Goal: Task Accomplishment & Management: Manage account settings

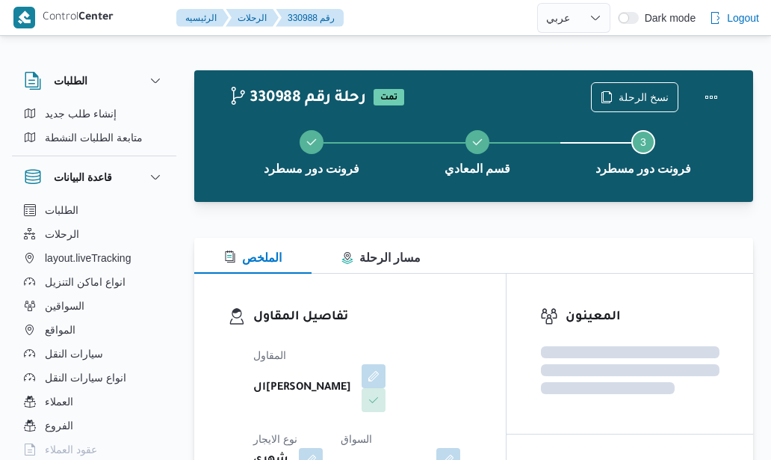
select select "ar"
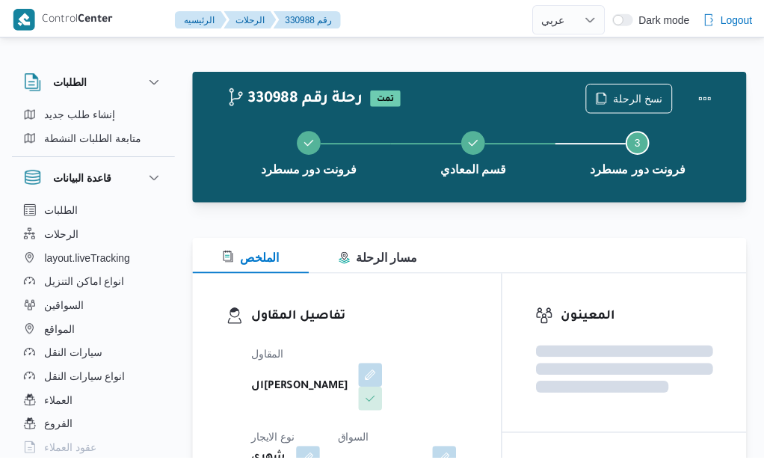
scroll to position [30, 0]
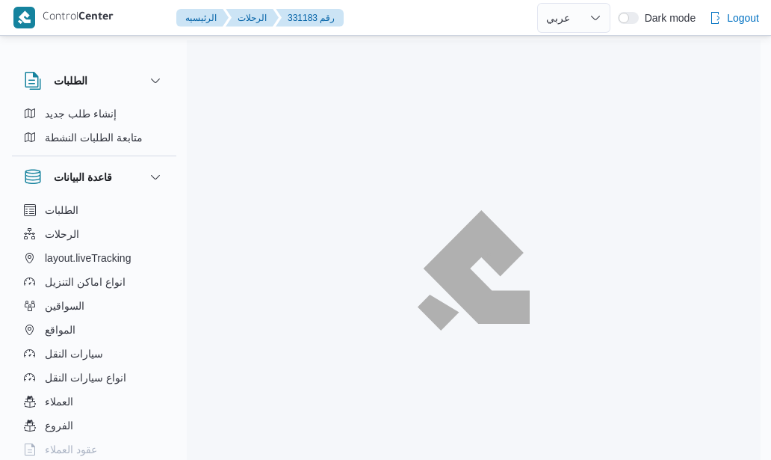
select select "ar"
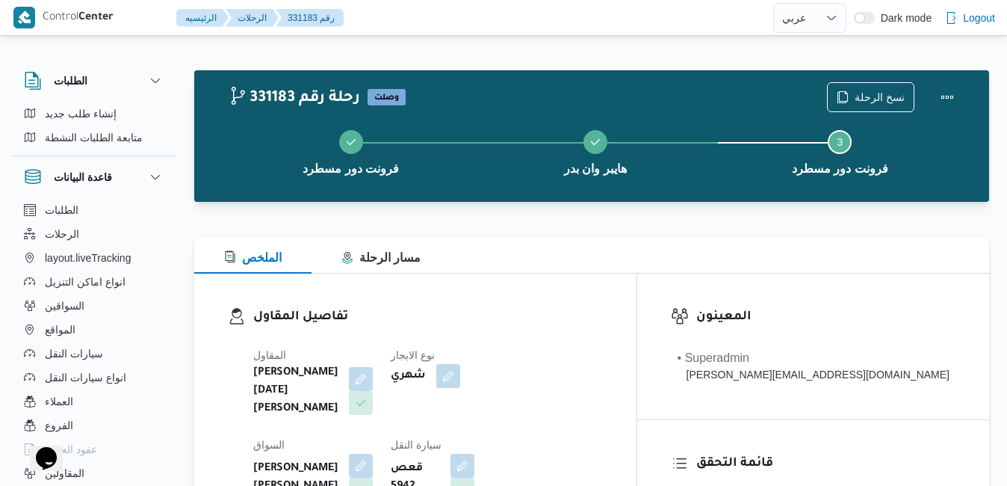
click at [545, 304] on div "تفاصيل المقاول المقاول ابراهيم رمضان ابراهيم عثمان ابوباشا نوع الايجار شهري الس…" at bounding box center [415, 448] width 442 height 351
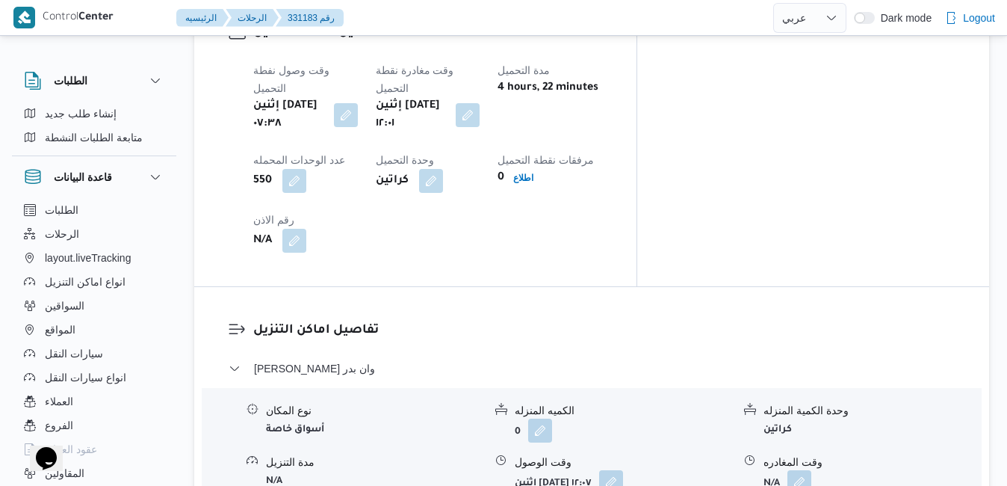
scroll to position [1285, 0]
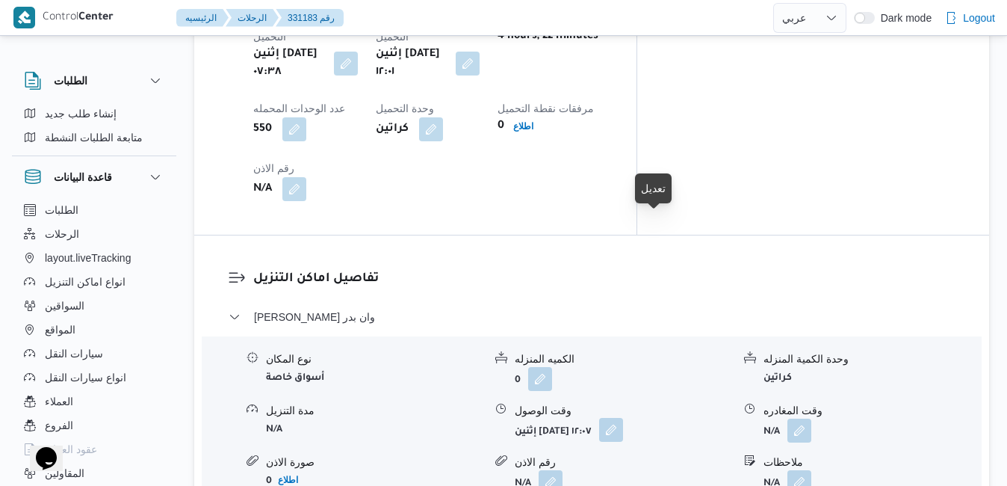
click at [623, 418] on button "button" at bounding box center [611, 430] width 24 height 24
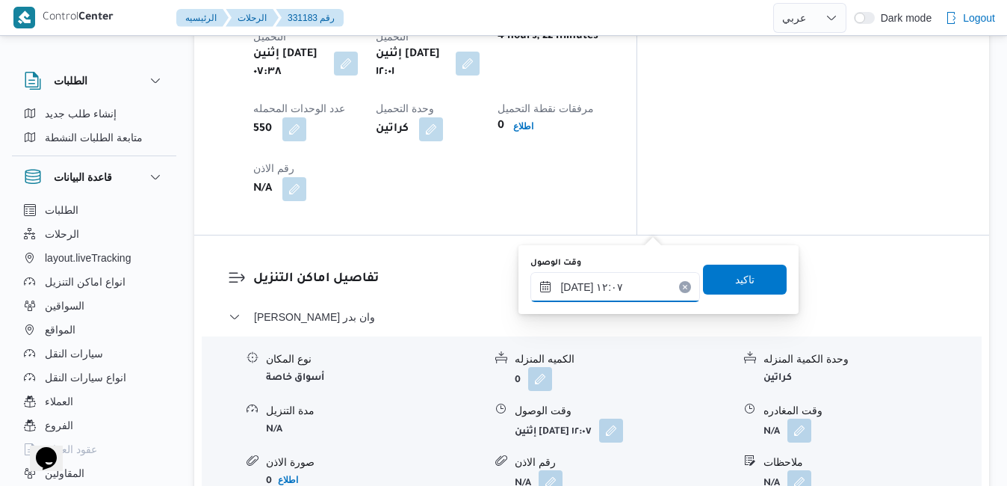
click at [583, 289] on input "١٨/٠٨/٢٠٢٥ ١٢:٠٧" at bounding box center [616, 287] width 170 height 30
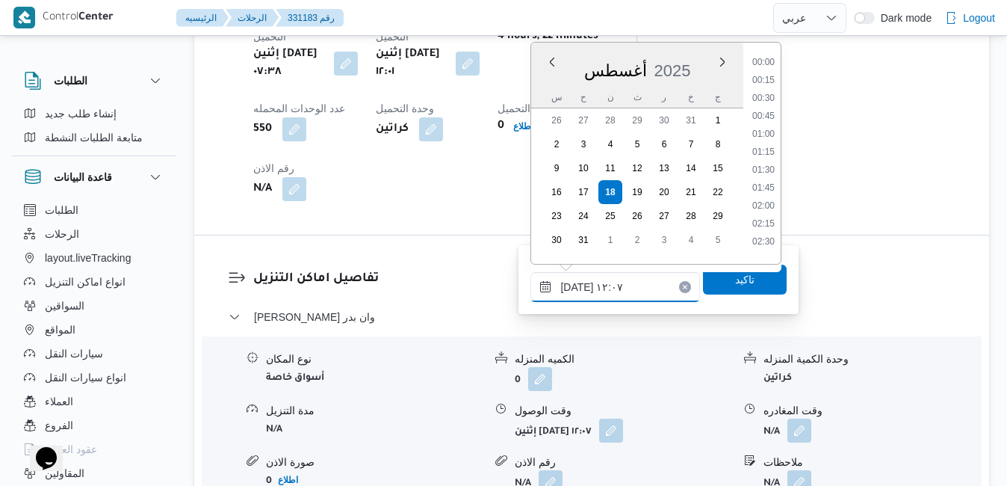
scroll to position [758, 0]
click at [767, 220] on li "12:45" at bounding box center [764, 218] width 34 height 15
type input "١٨/٠٨/٢٠٢٥ ١٢:٤٥"
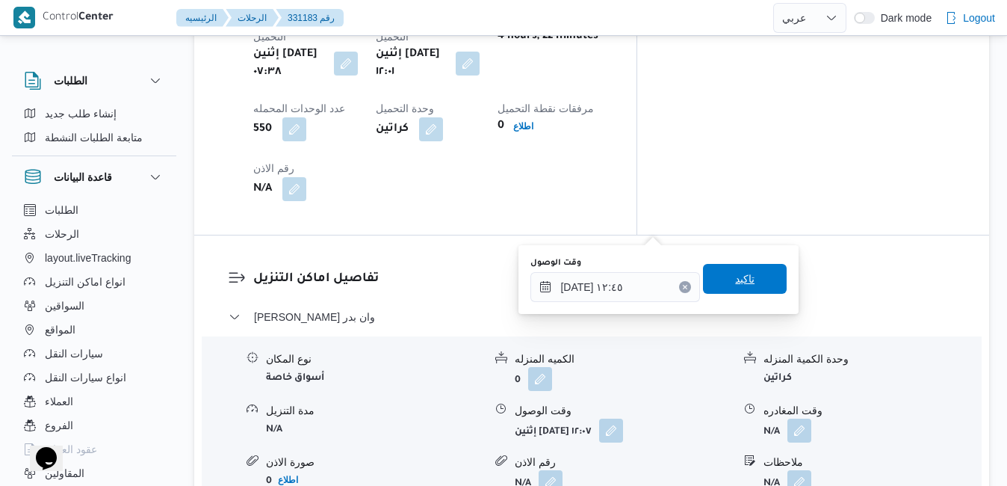
click at [735, 280] on span "تاكيد" at bounding box center [744, 279] width 19 height 18
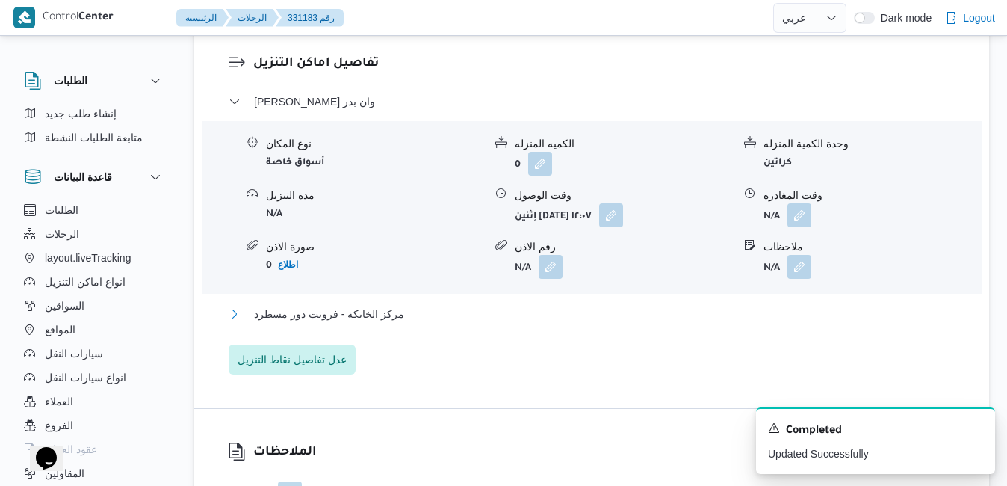
click at [608, 323] on button "مركز الخانكة - فرونت دور مسطرد" at bounding box center [592, 314] width 727 height 18
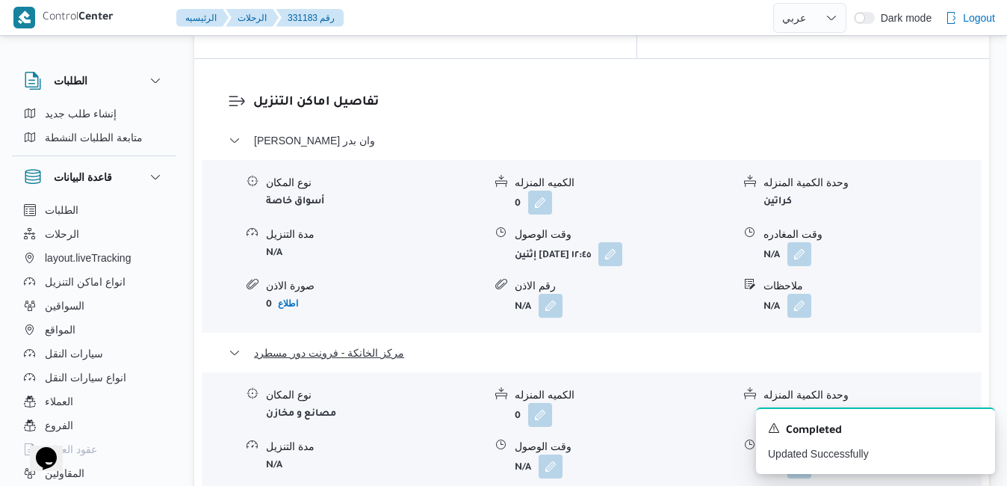
scroll to position [1524, 0]
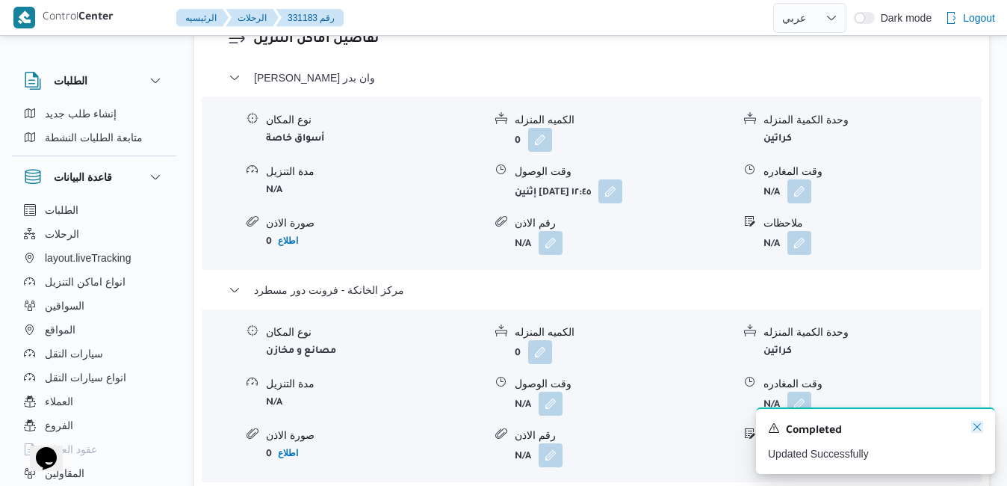
click at [770, 426] on icon "Dismiss toast" at bounding box center [977, 427] width 12 height 12
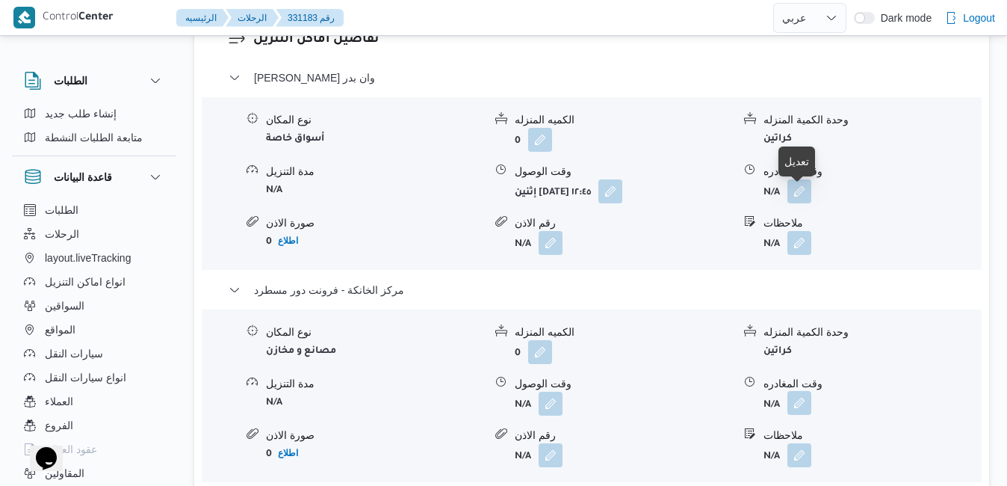
click at [770, 391] on button "button" at bounding box center [800, 403] width 24 height 24
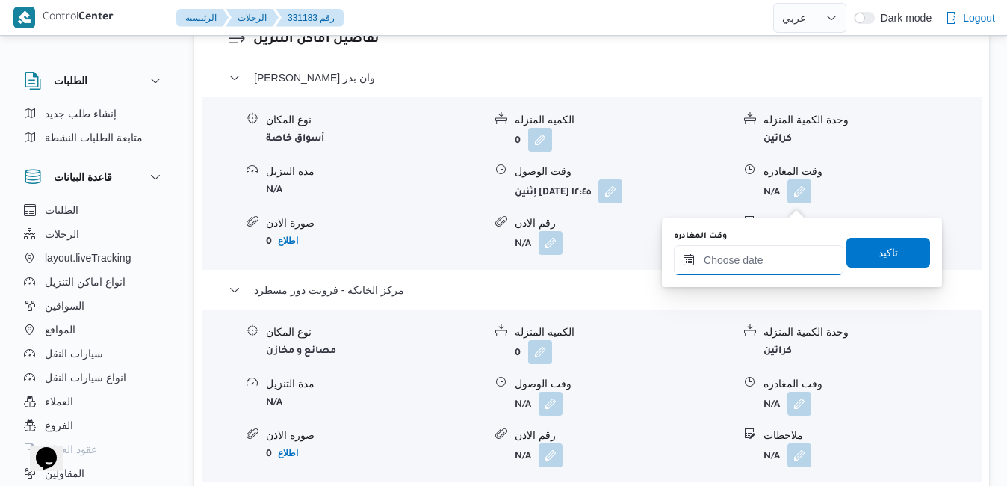
click at [735, 262] on input "وقت المغادره" at bounding box center [759, 260] width 170 height 30
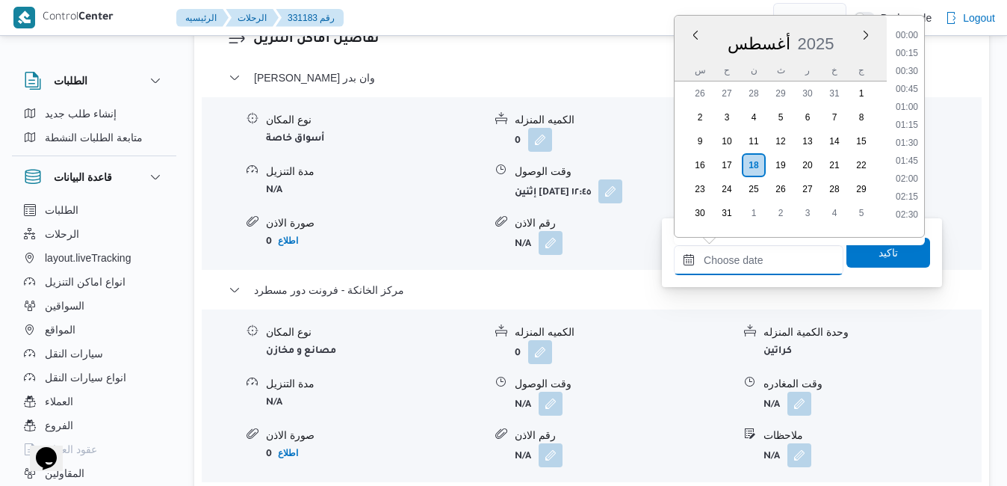
scroll to position [1439, 0]
click at [770, 100] on li "21:00" at bounding box center [907, 102] width 34 height 15
type input "١٨/٠٨/٢٠٢٥ ٢١:٠٠"
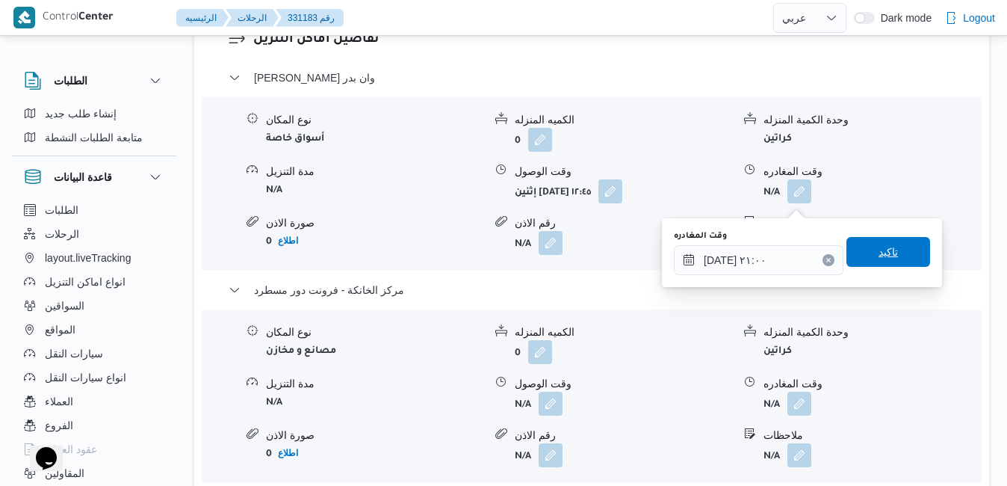
click at [770, 251] on span "تاكيد" at bounding box center [888, 252] width 19 height 18
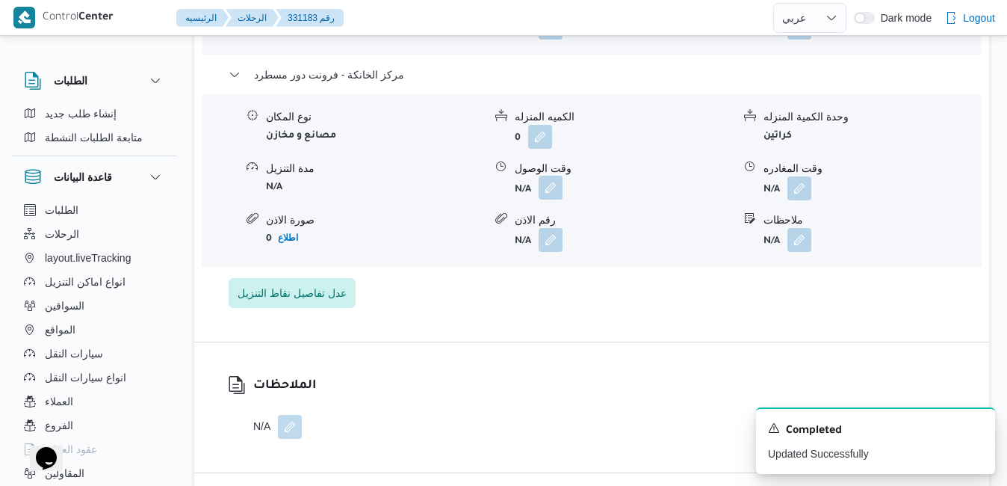
click at [550, 200] on button "button" at bounding box center [551, 188] width 24 height 24
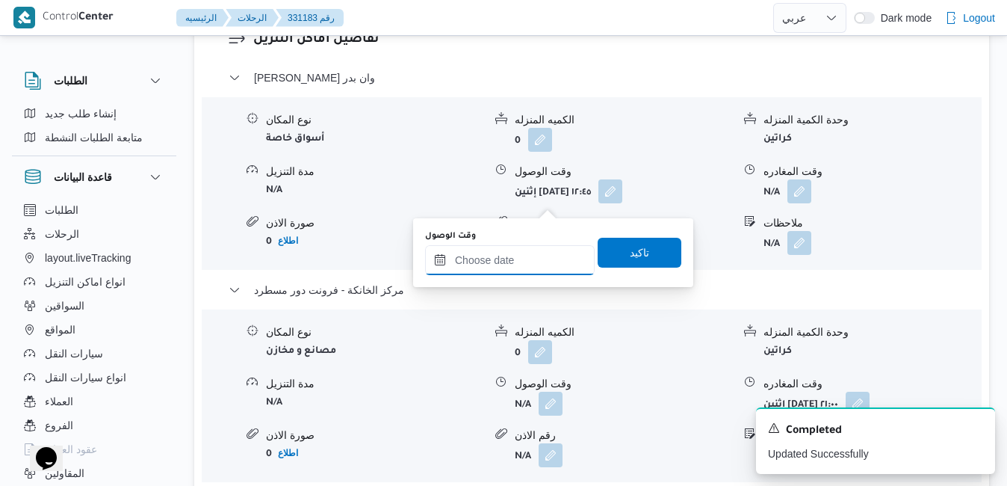
click at [505, 273] on input "وقت الوصول" at bounding box center [510, 260] width 170 height 30
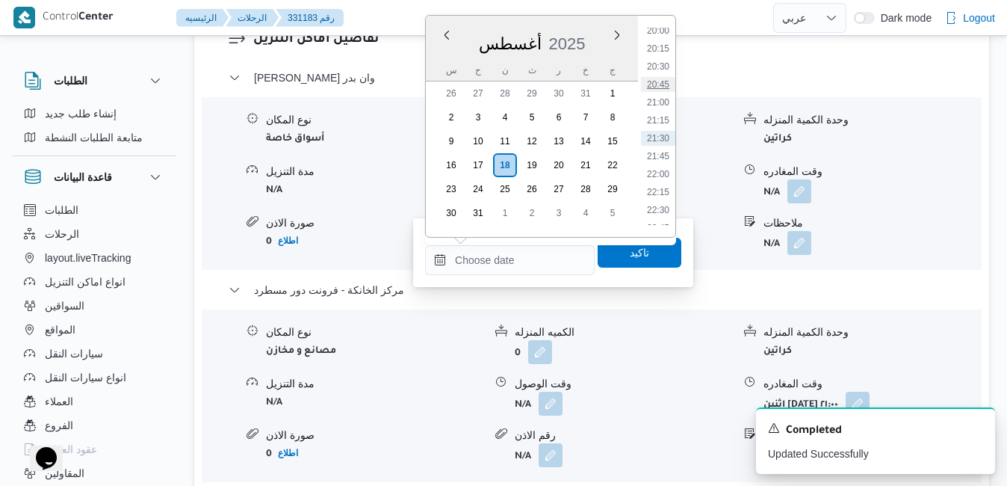
click at [661, 87] on li "20:45" at bounding box center [658, 84] width 34 height 15
type input "[DATE] ٢٠:٤٥"
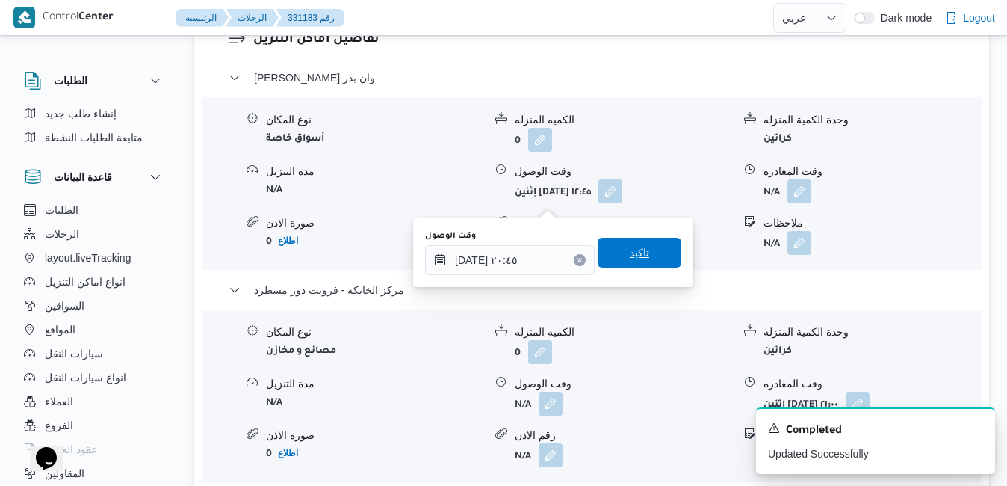
click at [630, 247] on span "تاكيد" at bounding box center [639, 253] width 19 height 18
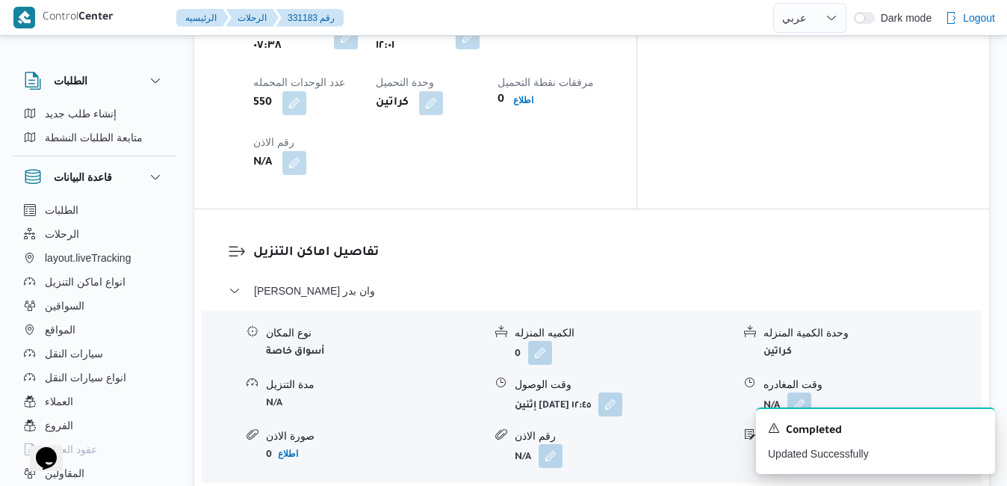
scroll to position [1255, 0]
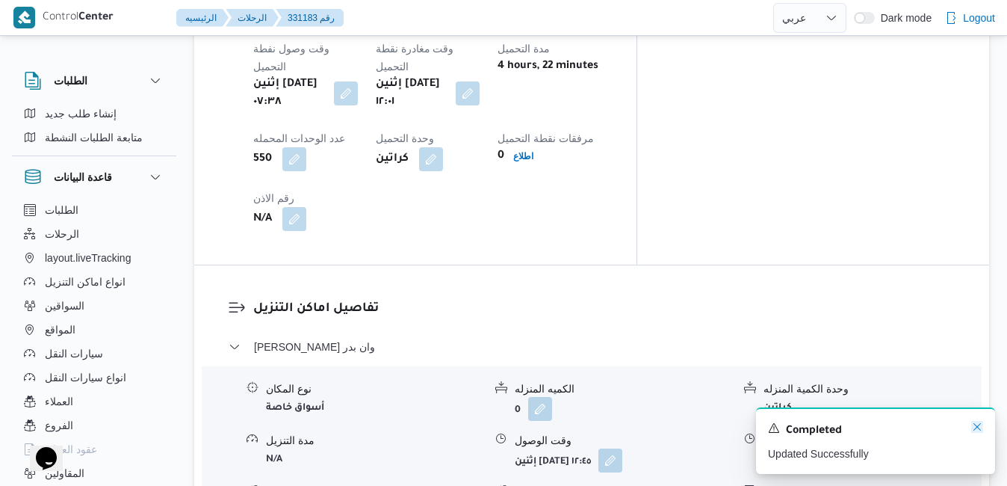
click at [770, 427] on icon "Dismiss toast" at bounding box center [977, 426] width 7 height 7
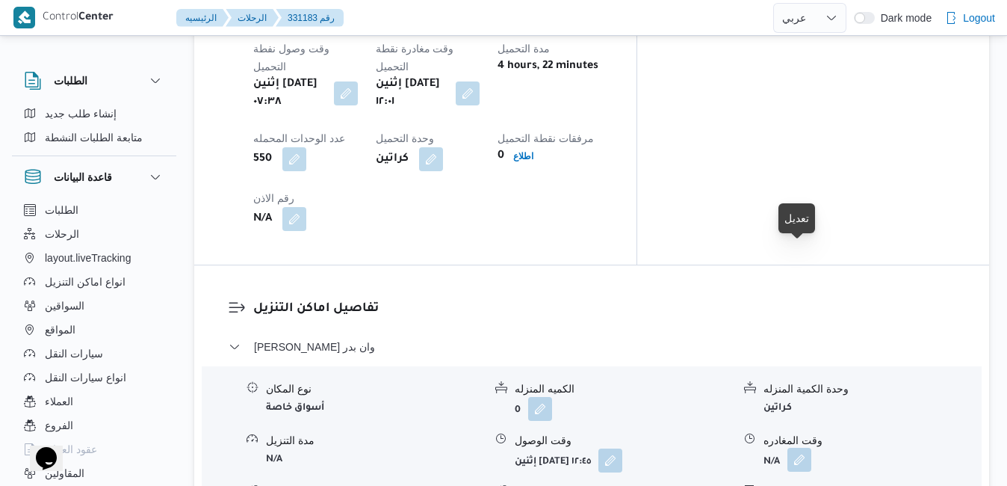
click at [770, 448] on button "button" at bounding box center [800, 460] width 24 height 24
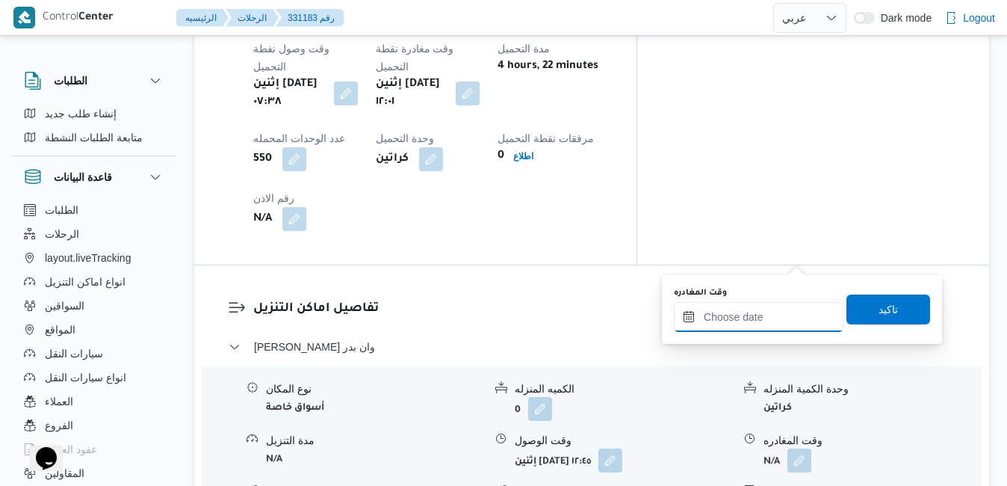
click at [738, 321] on input "وقت المغادره" at bounding box center [759, 317] width 170 height 30
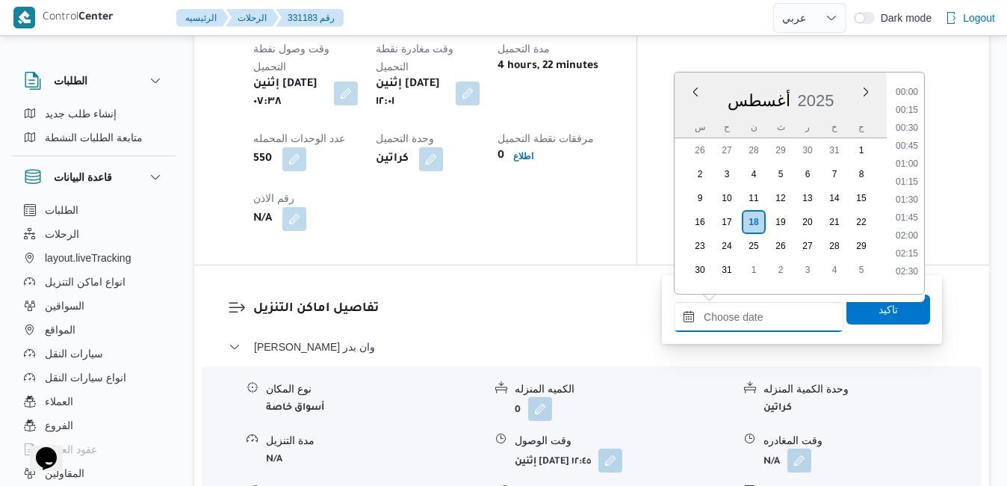
scroll to position [1439, 0]
click at [770, 84] on div "أغسطس 2025" at bounding box center [781, 97] width 212 height 38
click at [770, 241] on li "19:45" at bounding box center [907, 242] width 34 height 15
type input "[DATE] ١٩:٤٥"
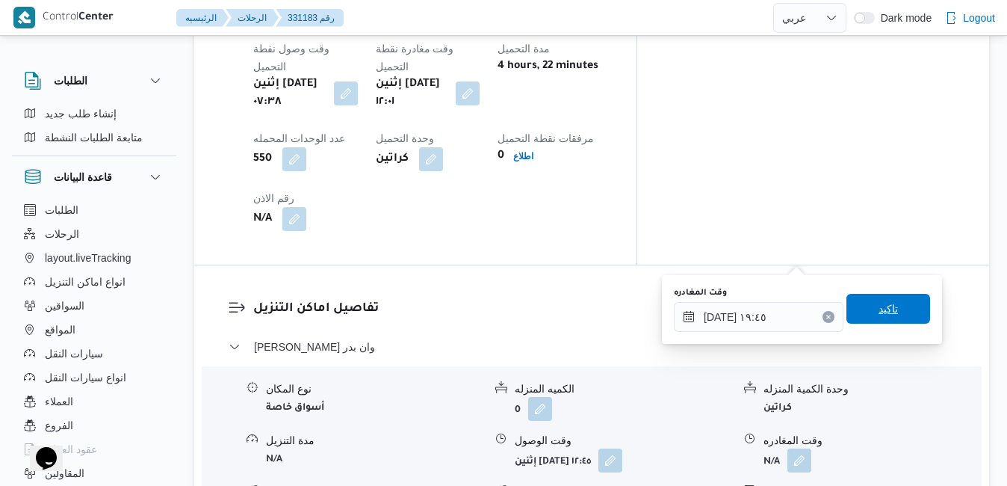
click at [770, 308] on span "تاكيد" at bounding box center [889, 309] width 84 height 30
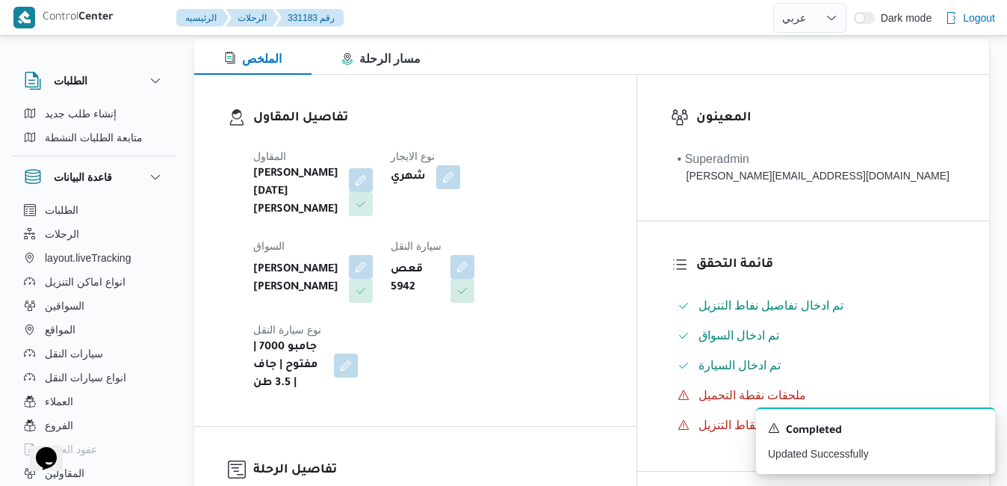
scroll to position [0, 0]
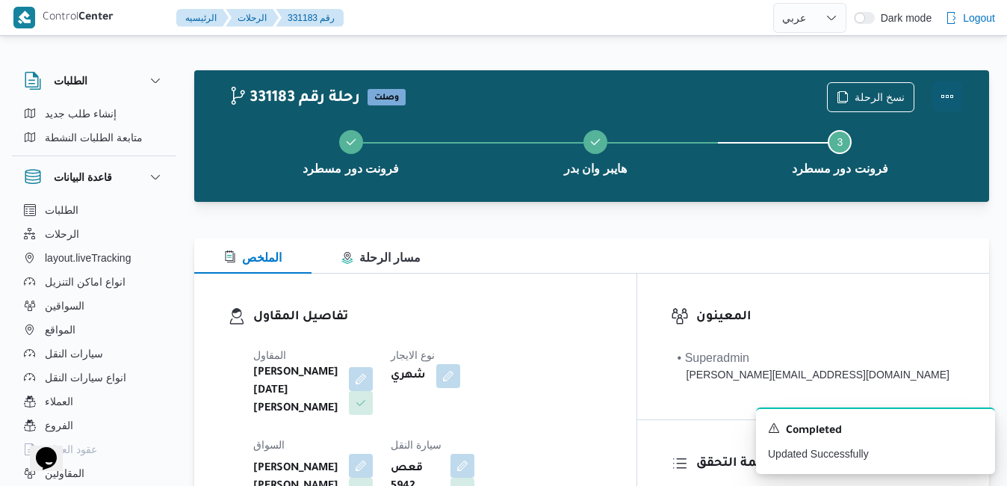
click at [770, 99] on button "Actions" at bounding box center [948, 96] width 30 height 30
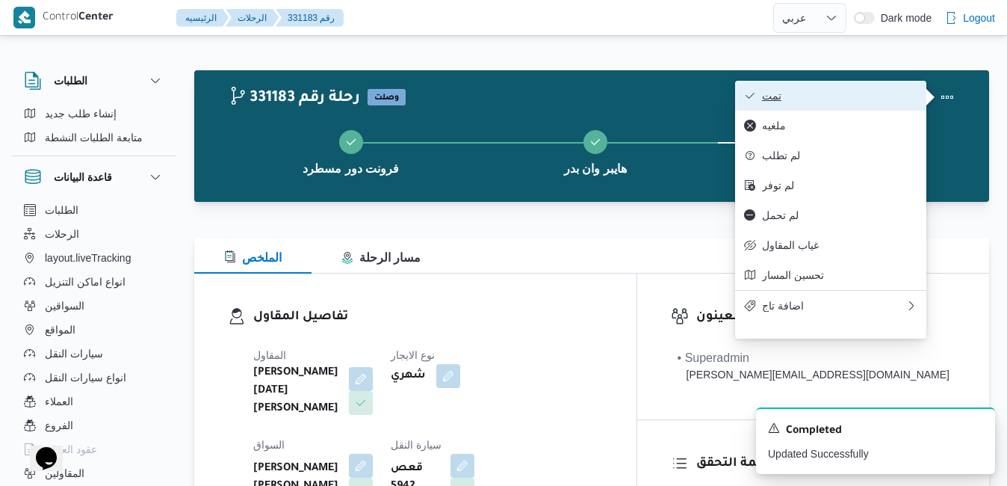
click at [770, 90] on span "تمت" at bounding box center [839, 96] width 155 height 12
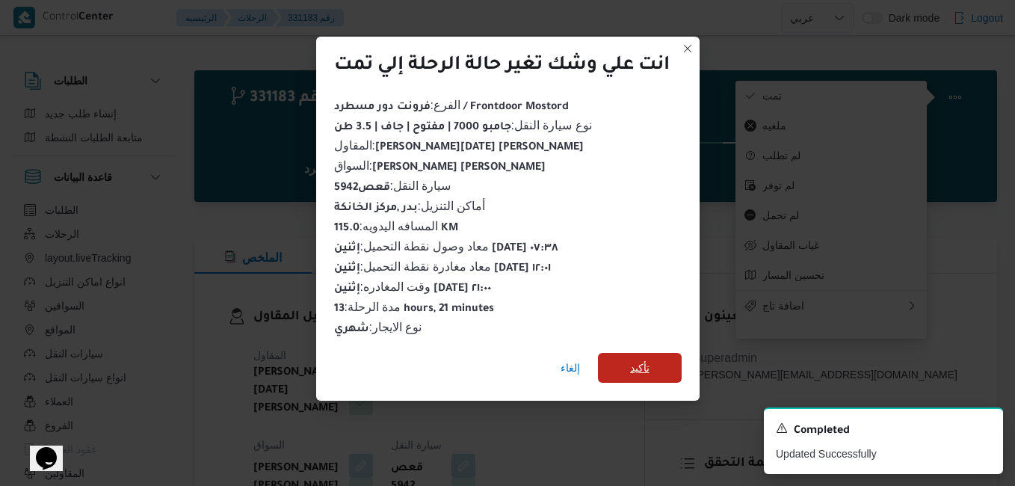
click at [624, 356] on span "تأكيد" at bounding box center [640, 368] width 84 height 30
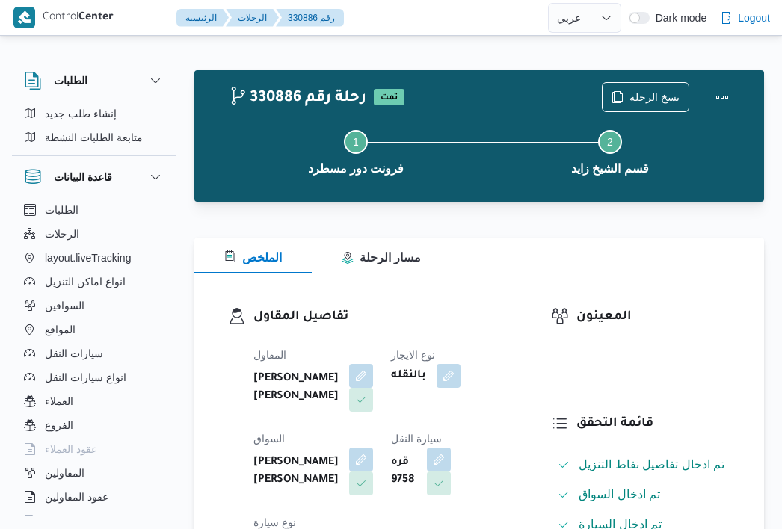
select select "ar"
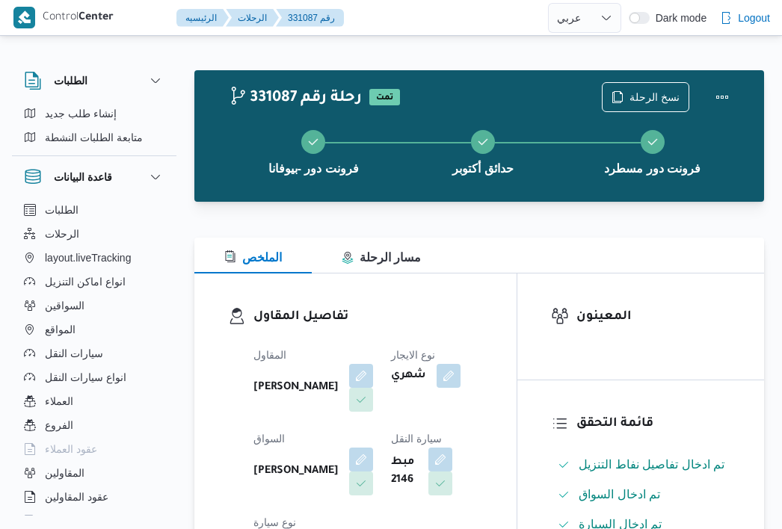
select select "ar"
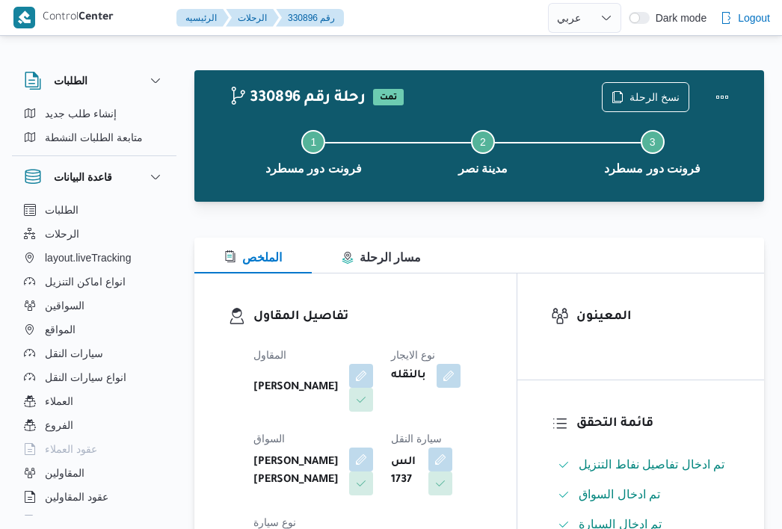
select select "ar"
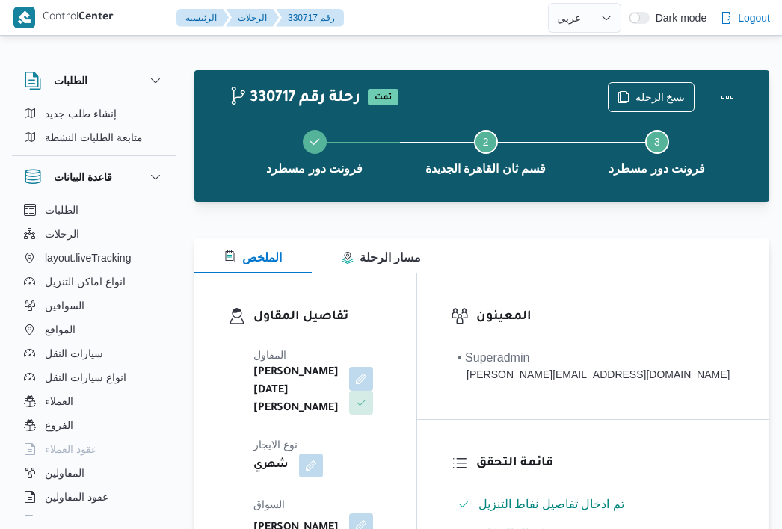
select select "ar"
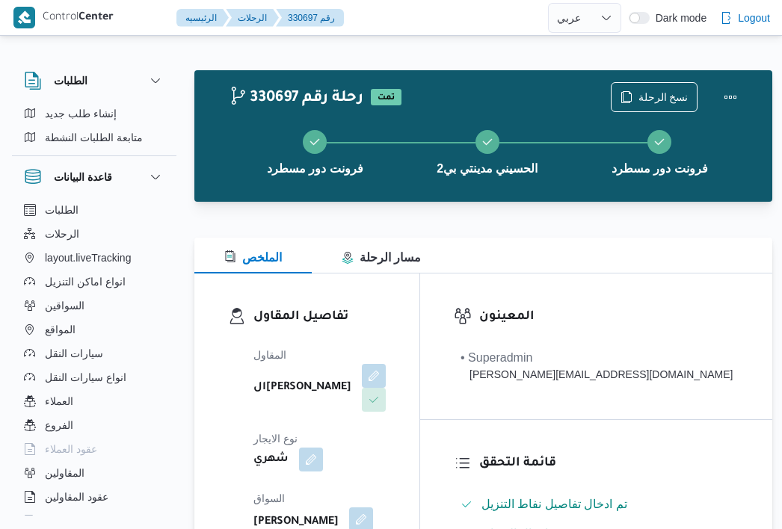
select select "ar"
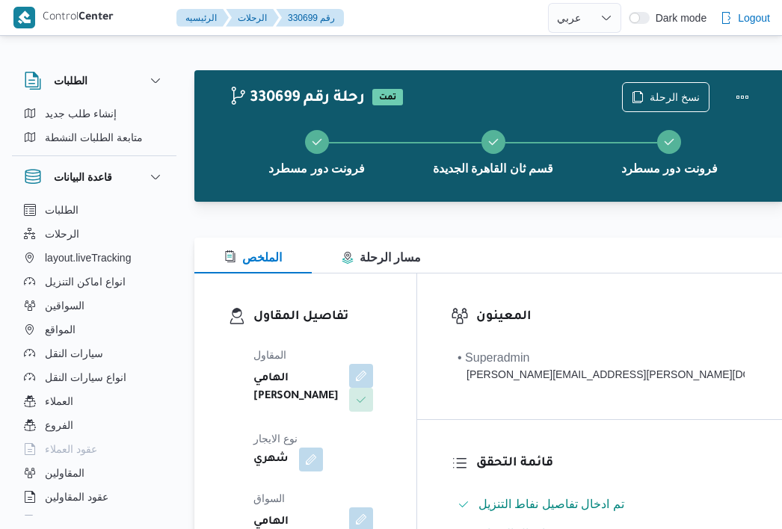
select select "ar"
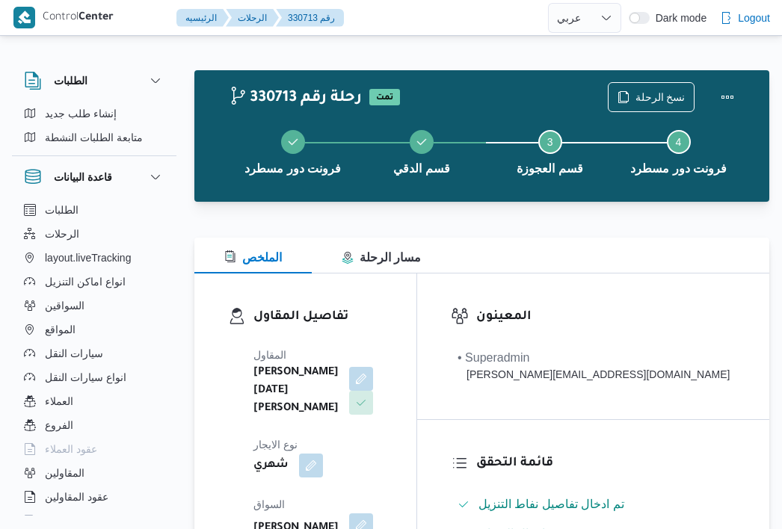
select select "ar"
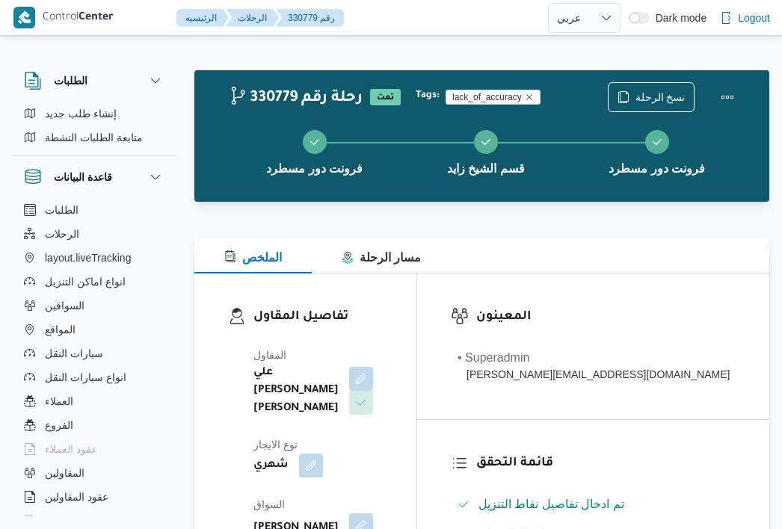
select select "ar"
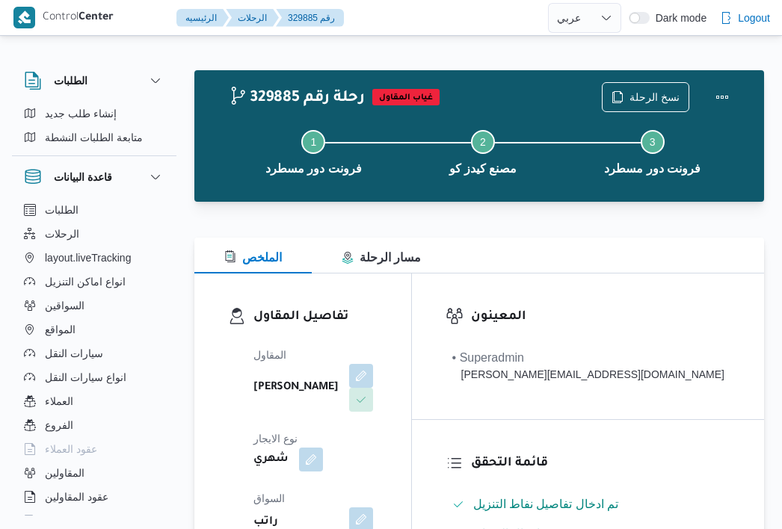
select select "ar"
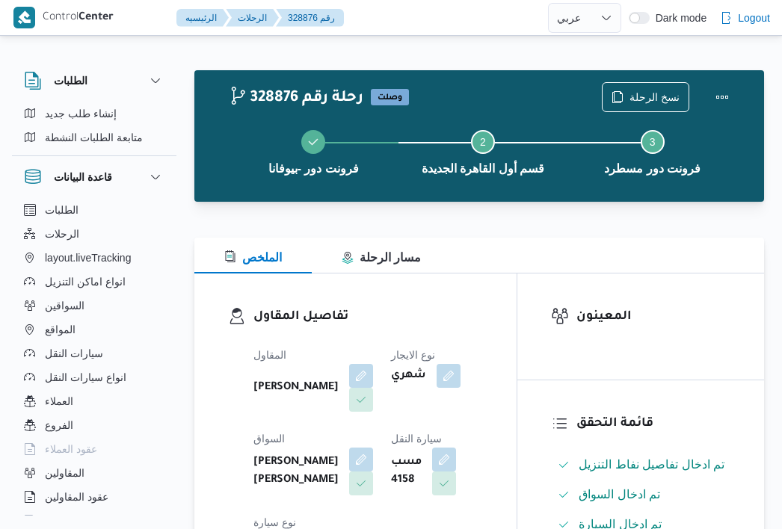
select select "ar"
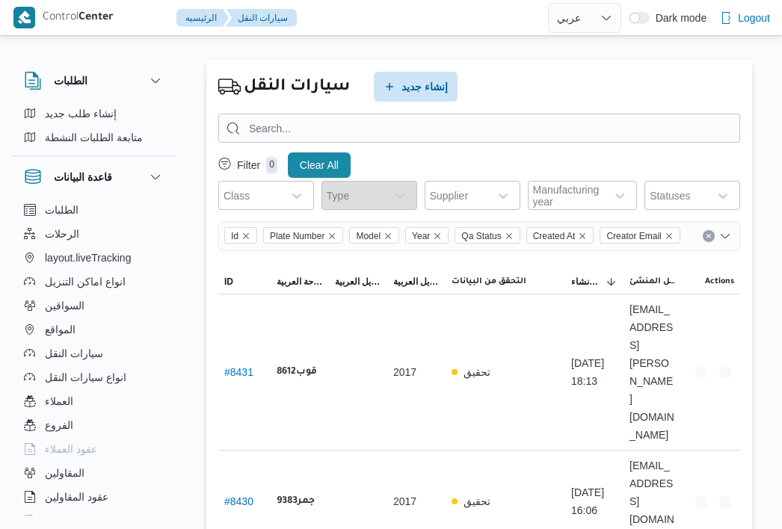
select select "ar"
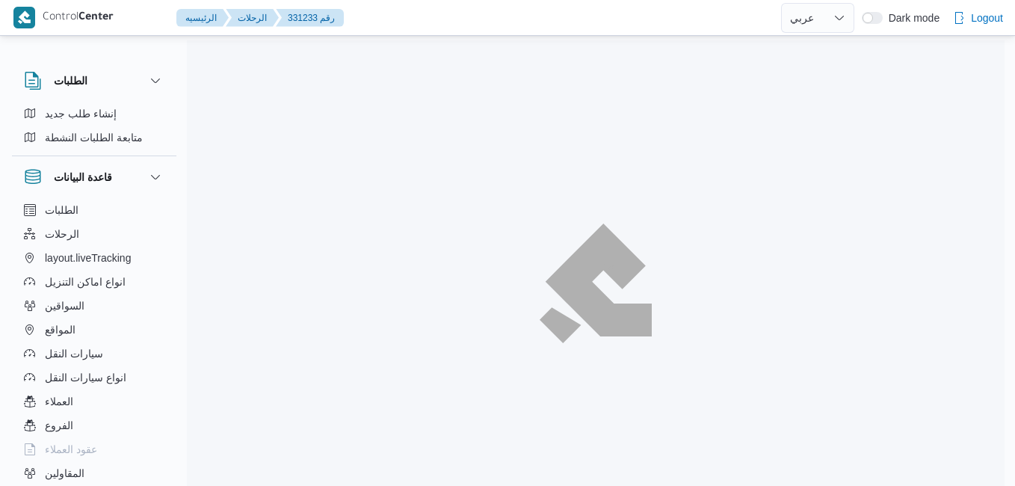
select select "ar"
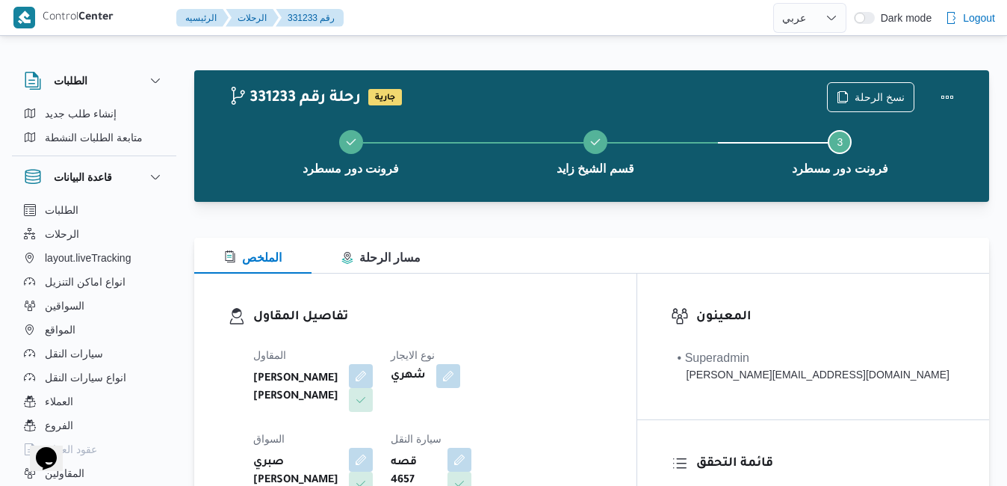
click at [558, 281] on div "تفاصيل المقاول المقاول عبدالمنعم مجدي السيد عواد نوع الايجار شهري السواق صبري ا…" at bounding box center [415, 445] width 442 height 345
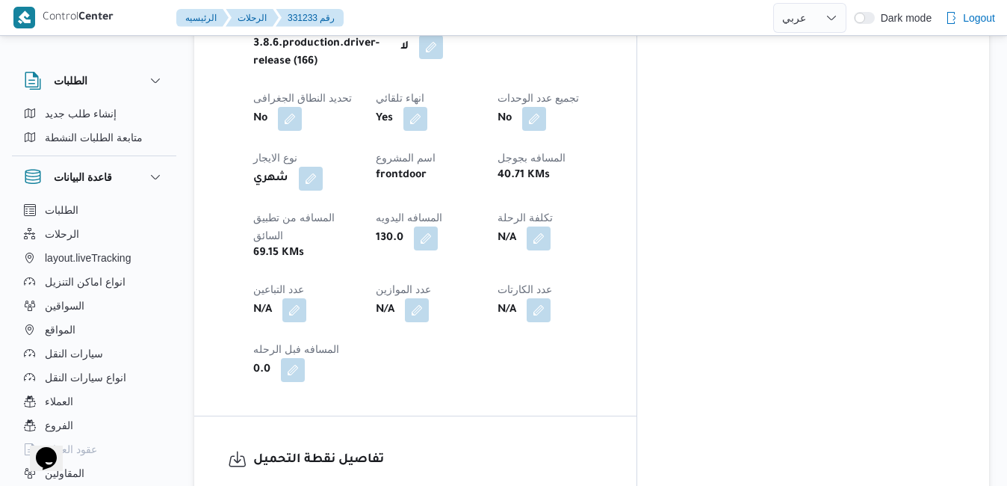
scroll to position [837, 0]
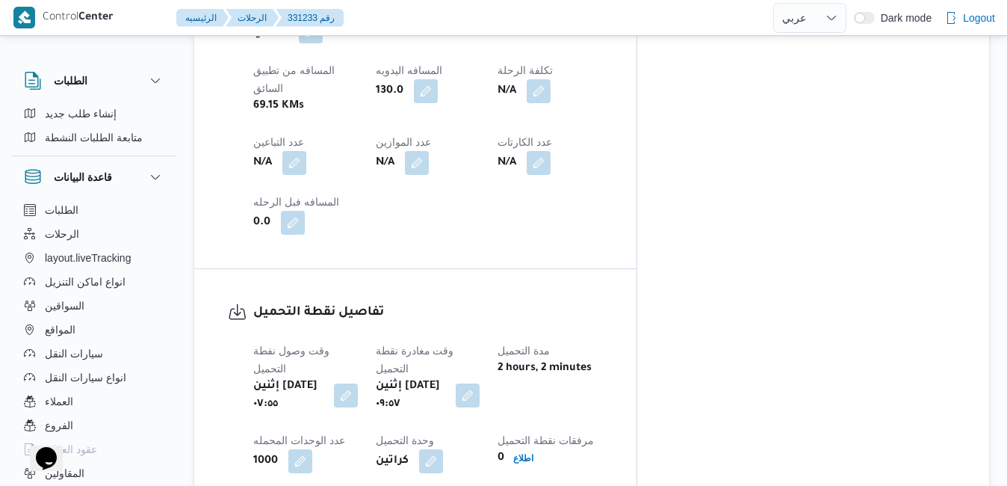
scroll to position [856, 0]
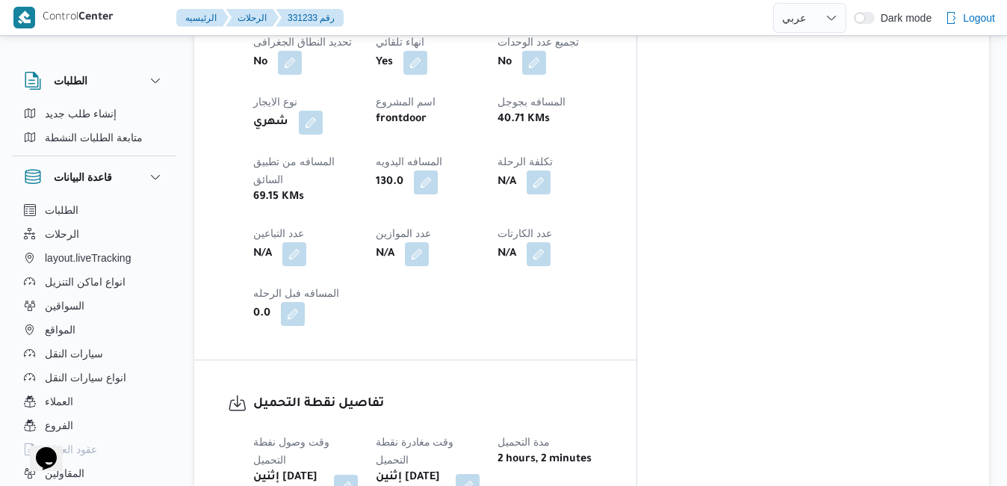
click at [480, 474] on button "button" at bounding box center [468, 486] width 24 height 24
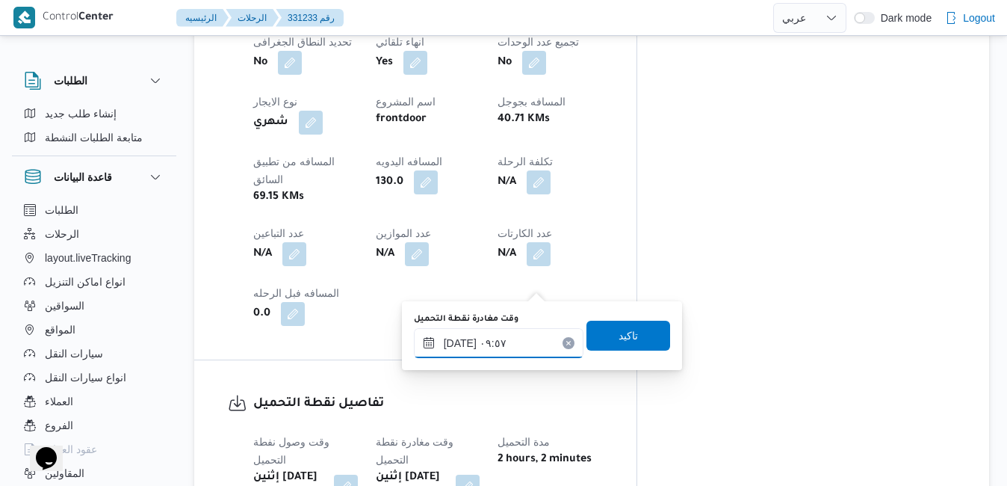
click at [501, 336] on input "١٨/٠٨/٢٠٢٥ ٠٩:٥٧" at bounding box center [499, 343] width 170 height 30
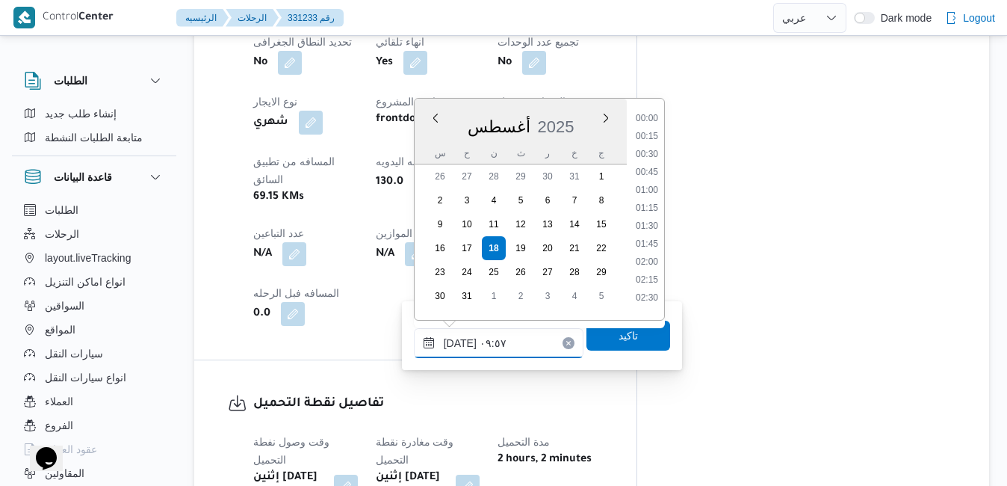
scroll to position [596, 0]
click at [652, 117] on li "08:15" at bounding box center [647, 113] width 34 height 15
type input "١٨/٠٨/٢٠٢٥ ٠٨:١٥"
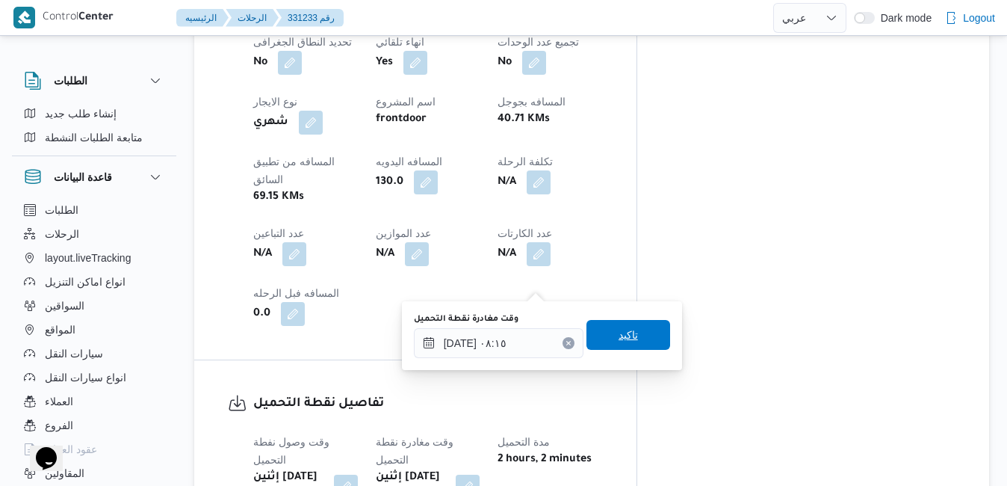
click at [612, 327] on span "تاكيد" at bounding box center [629, 335] width 84 height 30
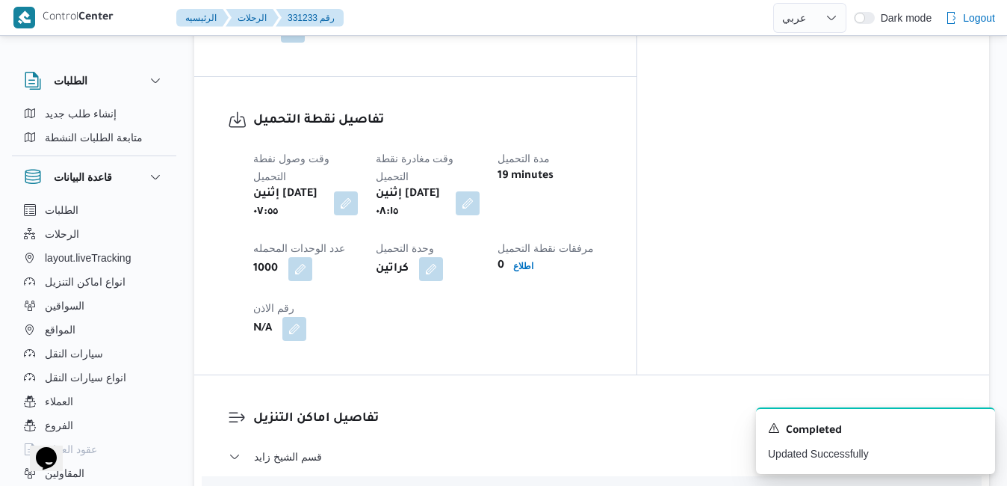
scroll to position [1185, 0]
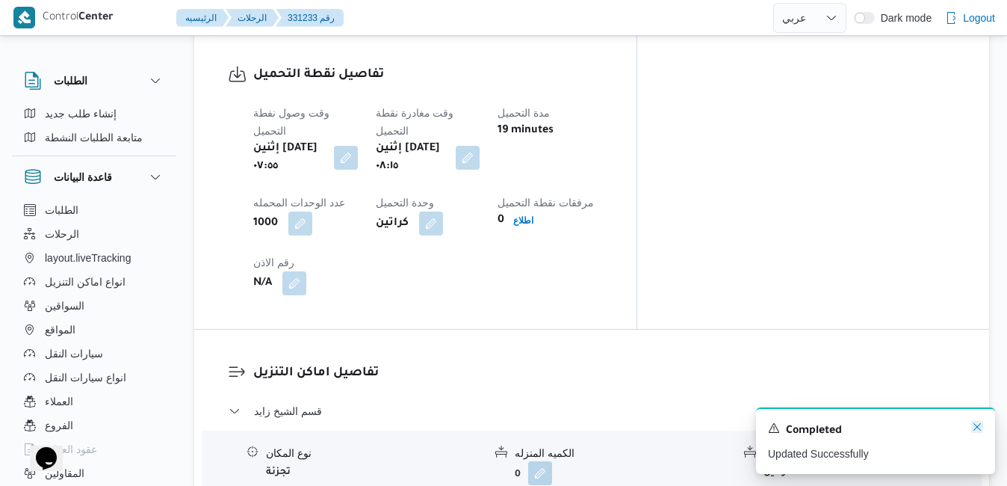
click at [979, 427] on icon "Dismiss toast" at bounding box center [977, 427] width 12 height 12
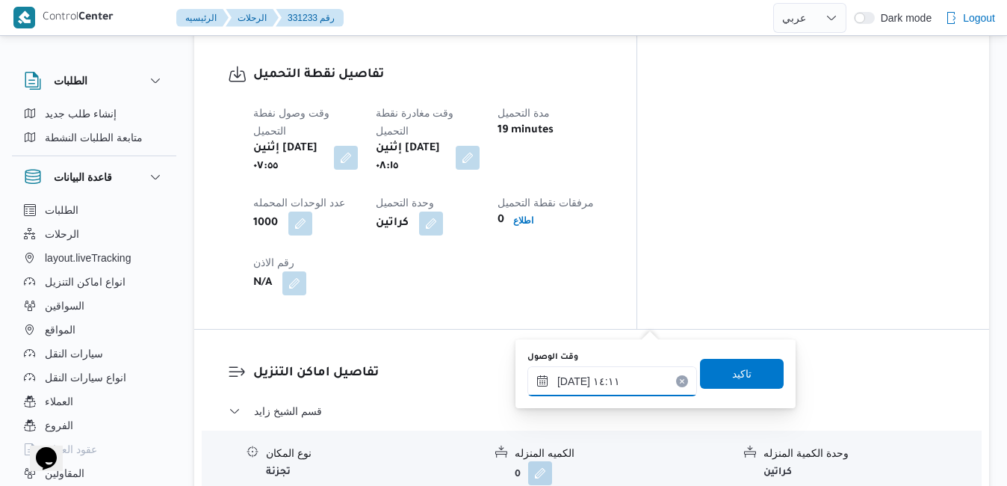
click at [606, 382] on input "١٨/٠٨/٢٠٢٥ ١٤:١١" at bounding box center [613, 381] width 170 height 30
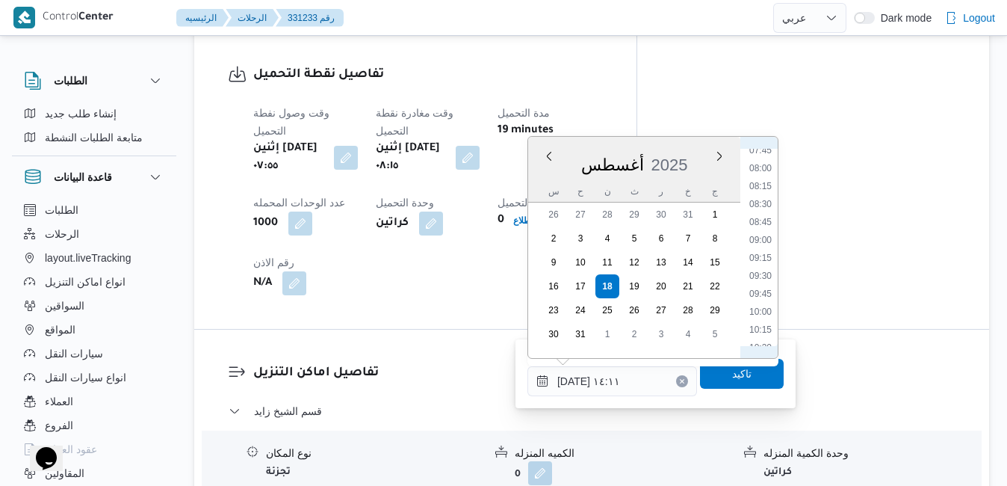
scroll to position [556, 0]
click at [758, 262] on li "09:15" at bounding box center [761, 263] width 34 height 15
type input "١٨/٠٨/٢٠٢٥ ٠٩:١٥"
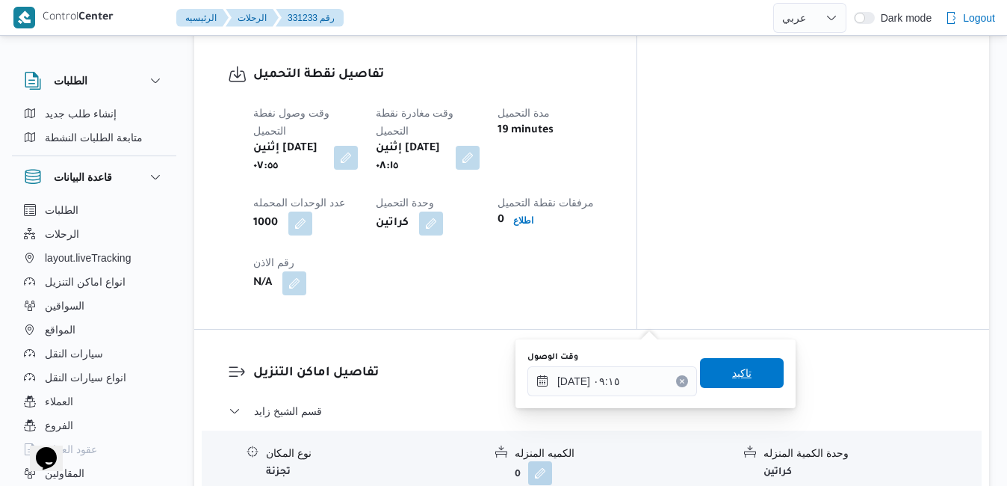
click at [719, 369] on span "تاكيد" at bounding box center [742, 373] width 84 height 30
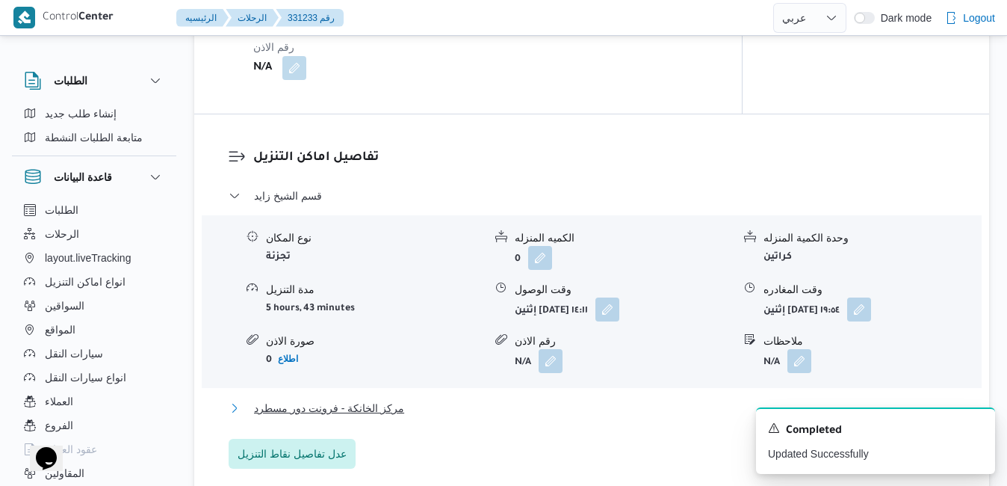
click at [611, 417] on button "مركز الخانكة - فرونت دور مسطرد" at bounding box center [592, 408] width 727 height 18
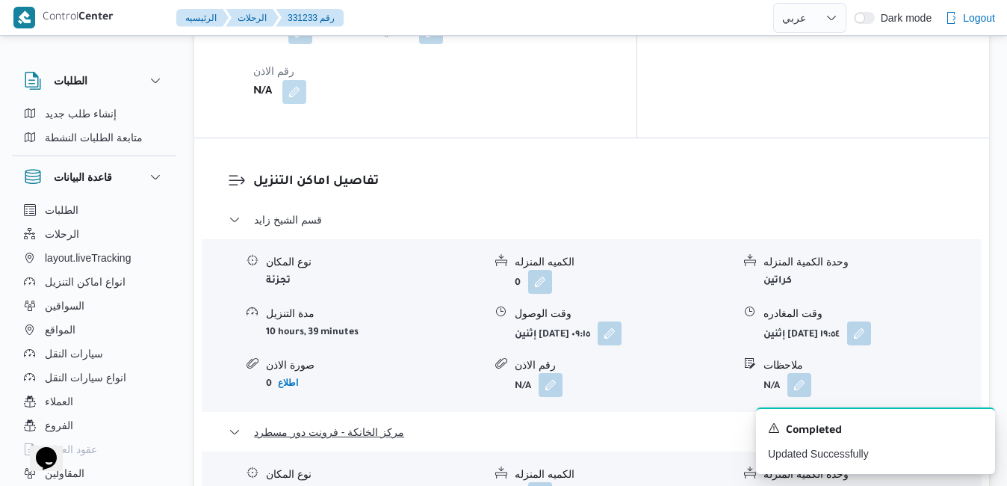
scroll to position [1484, 0]
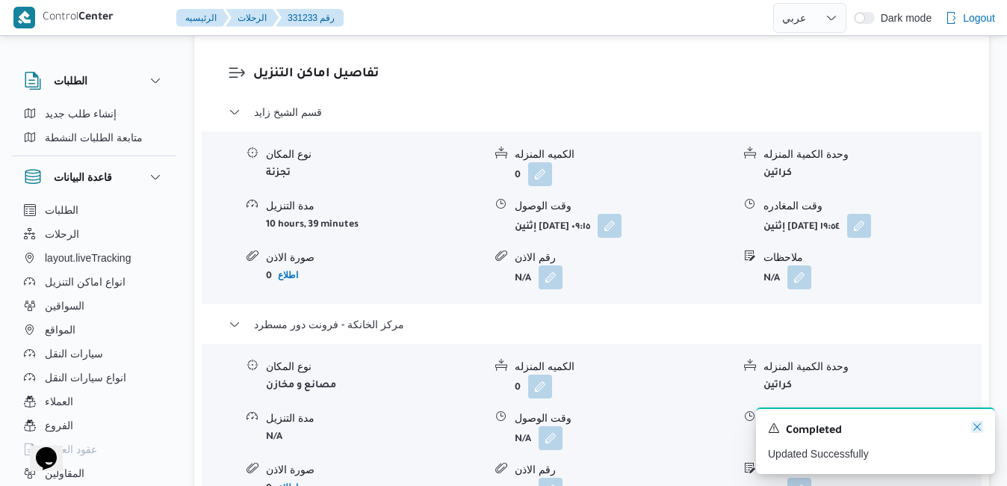
click at [974, 425] on icon "Dismiss toast" at bounding box center [977, 427] width 12 height 12
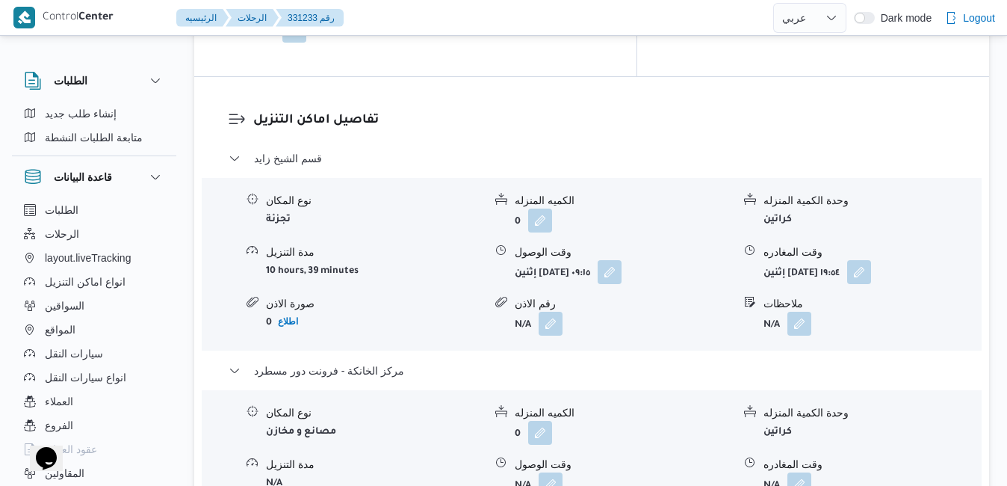
scroll to position [1394, 0]
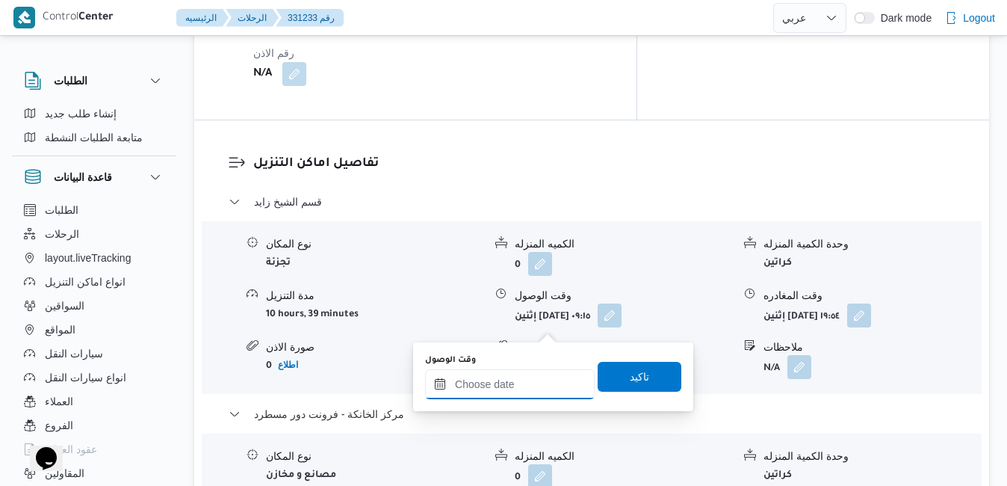
click at [509, 384] on input "وقت الوصول" at bounding box center [510, 384] width 170 height 30
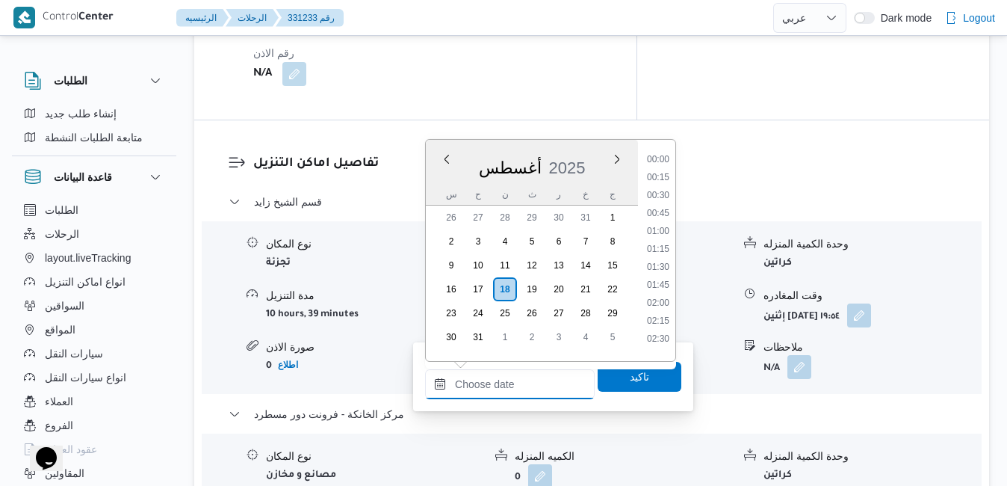
scroll to position [1439, 0]
click at [580, 152] on div "أغسطس 2025" at bounding box center [532, 165] width 212 height 38
click at [661, 229] on li "21:00" at bounding box center [658, 226] width 34 height 15
type input "١٨/٠٨/٢٠٢٥ ٢١:٠٠"
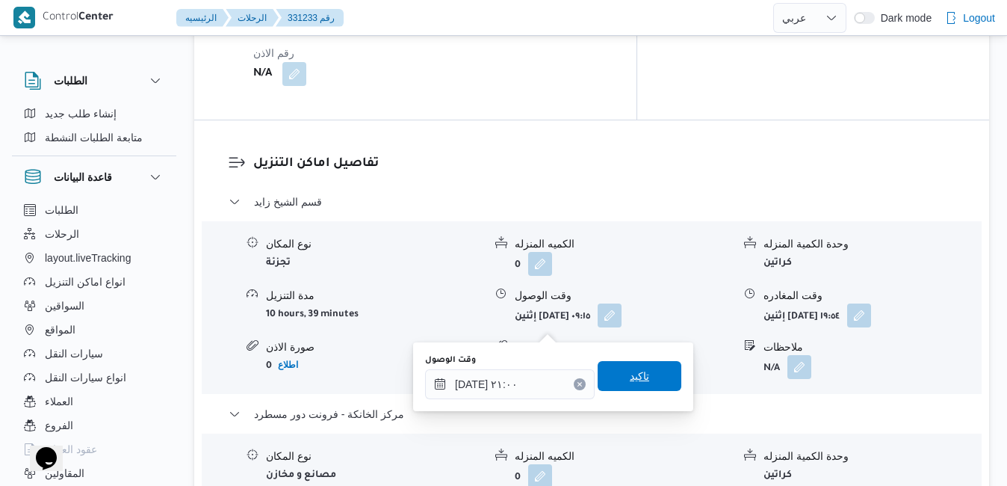
click at [630, 372] on span "تاكيد" at bounding box center [639, 376] width 19 height 18
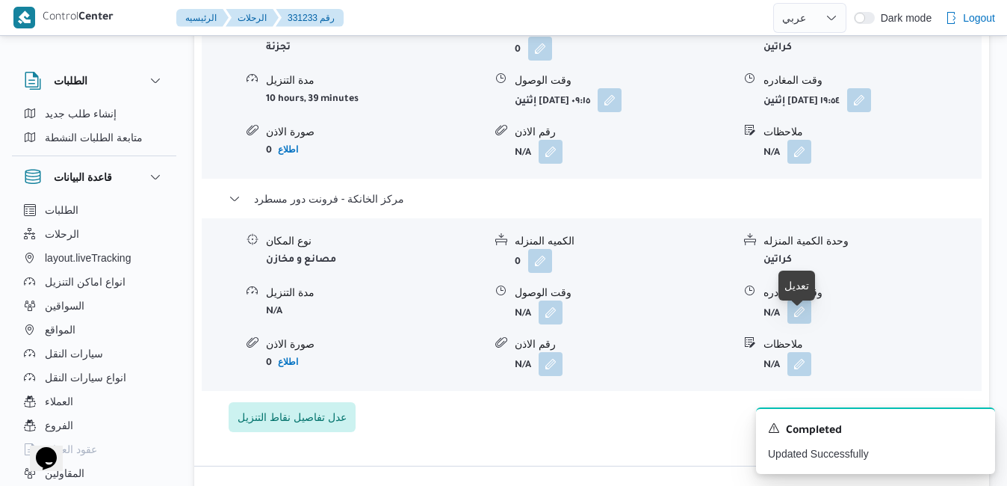
click at [805, 324] on button "button" at bounding box center [800, 312] width 24 height 24
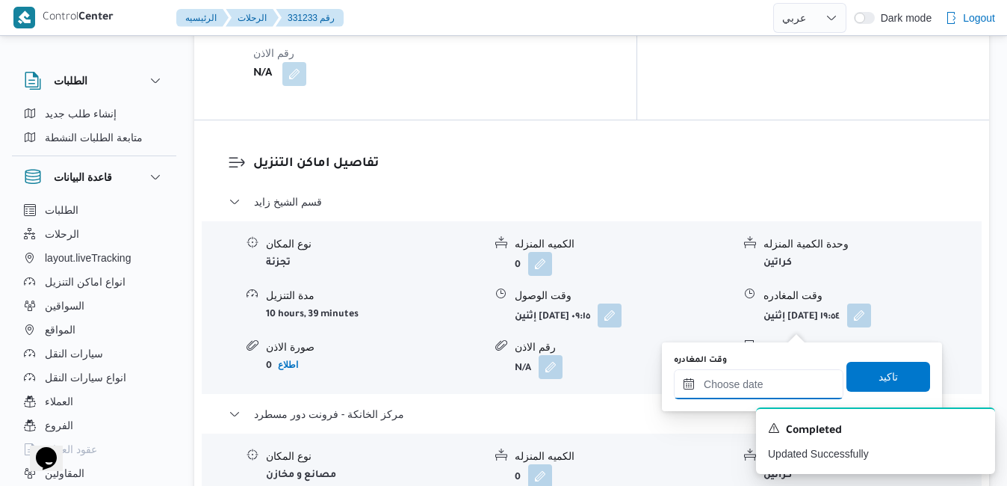
click at [729, 383] on input "وقت المغادره" at bounding box center [759, 384] width 170 height 30
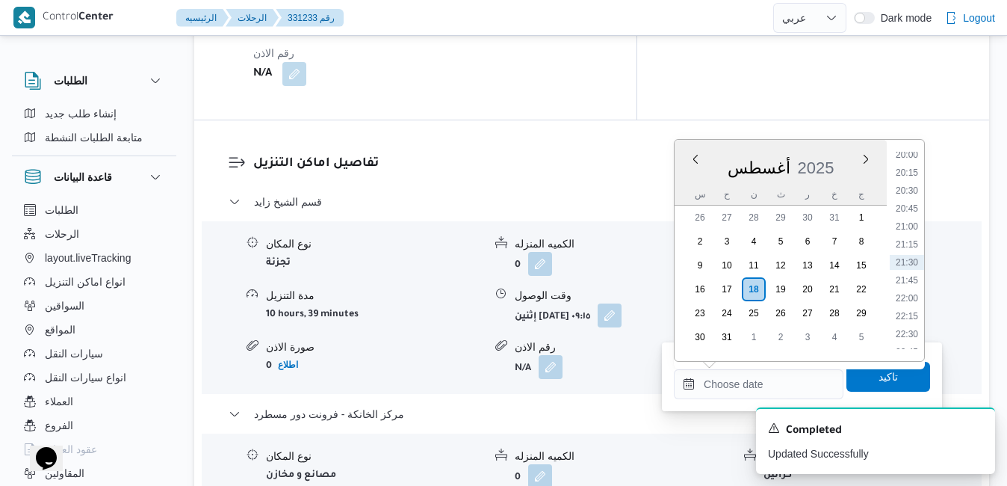
click at [832, 148] on div "أغسطس 2025" at bounding box center [781, 165] width 212 height 38
click at [912, 244] on li "21:15" at bounding box center [907, 244] width 34 height 15
type input "١٨/٠٨/٢٠٢٥ ٢١:١٥"
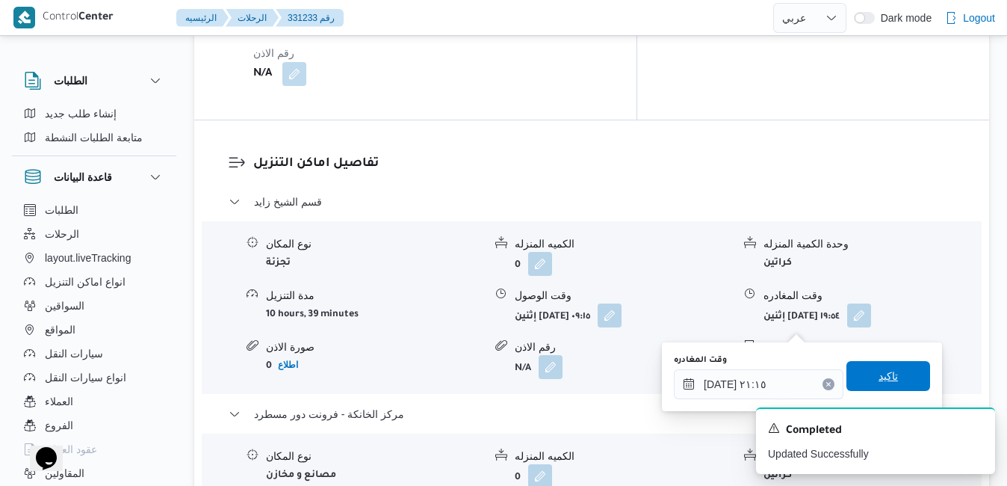
click at [879, 377] on span "تاكيد" at bounding box center [888, 376] width 19 height 18
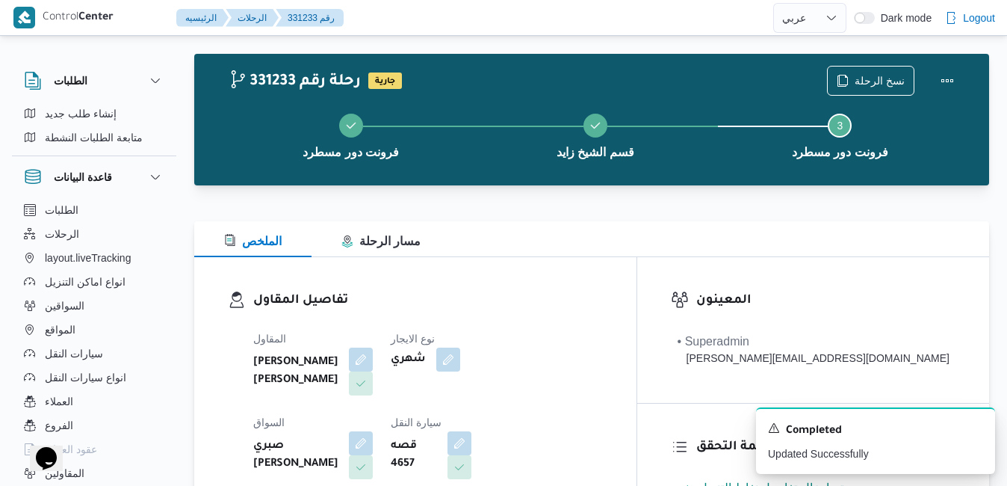
scroll to position [0, 0]
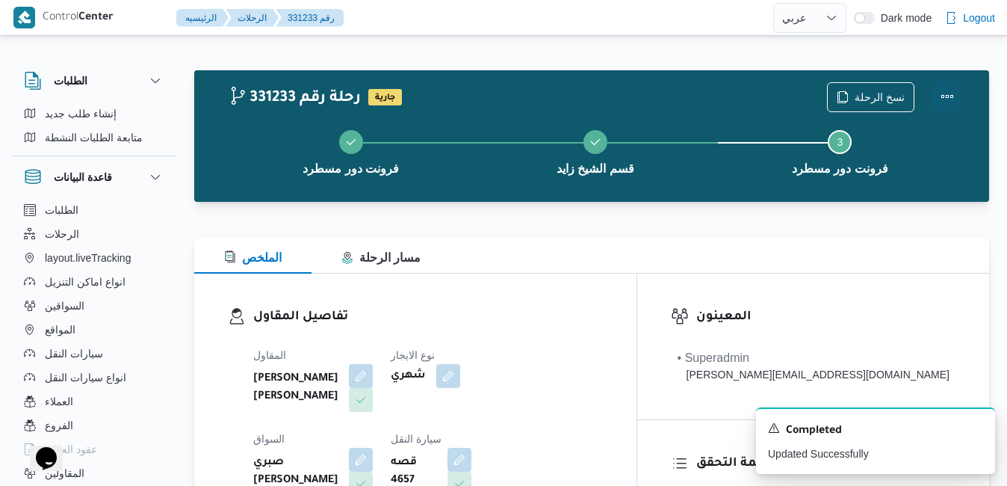
click at [948, 100] on button "Actions" at bounding box center [948, 96] width 30 height 30
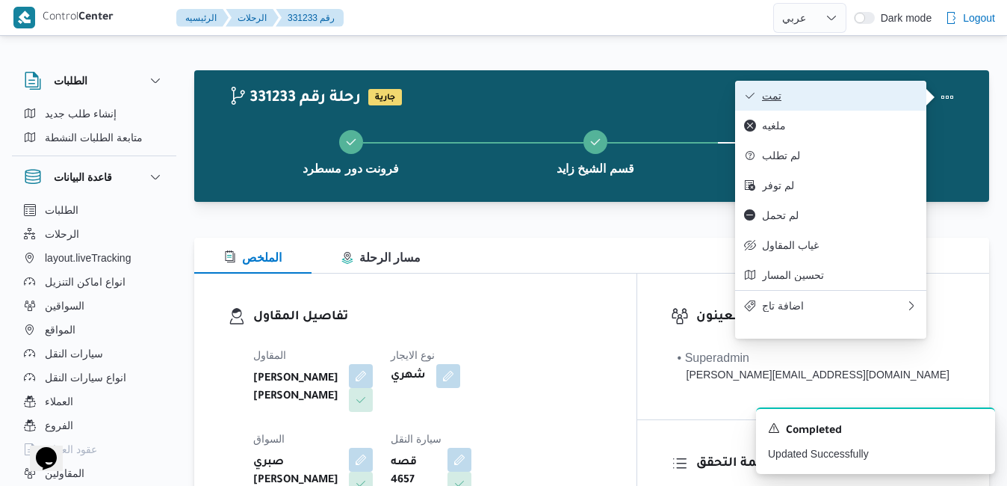
click at [811, 102] on span "تمت" at bounding box center [839, 96] width 155 height 12
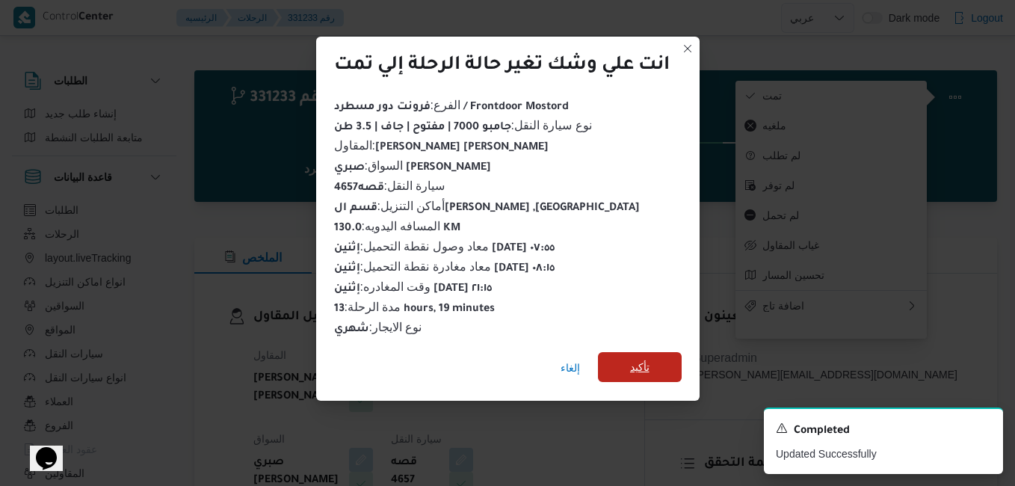
click at [644, 362] on span "تأكيد" at bounding box center [639, 367] width 19 height 18
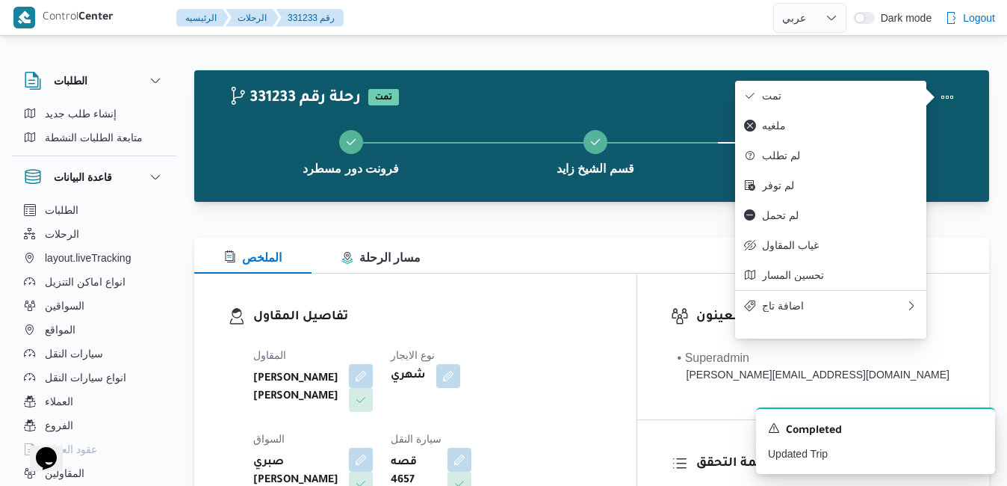
click at [630, 293] on div "تفاصيل المقاول المقاول عبدالمنعم مجدي السيد عواد نوع الايجار شهري السواق صبري ا…" at bounding box center [415, 445] width 442 height 345
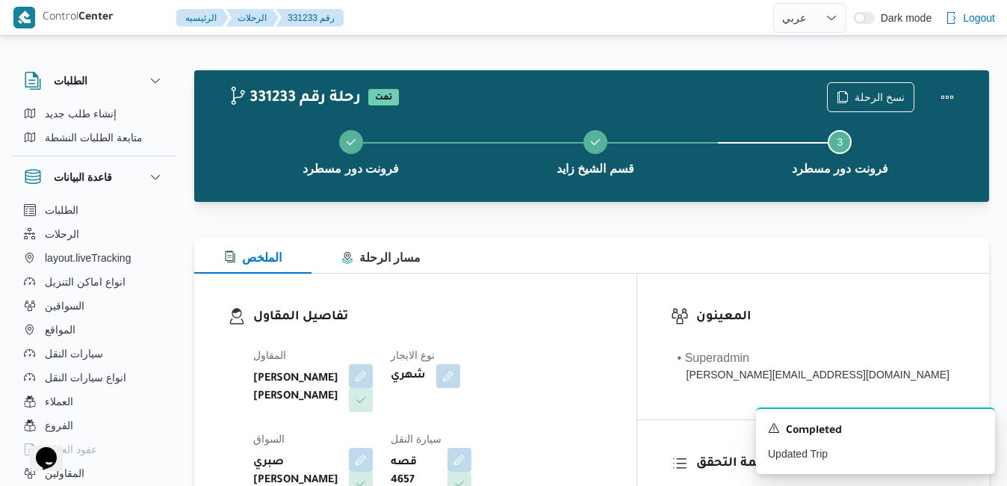
click at [643, 253] on div "الملخص مسار الرحلة" at bounding box center [591, 256] width 795 height 36
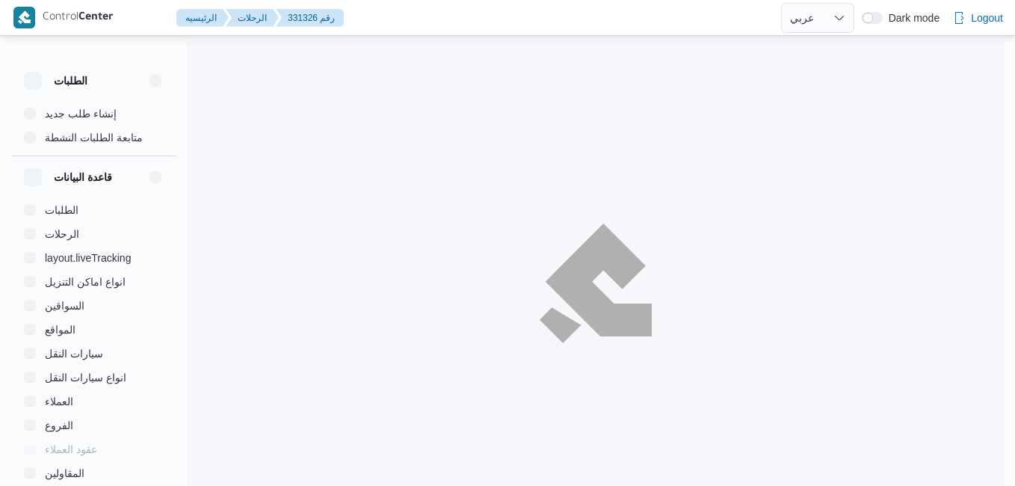
select select "ar"
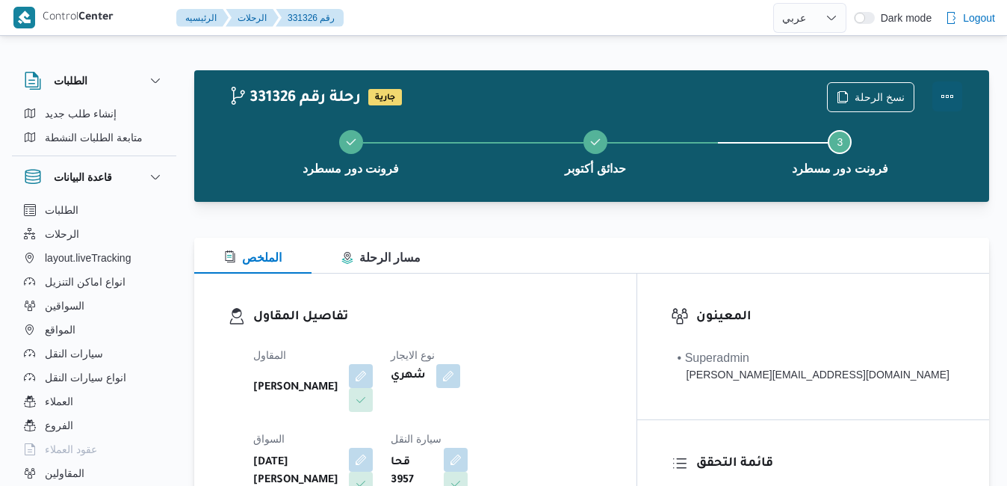
click at [946, 93] on button "Actions" at bounding box center [948, 96] width 30 height 30
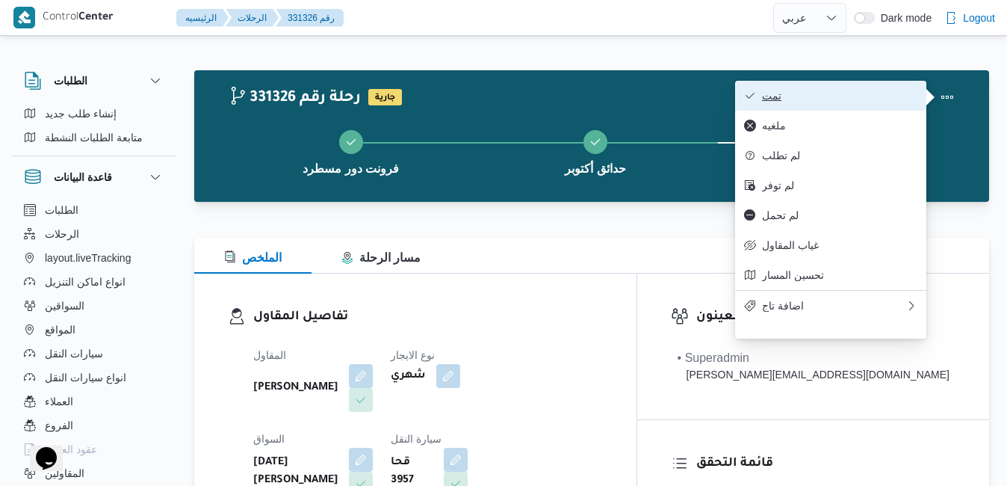
click at [862, 102] on span "تمت" at bounding box center [839, 96] width 155 height 12
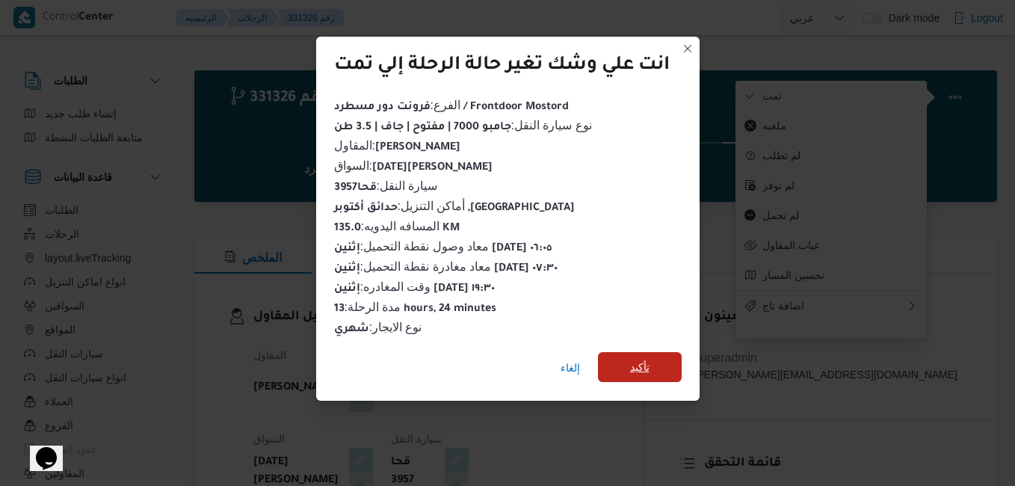
click at [659, 358] on span "تأكيد" at bounding box center [640, 367] width 84 height 30
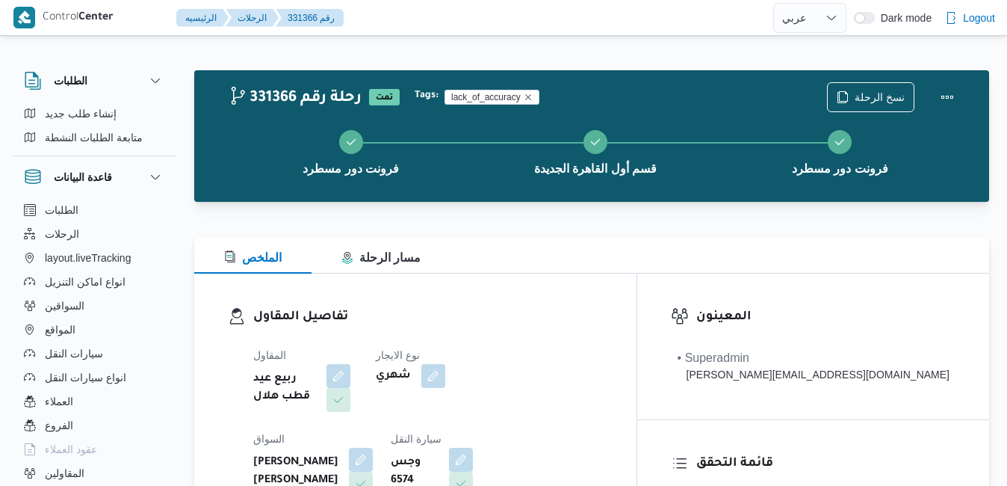
select select "ar"
click at [530, 259] on div "الملخص مسار الرحلة" at bounding box center [591, 256] width 795 height 36
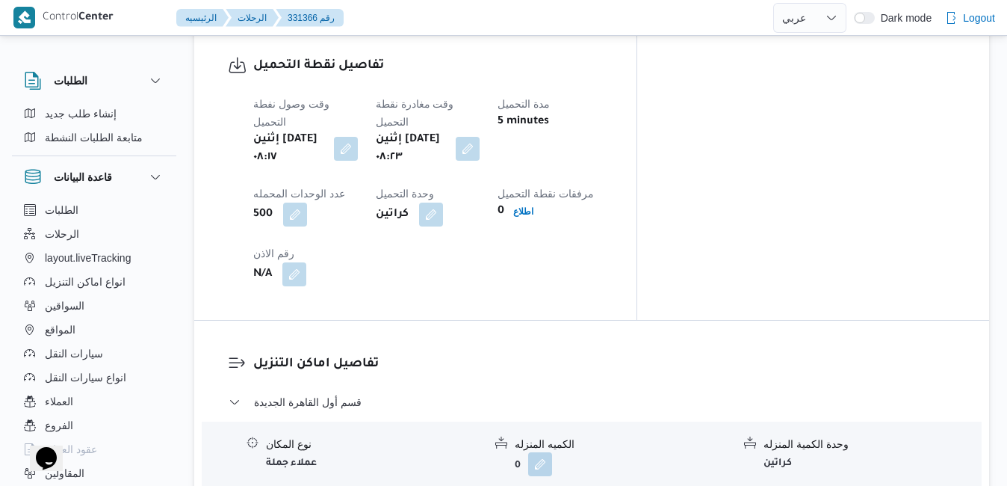
scroll to position [1196, 0]
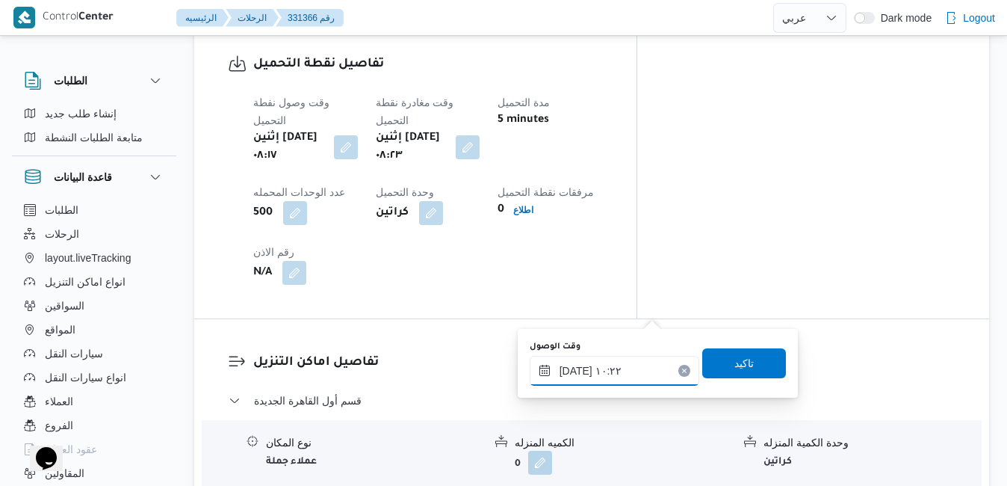
click at [591, 367] on input "١٨/٠٨/٢٠٢٥ ١٠:٢٢" at bounding box center [615, 371] width 170 height 30
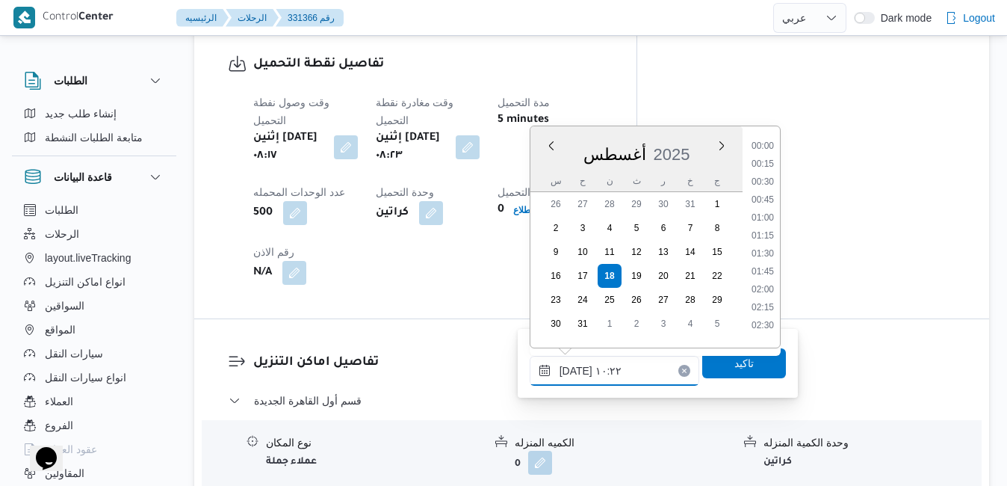
scroll to position [632, 0]
click at [762, 155] on li "09:00" at bounding box center [763, 159] width 34 height 15
type input "١٨/٠٨/٢٠٢٥ ٠٩:٠٠"
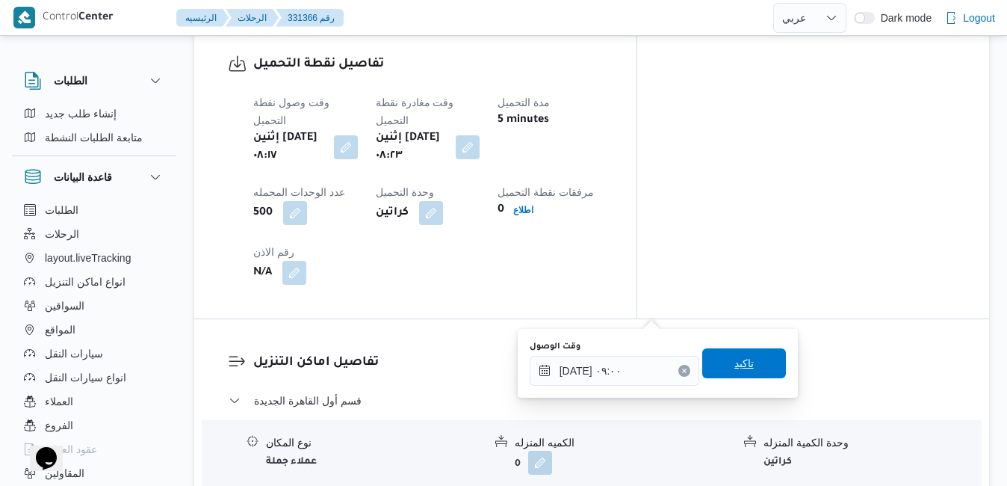
click at [715, 365] on span "تاكيد" at bounding box center [744, 363] width 84 height 30
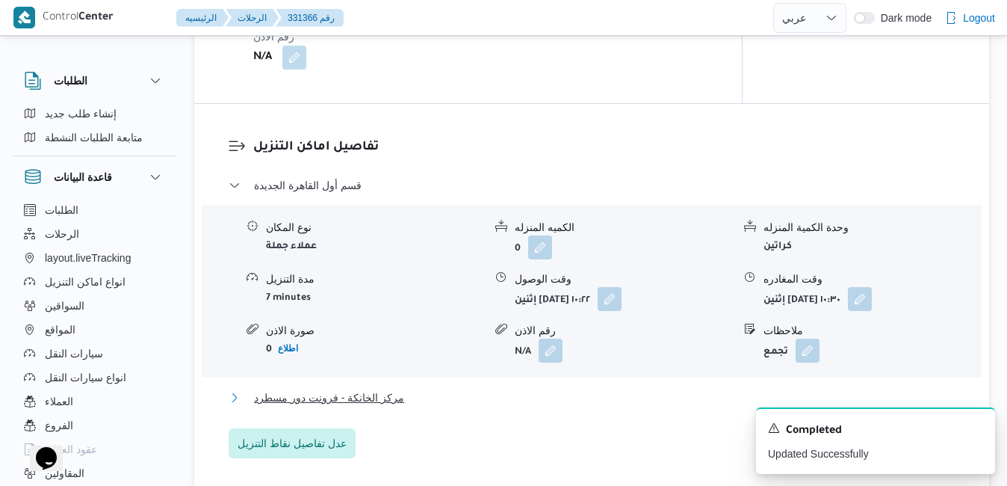
click at [618, 407] on button "مركز الخانكة - فرونت دور مسطرد" at bounding box center [592, 398] width 727 height 18
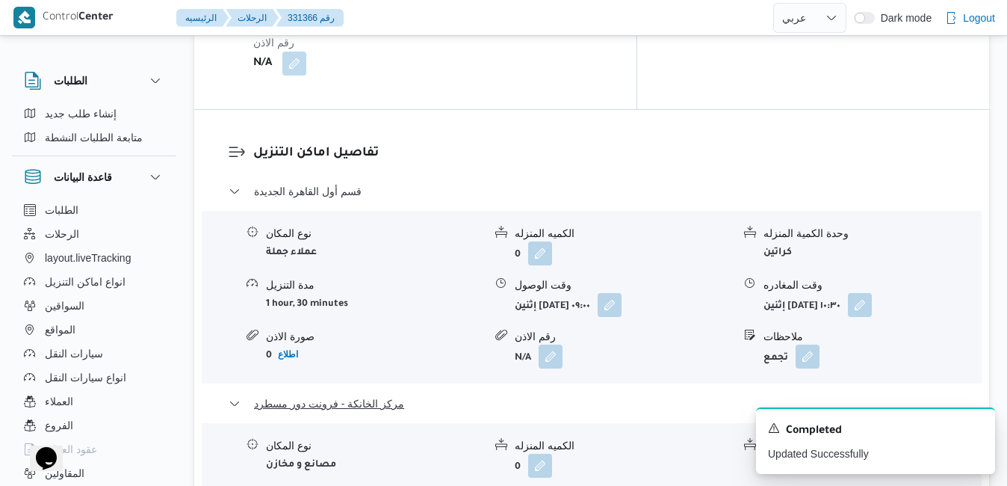
scroll to position [1524, 0]
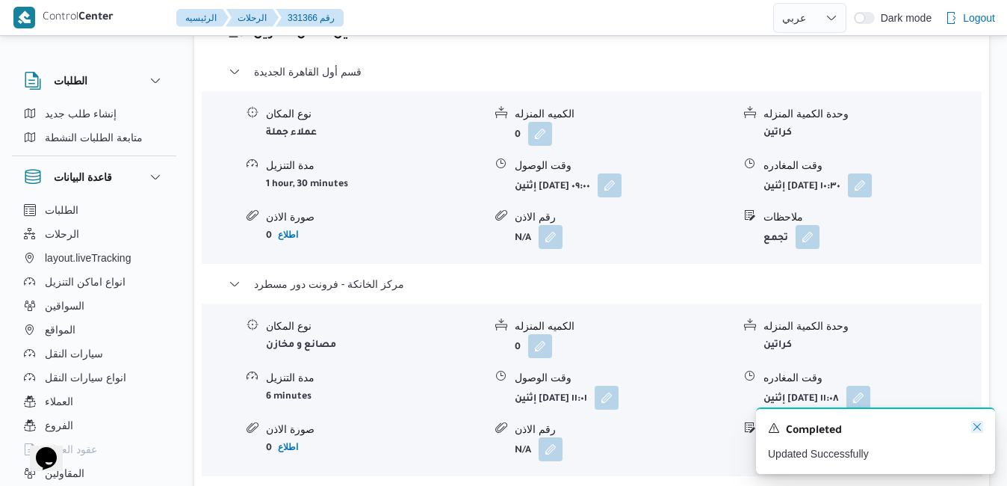
click at [975, 430] on icon "Dismiss toast" at bounding box center [977, 426] width 7 height 7
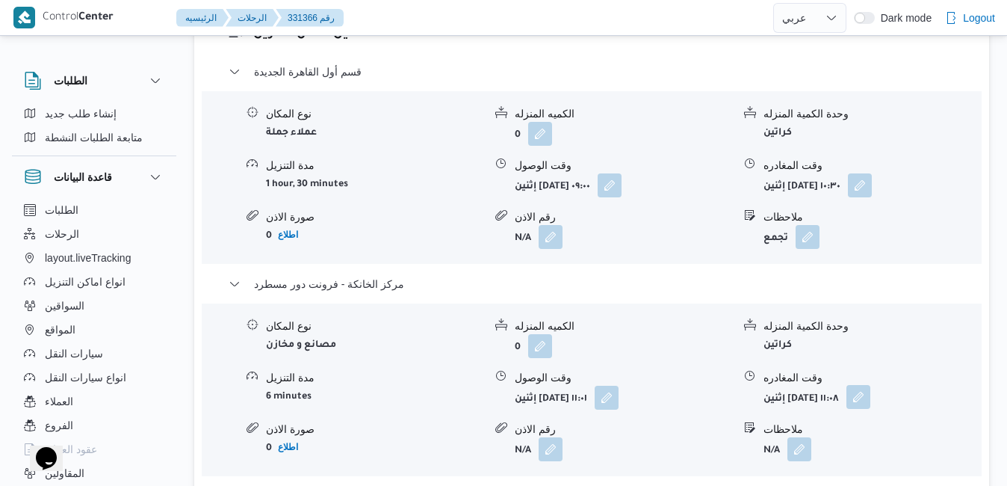
click at [871, 385] on button "button" at bounding box center [859, 397] width 24 height 24
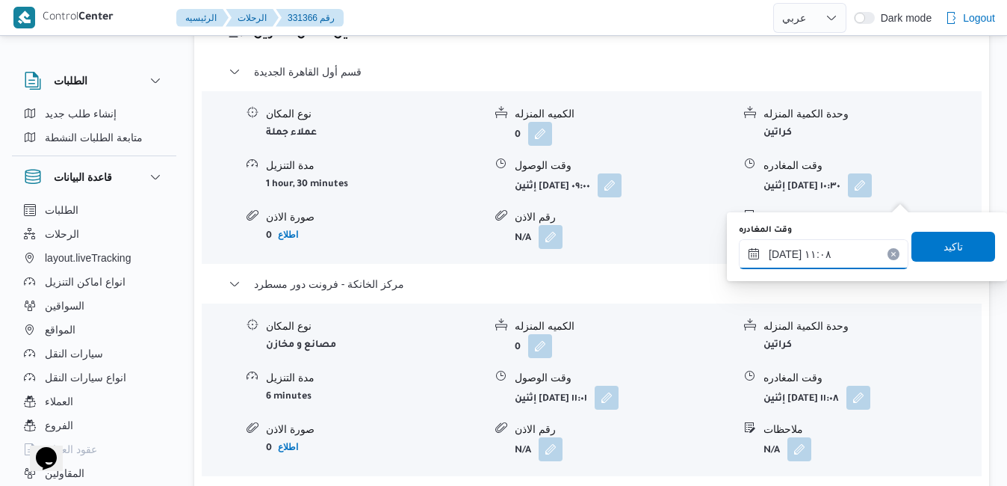
click at [825, 253] on input "١٨/٠٨/٢٠٢٥ ١١:٠٨" at bounding box center [824, 254] width 170 height 30
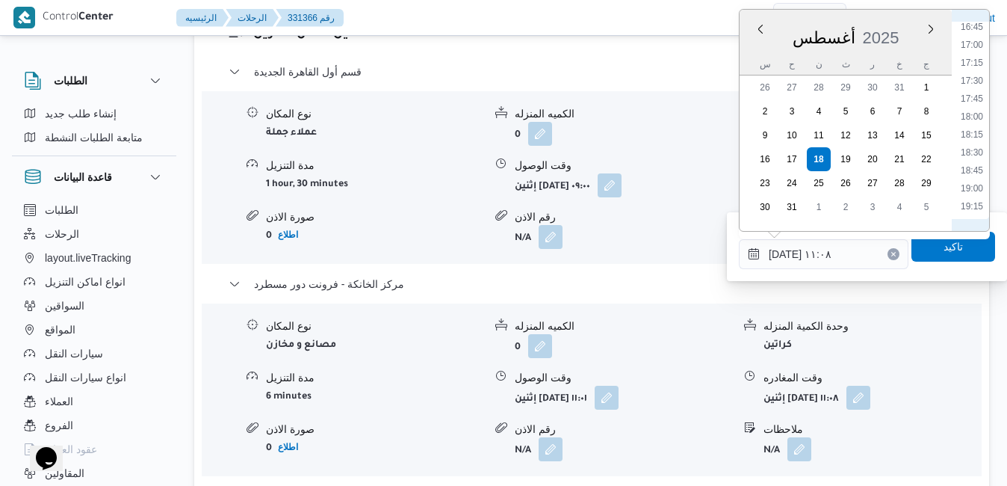
scroll to position [1376, 0]
click at [974, 144] on li "20:45" at bounding box center [972, 141] width 34 height 15
type input "[DATE] ٢٠:٤٥"
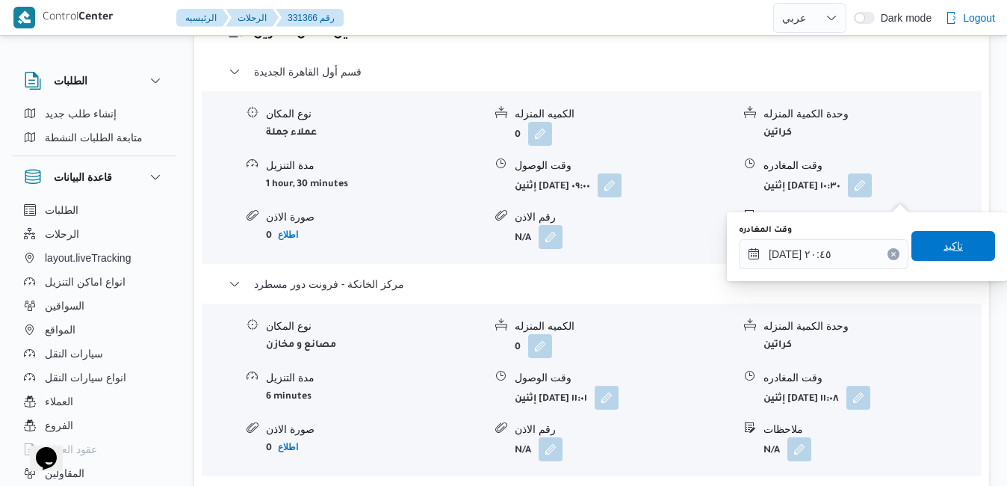
click at [924, 248] on span "تاكيد" at bounding box center [954, 246] width 84 height 30
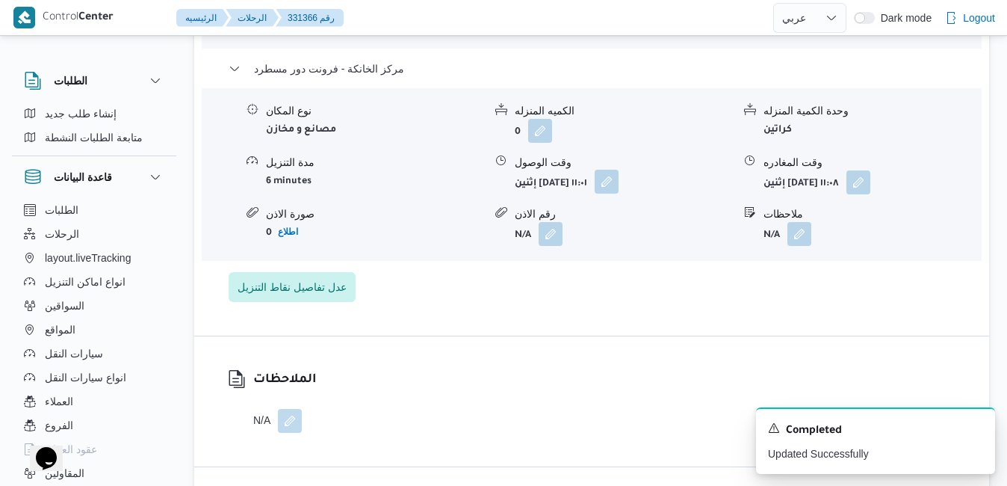
click at [619, 193] on button "button" at bounding box center [607, 182] width 24 height 24
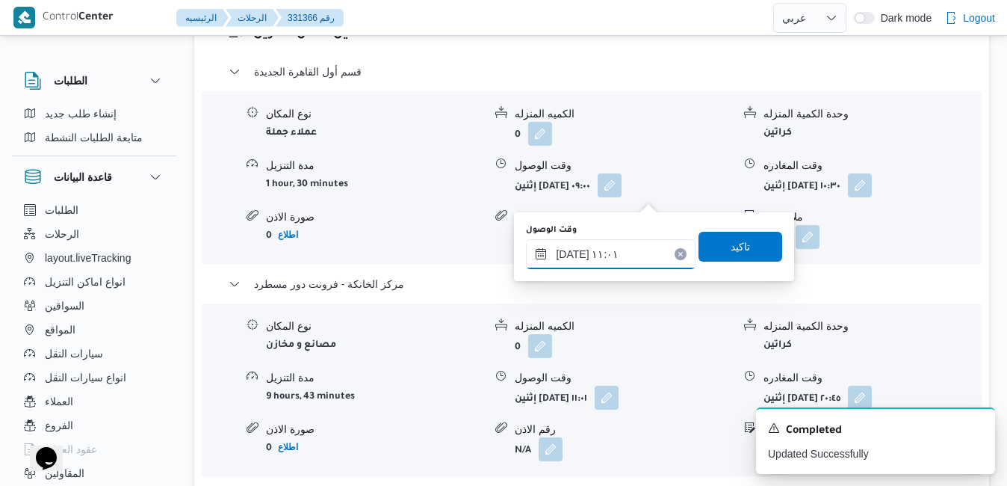
click at [608, 254] on input "١٨/٠٨/٢٠٢٥ ١١:٠١" at bounding box center [611, 254] width 170 height 30
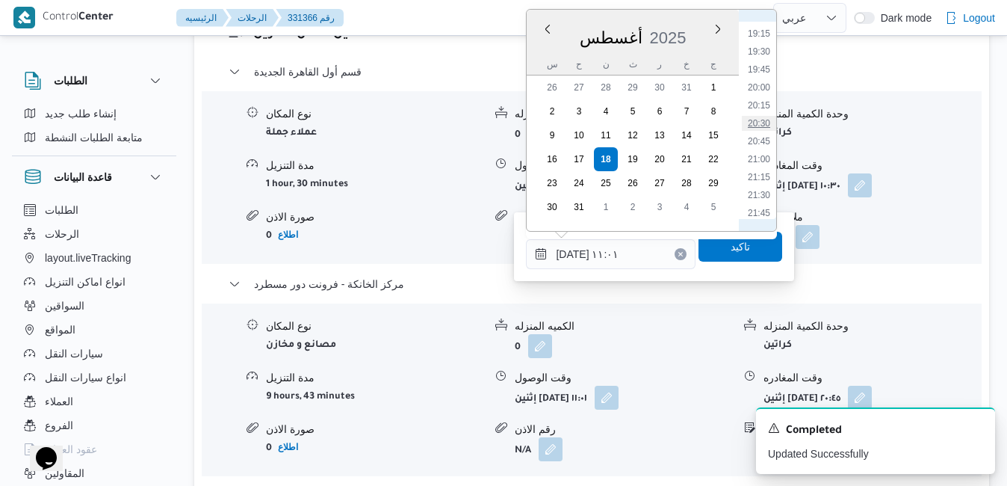
click at [764, 123] on li "20:30" at bounding box center [759, 123] width 34 height 15
type input "١٨/٠٨/٢٠٢٥ ٢٠:٣٠"
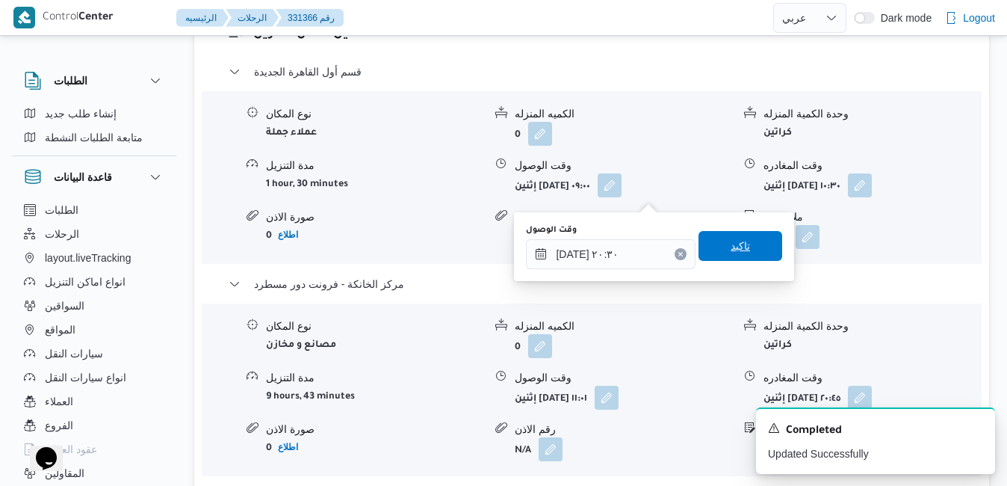
click at [738, 241] on span "تاكيد" at bounding box center [740, 246] width 19 height 18
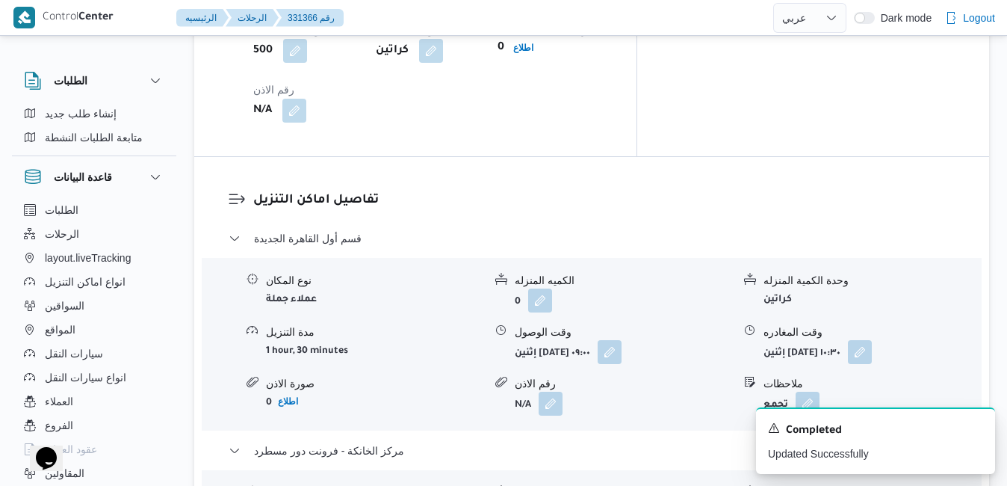
scroll to position [1375, 0]
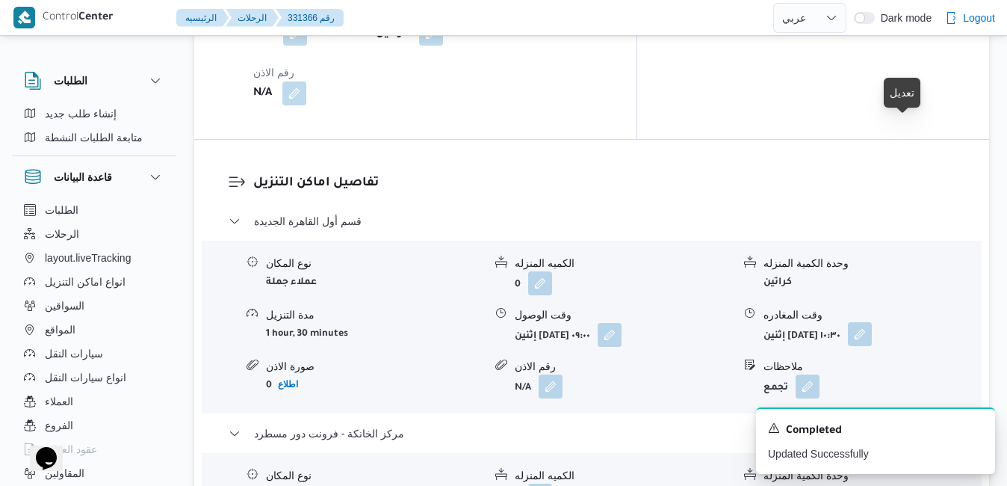
click at [872, 322] on button "button" at bounding box center [860, 334] width 24 height 24
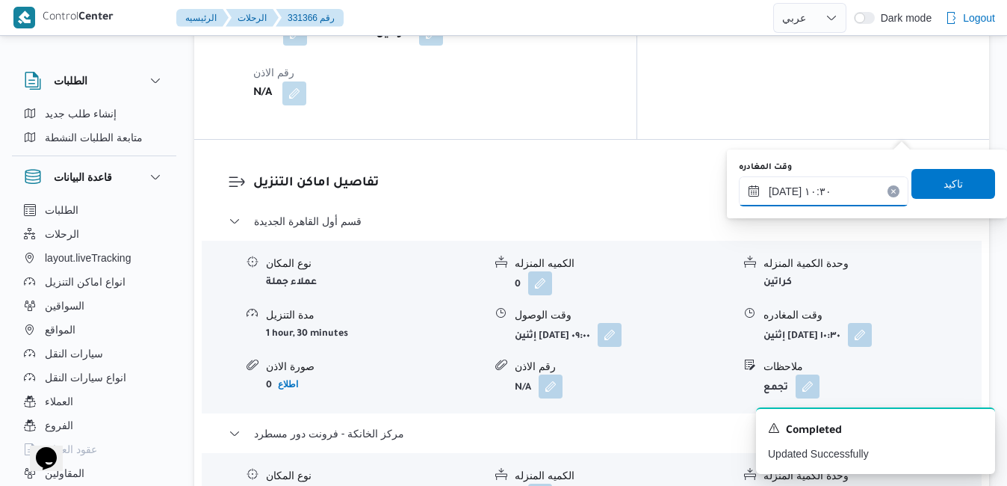
click at [834, 191] on input "١٨/٠٨/٢٠٢٥ ١٠:٣٠" at bounding box center [824, 191] width 170 height 30
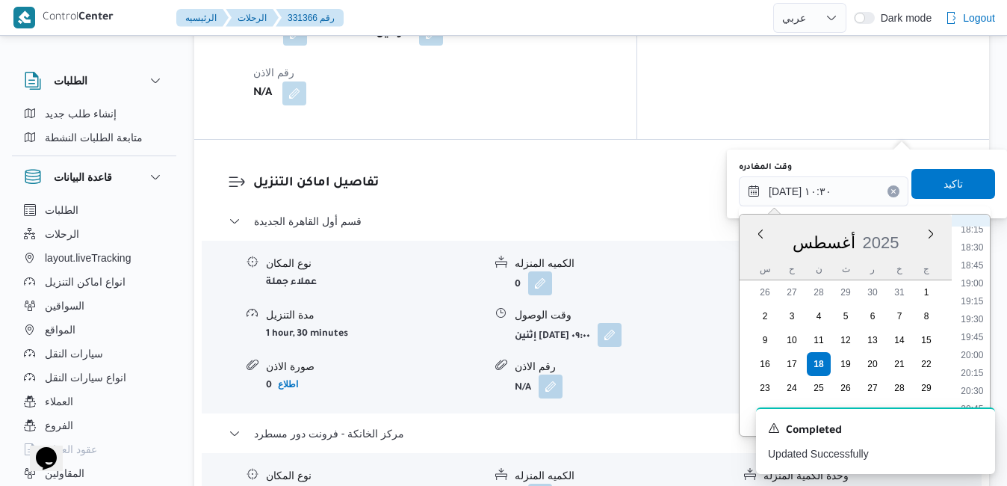
scroll to position [1341, 0]
click at [974, 311] on li "19:45" at bounding box center [972, 310] width 34 height 15
type input "[DATE] ١٩:٤٥"
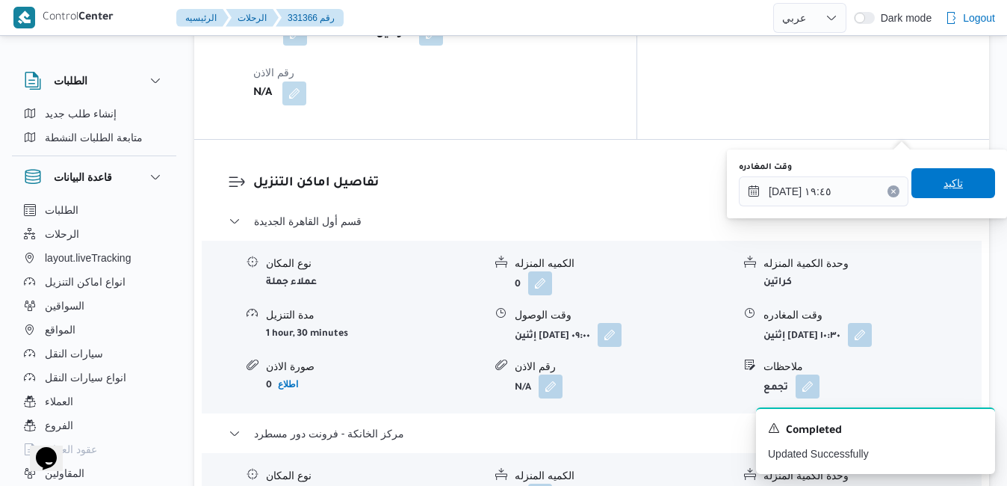
click at [952, 191] on span "تاكيد" at bounding box center [954, 183] width 84 height 30
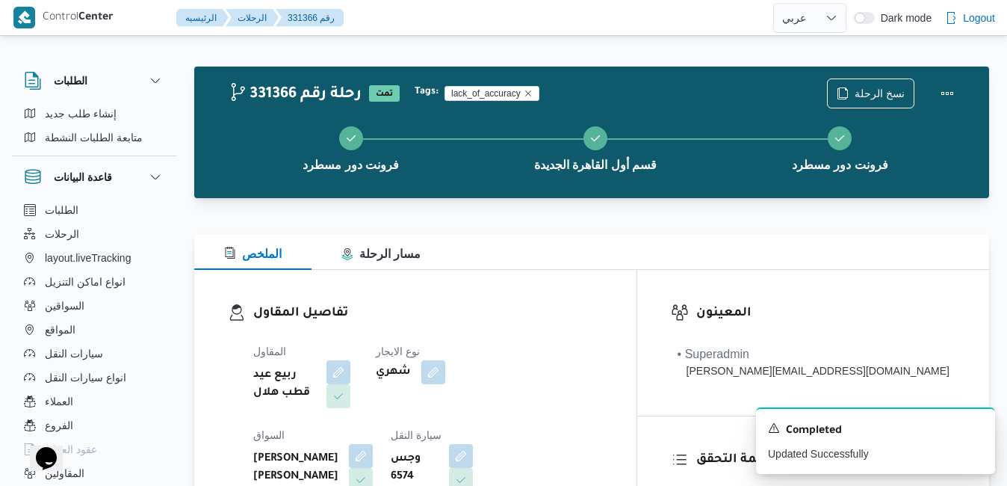
scroll to position [0, 0]
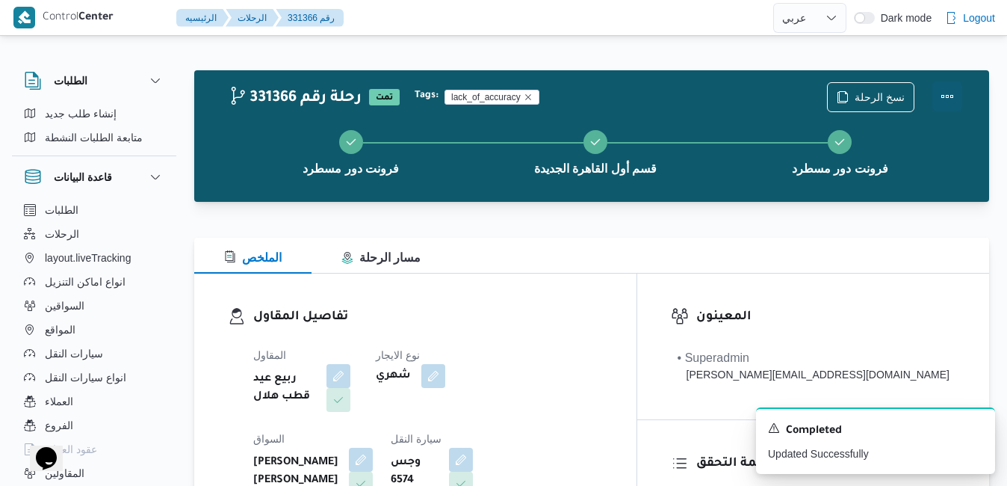
click at [951, 96] on button "Actions" at bounding box center [948, 96] width 30 height 30
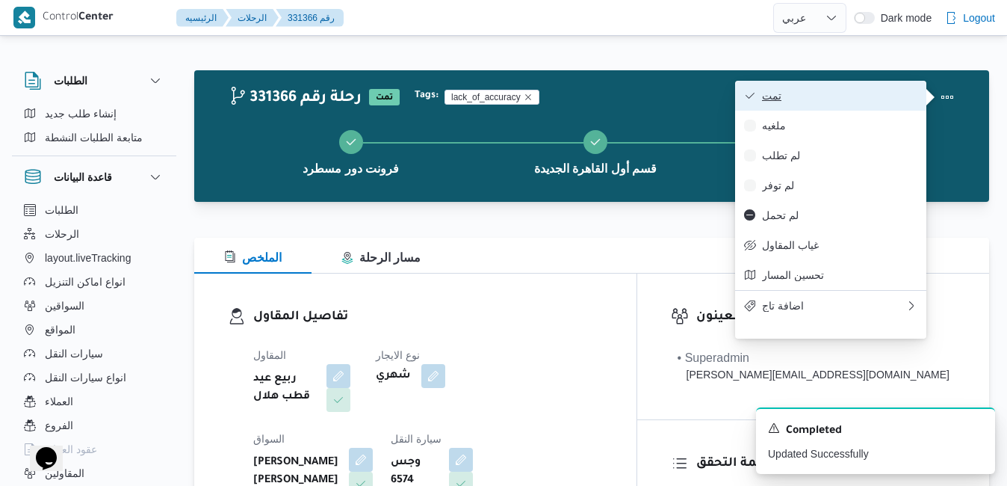
click at [850, 95] on span "تمت" at bounding box center [839, 96] width 155 height 12
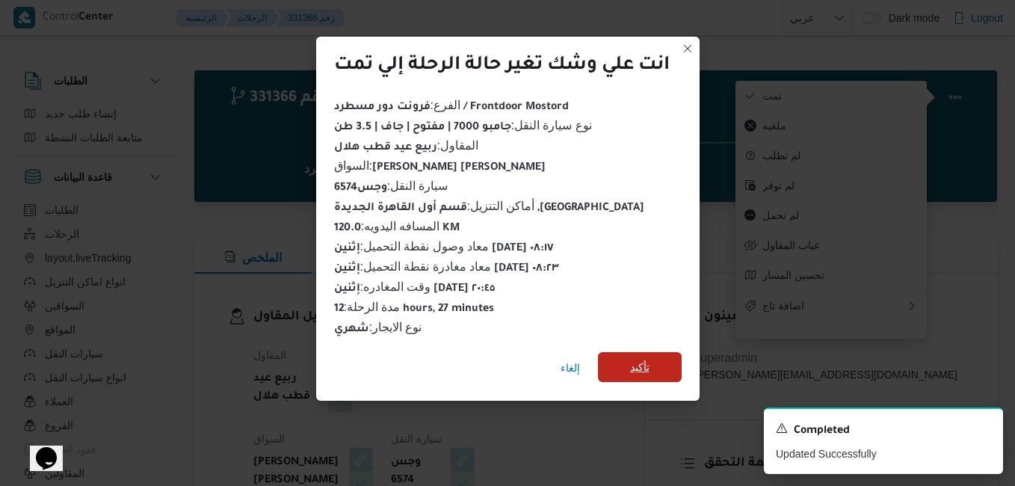
click at [646, 359] on span "تأكيد" at bounding box center [639, 367] width 19 height 18
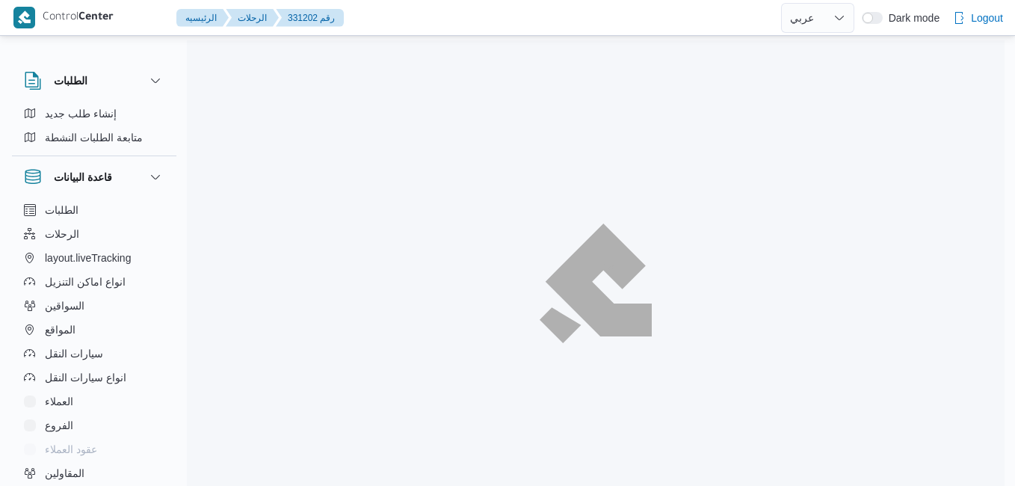
select select "ar"
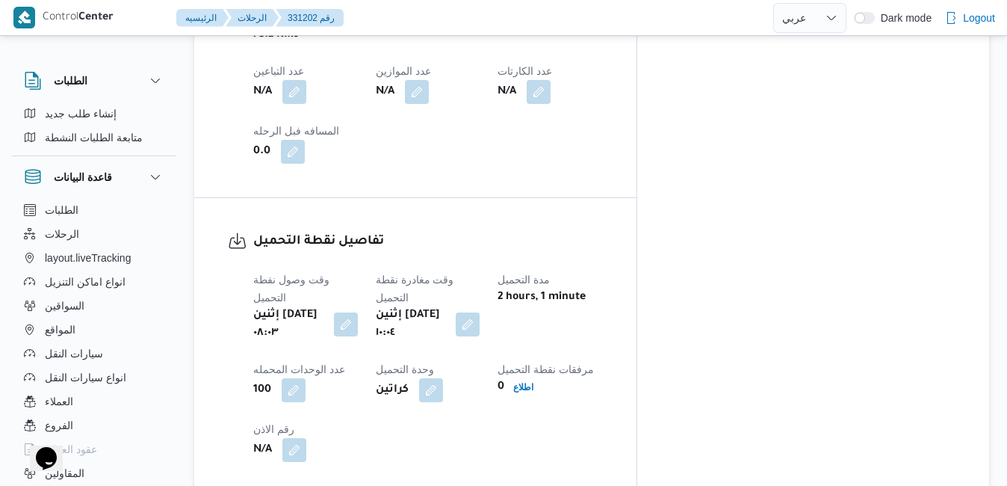
scroll to position [1106, 0]
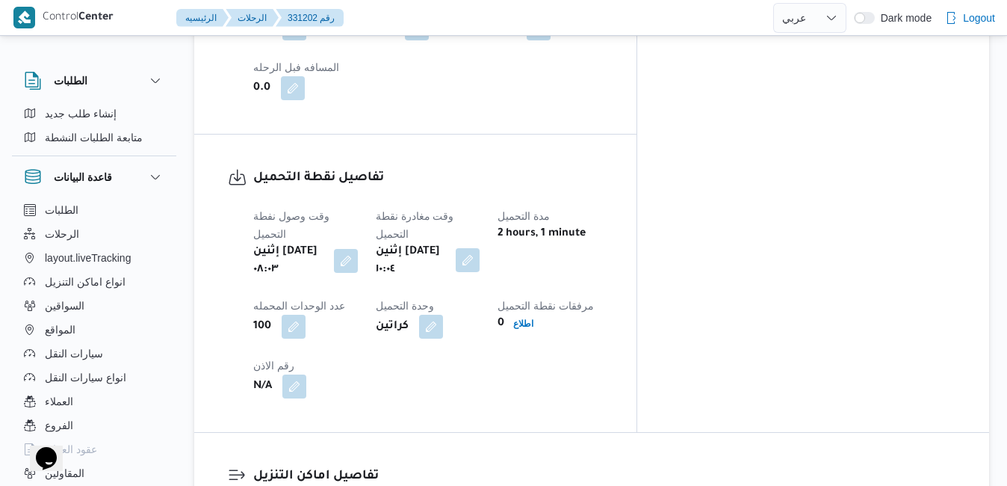
click at [480, 248] on button "button" at bounding box center [468, 260] width 24 height 24
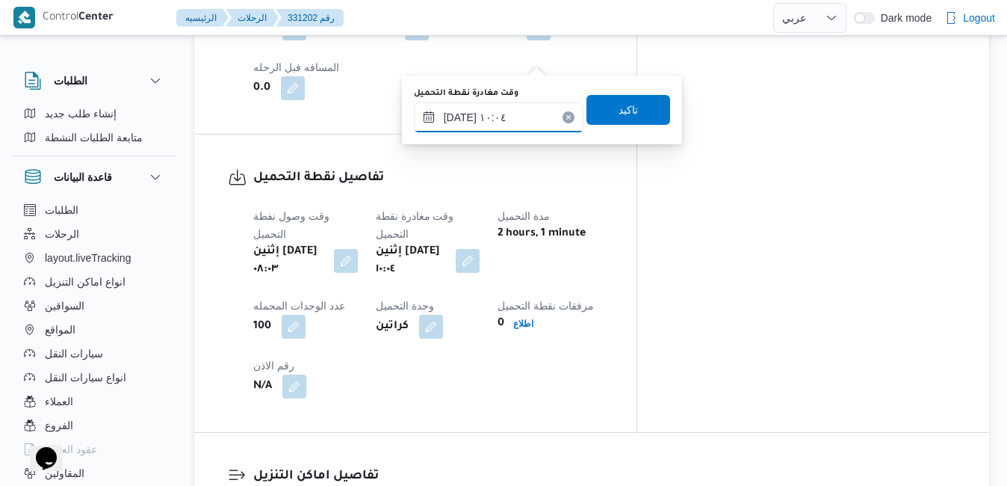
click at [515, 117] on input "[DATE] ١٠:٠٤" at bounding box center [499, 117] width 170 height 30
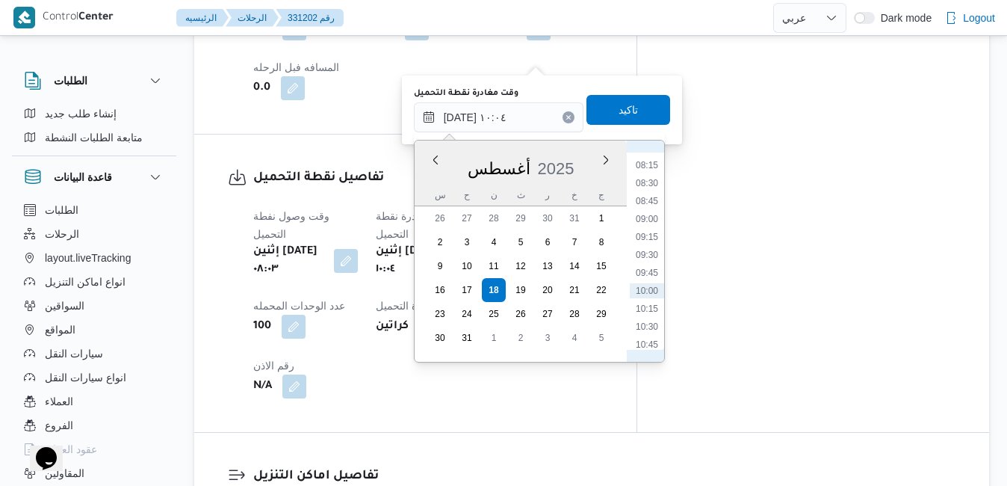
scroll to position [584, 0]
click at [651, 183] on li "08:30" at bounding box center [647, 185] width 34 height 15
type input "[DATE] ٠٨:٣٠"
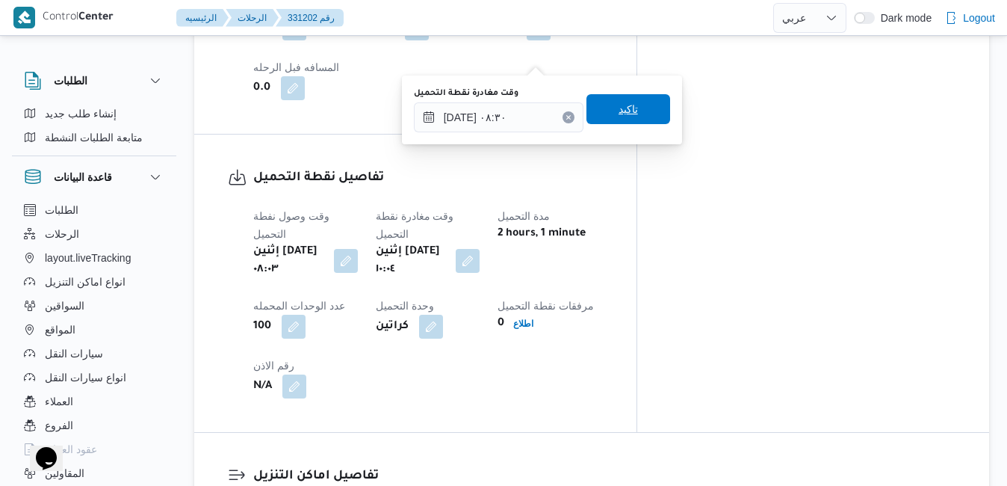
click at [636, 108] on span "تاكيد" at bounding box center [629, 109] width 84 height 30
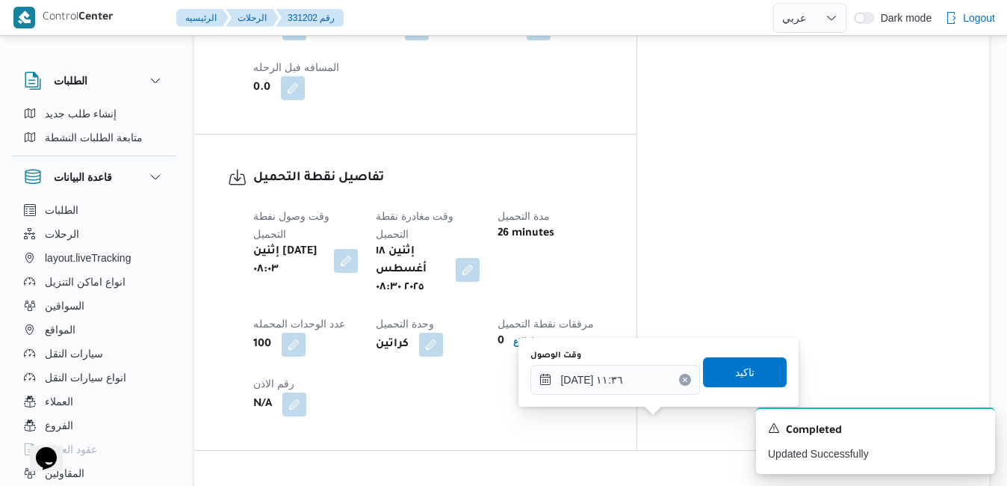
click at [632, 363] on div "وقت الوصول [DATE] ١١:٣٦" at bounding box center [616, 372] width 170 height 45
click at [628, 383] on input "[DATE] ١١:٣٦" at bounding box center [616, 380] width 170 height 30
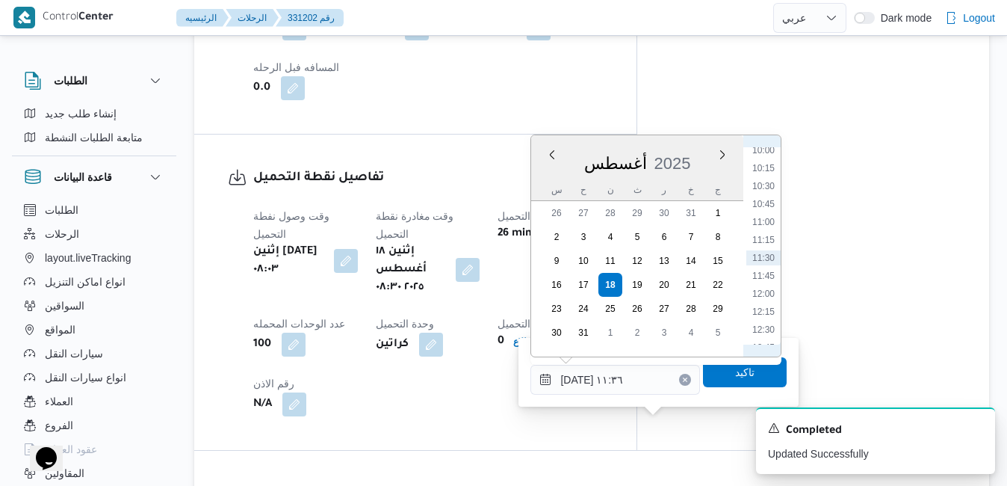
scroll to position [549, 0]
click at [762, 287] on li "09:30" at bounding box center [764, 286] width 34 height 15
type input "[DATE] ٠٩:٣٠"
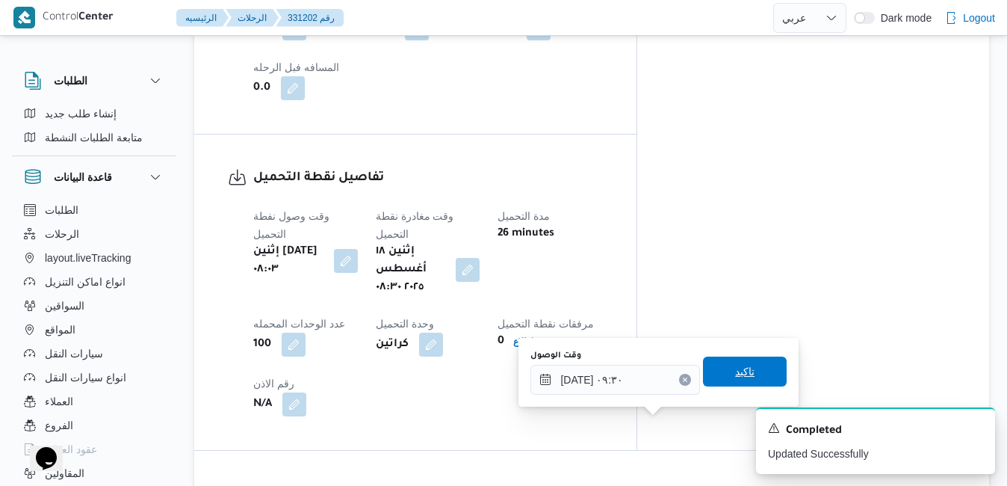
click at [735, 368] on span "تاكيد" at bounding box center [744, 371] width 19 height 18
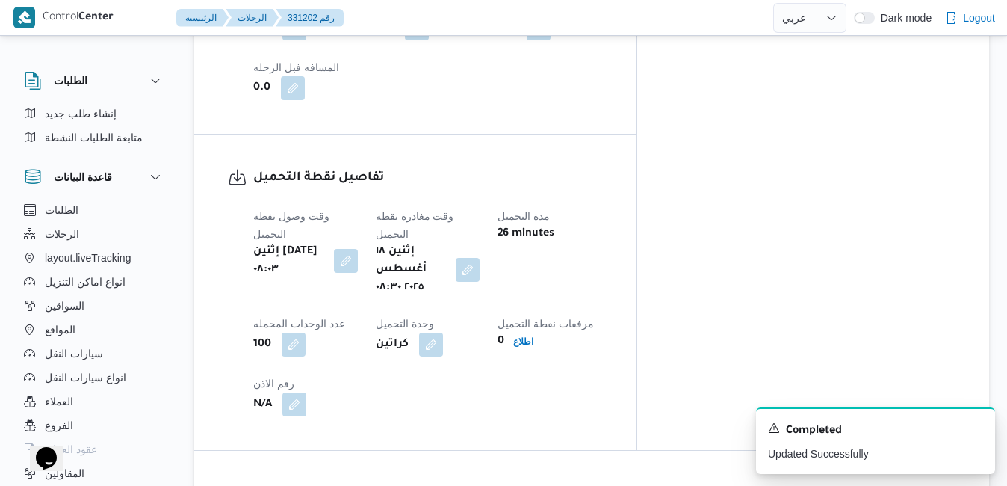
scroll to position [2271, 0]
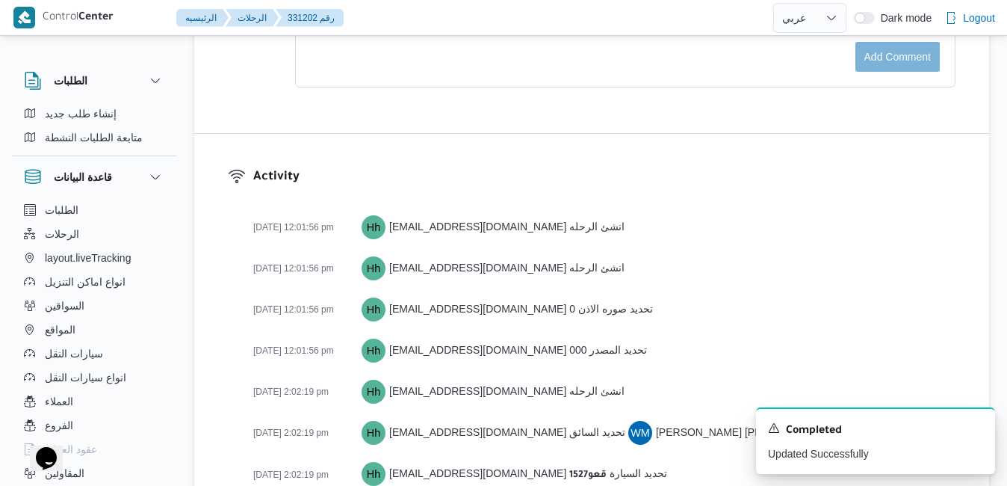
click at [974, 427] on icon "Dismiss toast" at bounding box center [977, 427] width 12 height 12
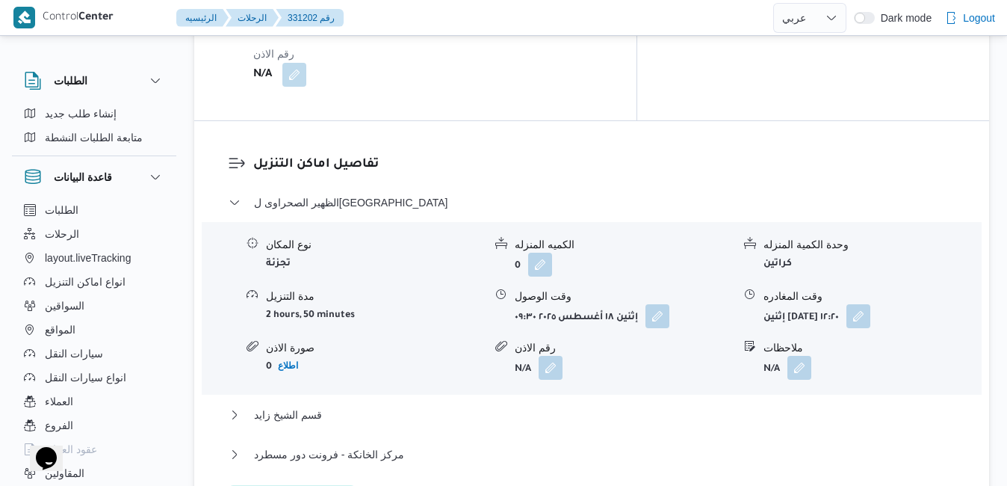
scroll to position [1434, 0]
click at [565, 407] on button "قسم الشيخ زايد" at bounding box center [592, 416] width 727 height 18
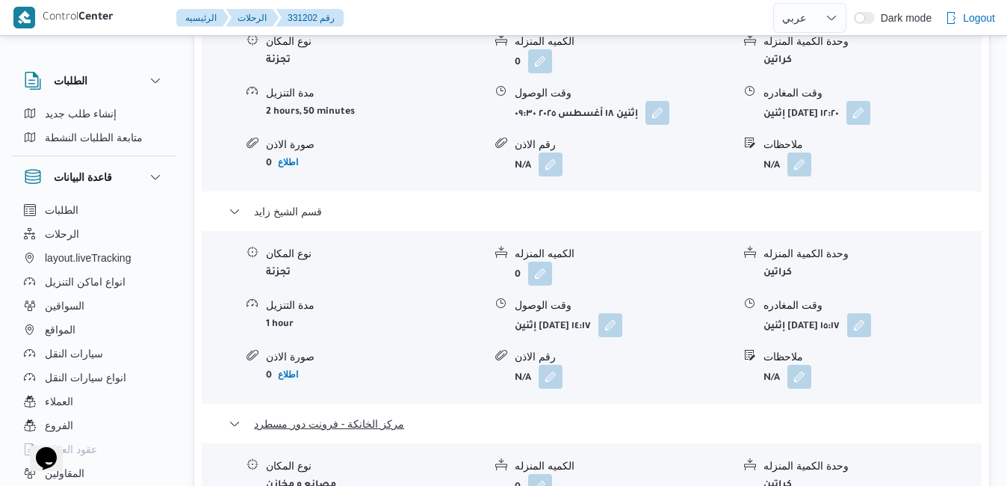
scroll to position [1673, 0]
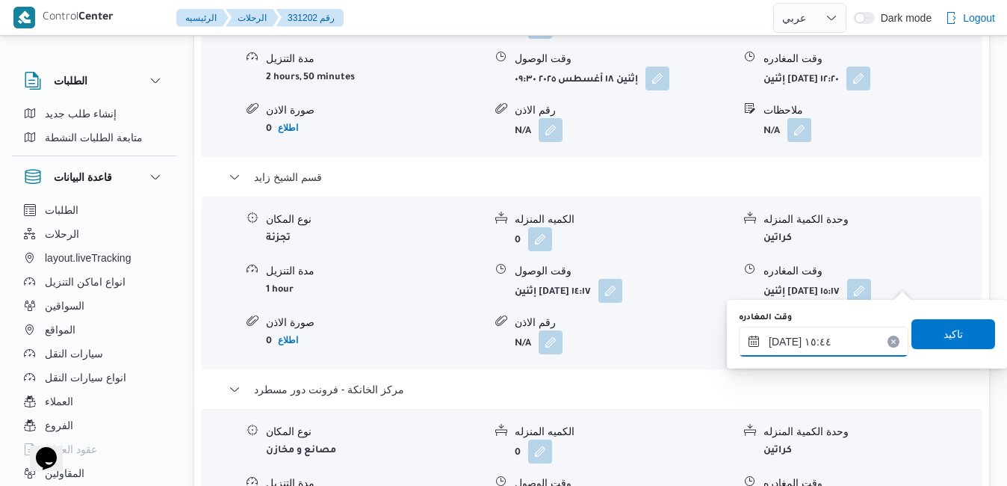
click at [814, 341] on input "[DATE] ١٥:٤٤" at bounding box center [824, 342] width 170 height 30
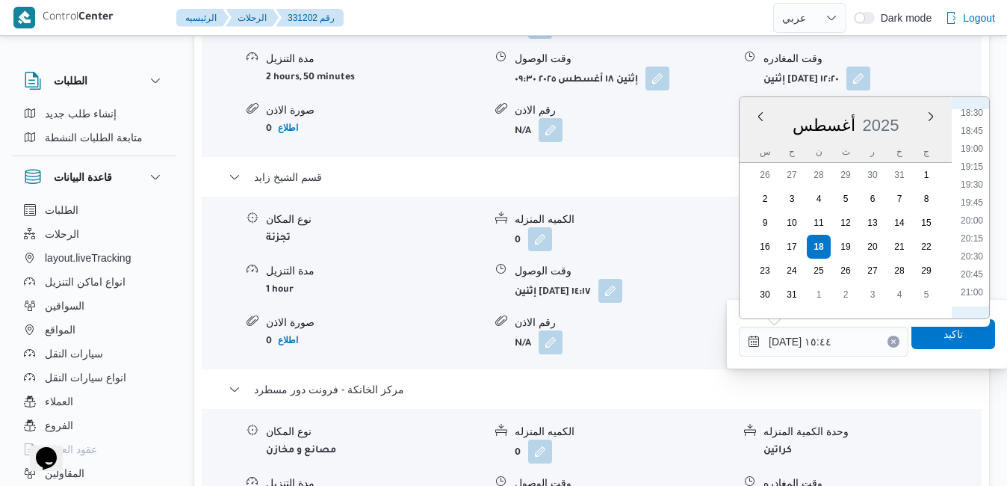
scroll to position [1354, 0]
click at [973, 272] on li "21:00" at bounding box center [972, 269] width 34 height 15
type input "[DATE] ٢١:٠٠"
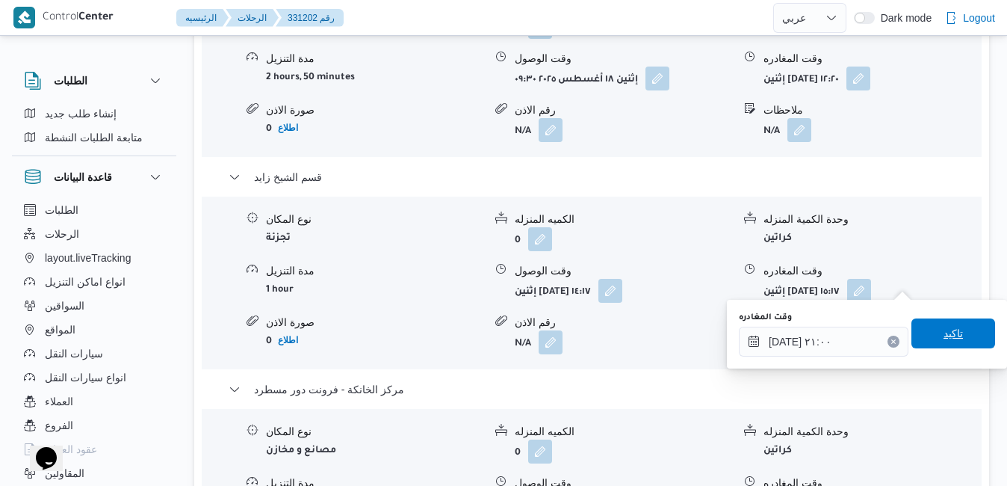
click at [944, 334] on span "تاكيد" at bounding box center [953, 333] width 19 height 18
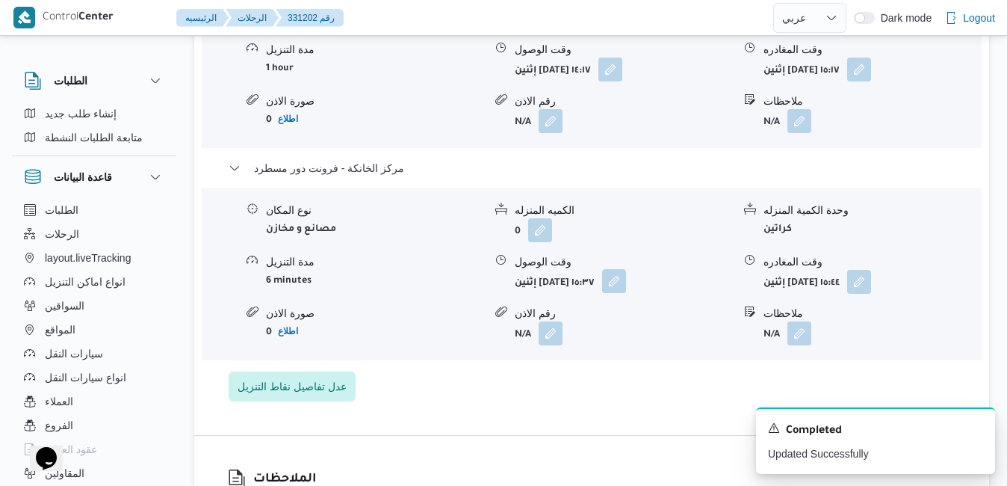
click at [626, 282] on button "button" at bounding box center [614, 281] width 24 height 24
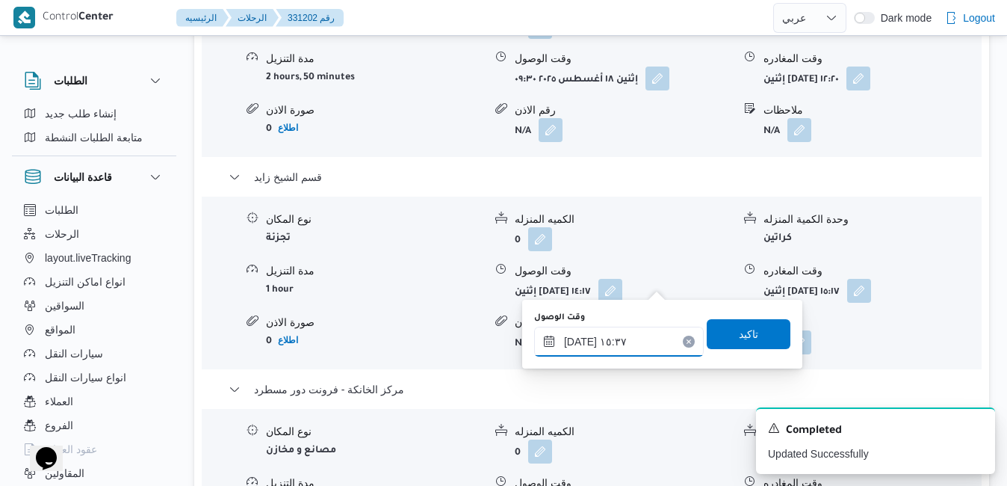
click at [611, 347] on input "[DATE] ١٥:٣٧" at bounding box center [619, 342] width 170 height 30
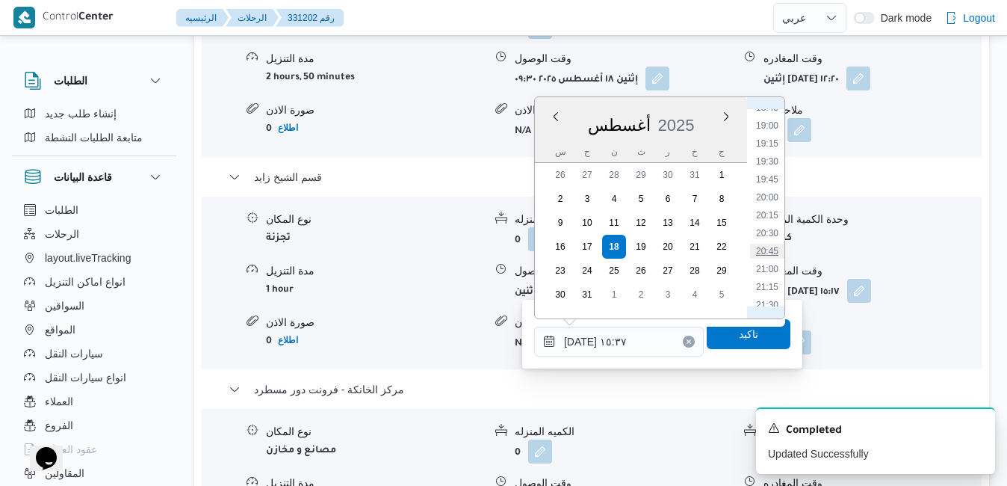
click at [770, 251] on li "20:45" at bounding box center [767, 251] width 34 height 15
type input "[DATE] ٢٠:٤٥"
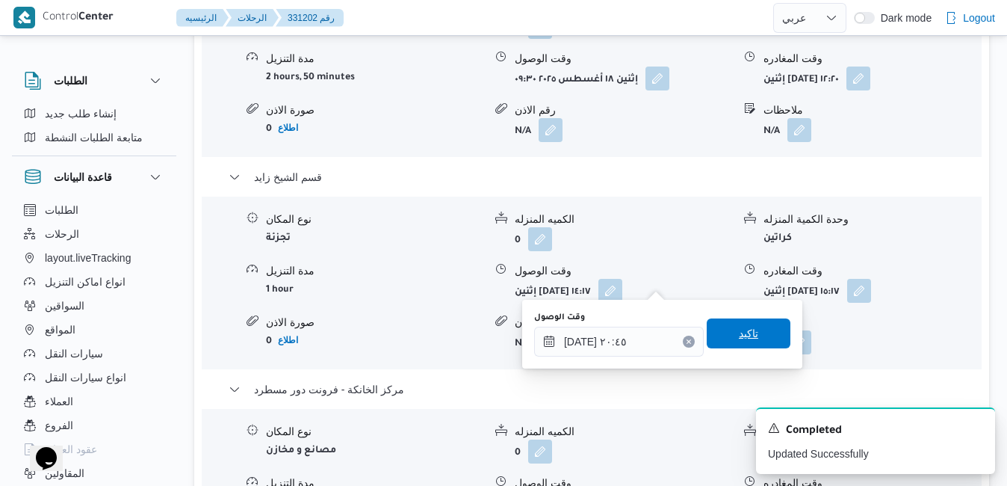
click at [742, 338] on span "تاكيد" at bounding box center [748, 333] width 19 height 18
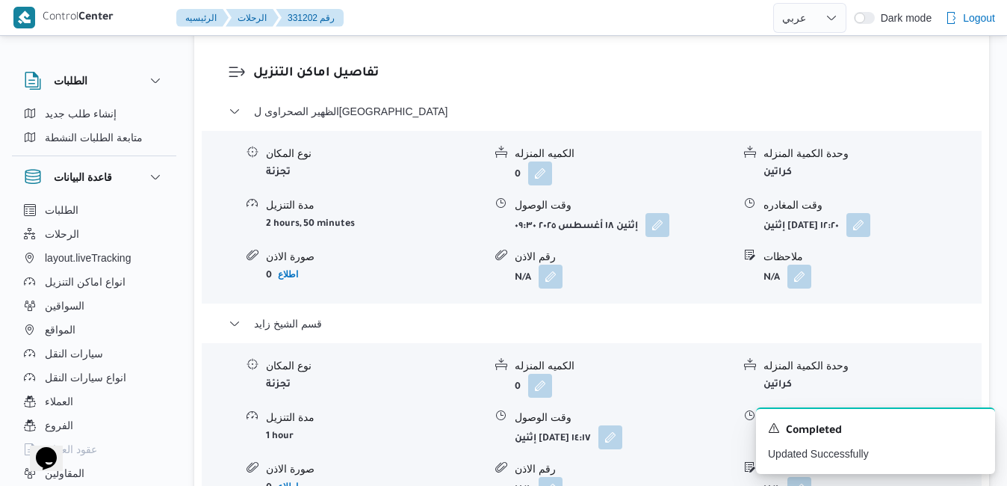
scroll to position [1524, 0]
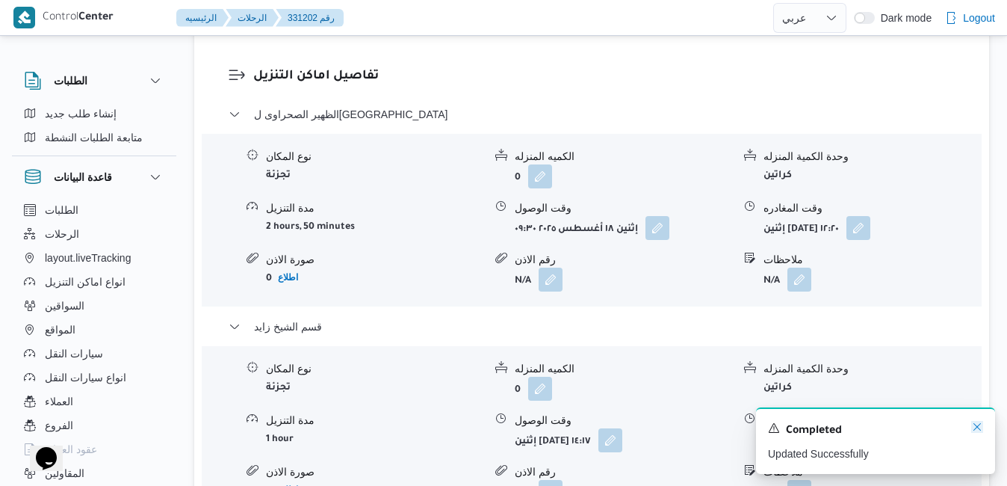
click at [977, 429] on icon "Dismiss toast" at bounding box center [977, 427] width 12 height 12
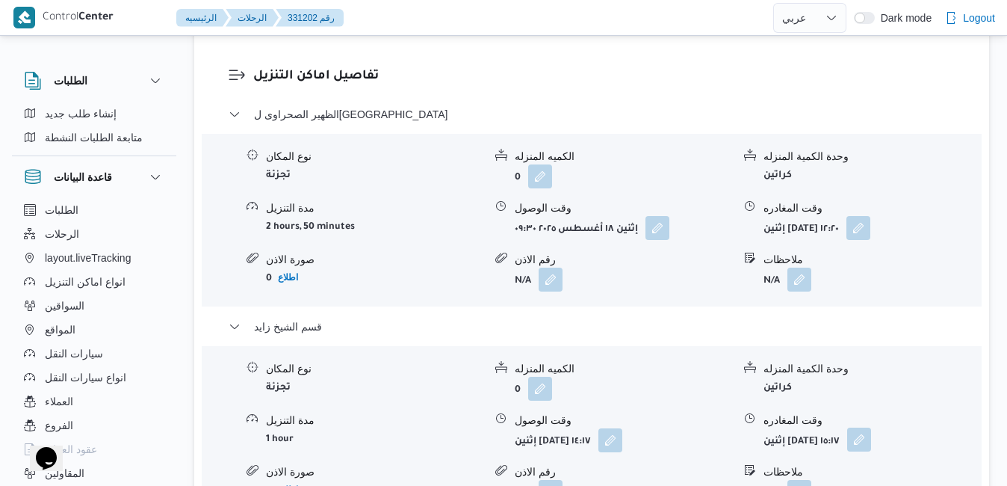
click at [871, 427] on button "button" at bounding box center [859, 439] width 24 height 24
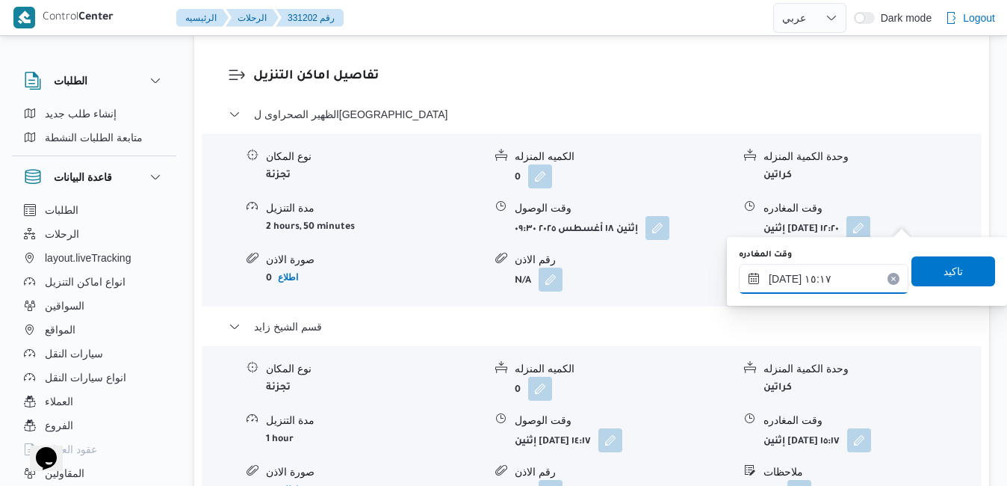
click at [864, 267] on input "[DATE] ١٥:١٧" at bounding box center [824, 279] width 170 height 30
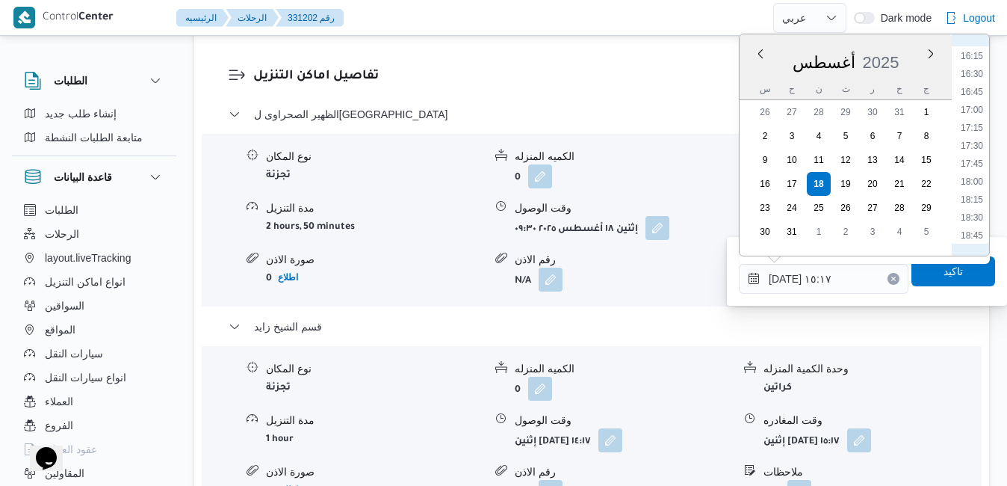
scroll to position [1336, 0]
click at [975, 137] on li "19:45" at bounding box center [972, 134] width 34 height 15
type input "[DATE] ١٩:٤٥"
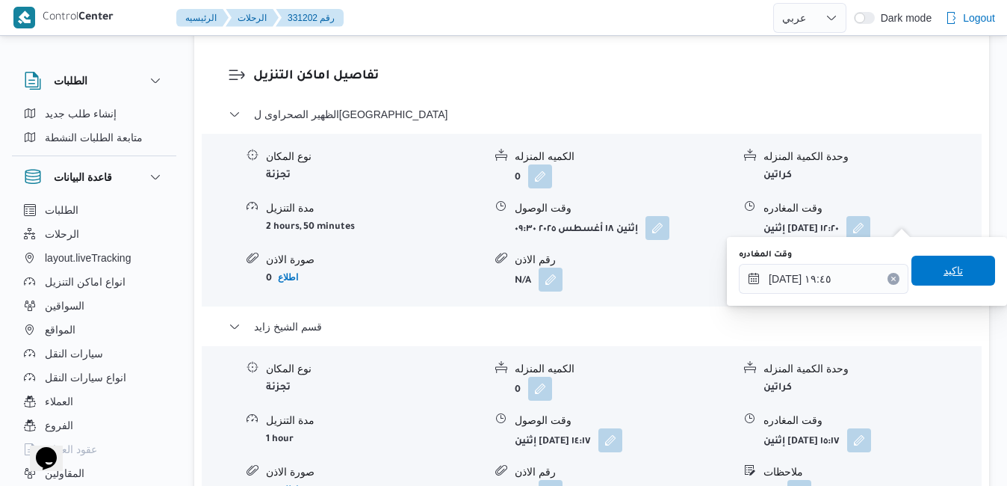
click at [944, 263] on span "تاكيد" at bounding box center [953, 271] width 19 height 18
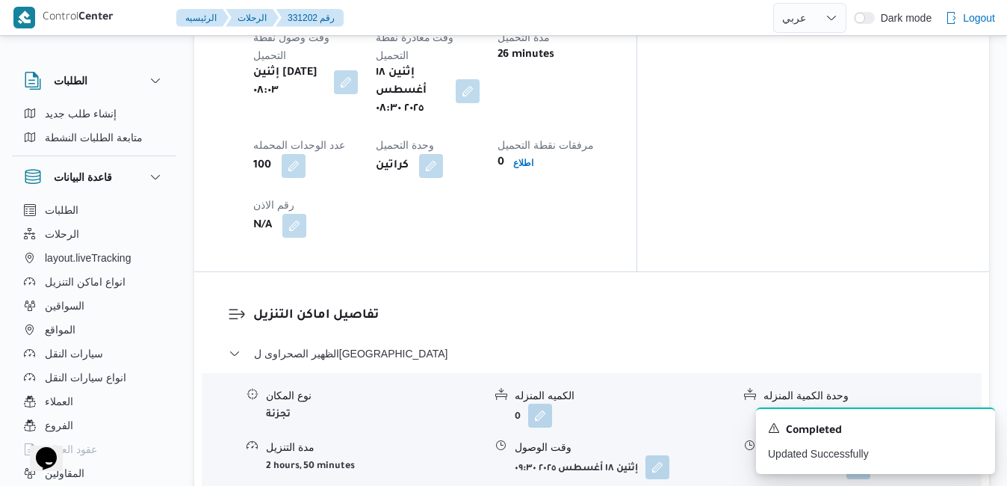
scroll to position [1255, 0]
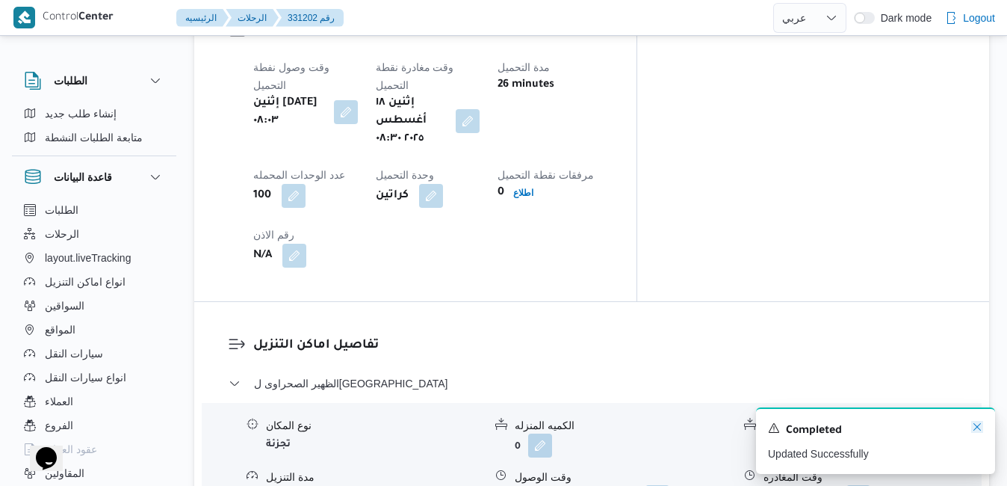
click at [978, 426] on icon "Dismiss toast" at bounding box center [977, 427] width 12 height 12
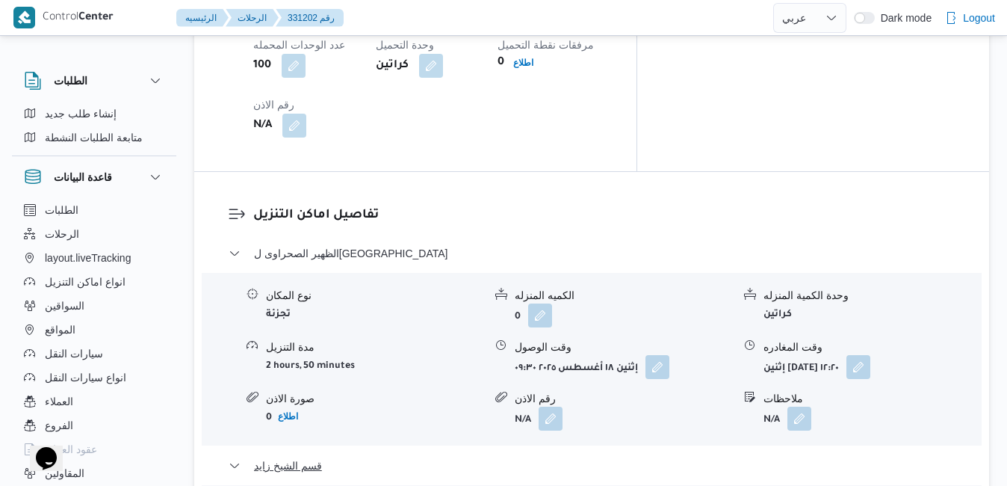
scroll to position [1404, 0]
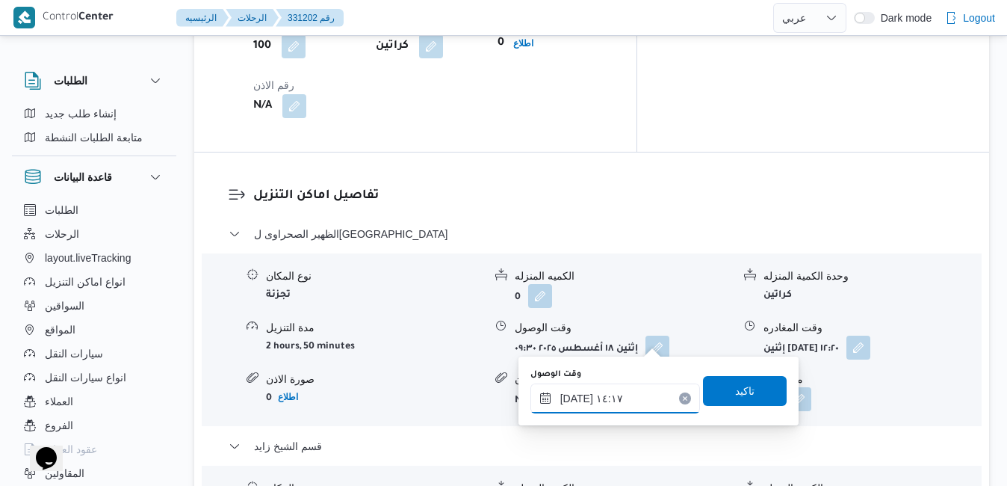
click at [590, 398] on input "[DATE] ١٤:١٧" at bounding box center [616, 398] width 170 height 30
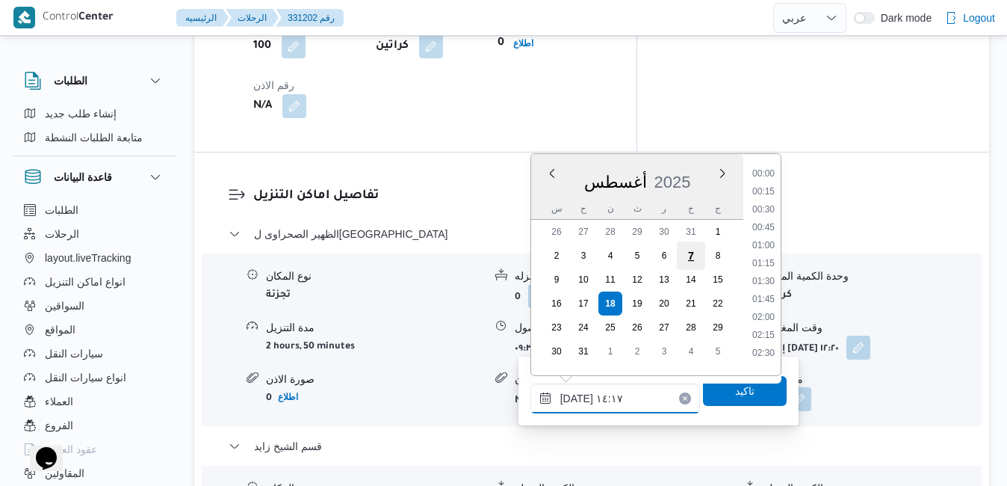
scroll to position [919, 0]
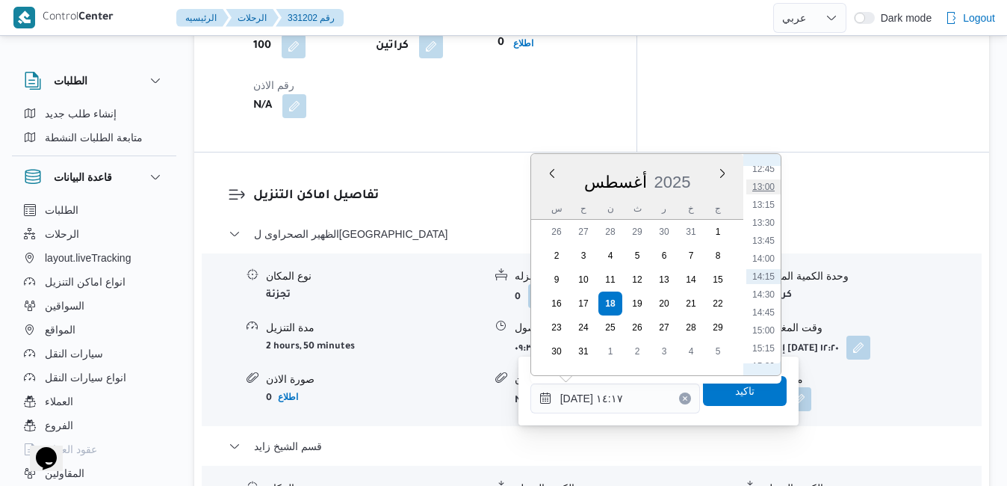
click at [770, 189] on li "13:00" at bounding box center [764, 186] width 34 height 15
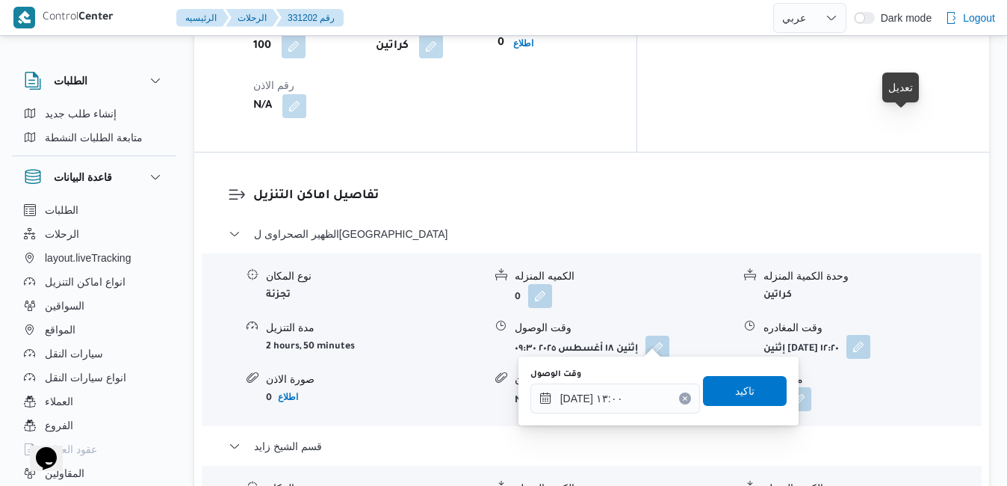
type input "[DATE] ١٤:١٧"
click at [871, 335] on button "button" at bounding box center [859, 347] width 24 height 24
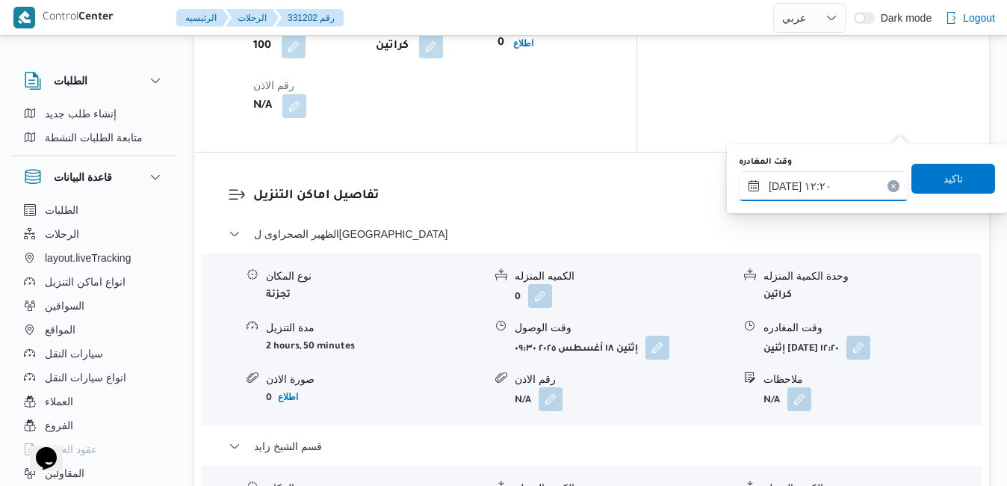
click at [821, 185] on input "[DATE] ١٢:٢٠" at bounding box center [824, 186] width 170 height 30
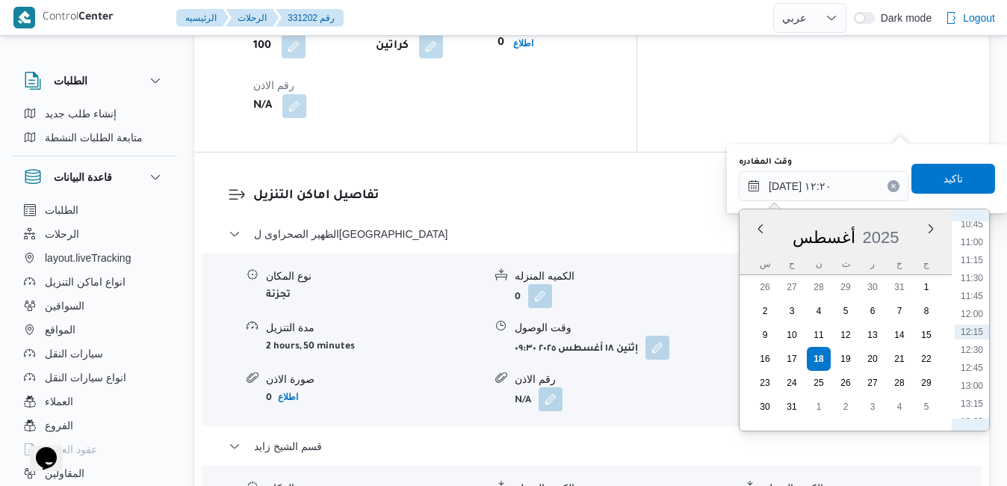
scroll to position [948, 0]
click at [968, 284] on li "14:00" at bounding box center [972, 284] width 34 height 15
type input "[DATE] ١٤:٠٠"
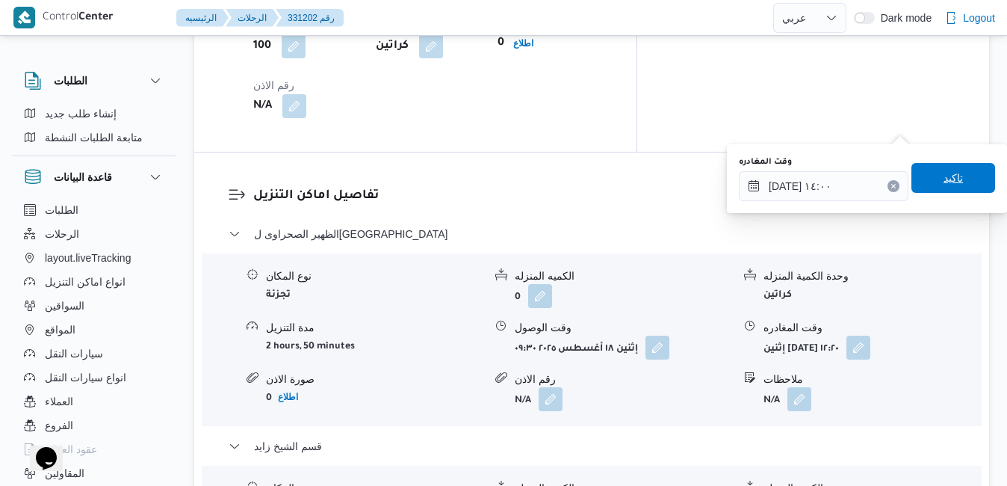
click at [954, 182] on span "تاكيد" at bounding box center [954, 178] width 84 height 30
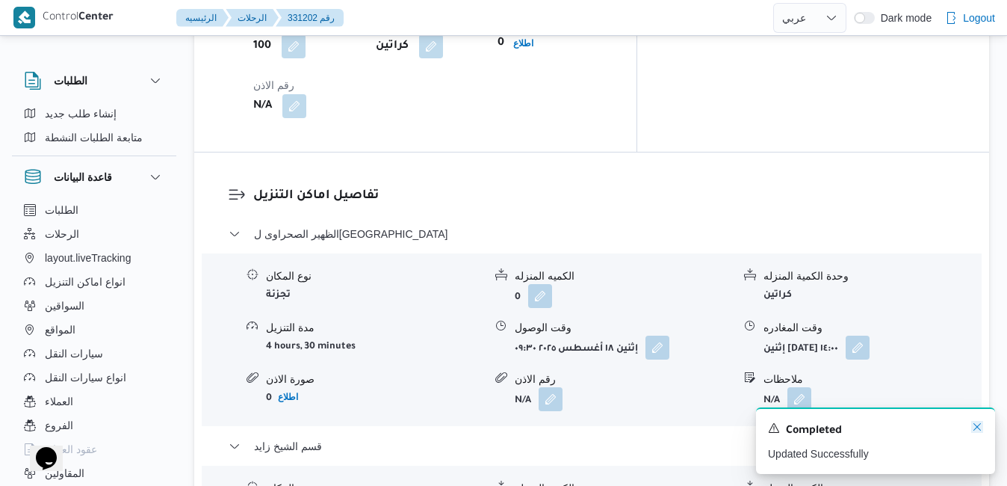
click at [976, 428] on icon "Dismiss toast" at bounding box center [977, 427] width 12 height 12
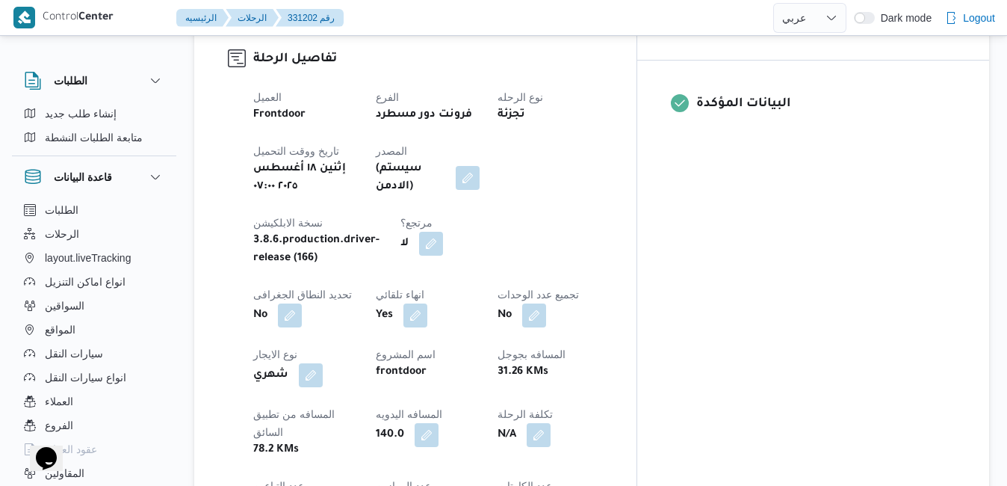
scroll to position [0, 0]
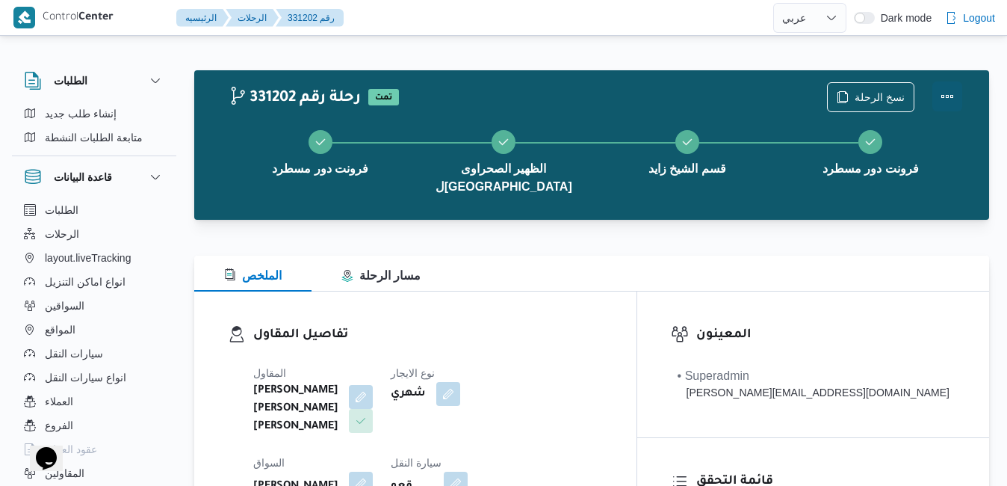
click at [945, 90] on button "Actions" at bounding box center [948, 96] width 30 height 30
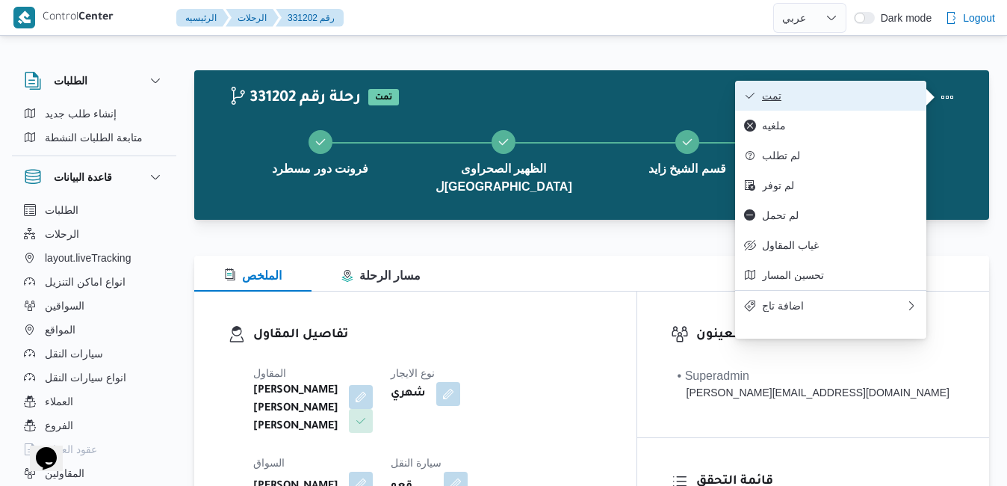
click at [847, 98] on span "تمت" at bounding box center [839, 96] width 155 height 12
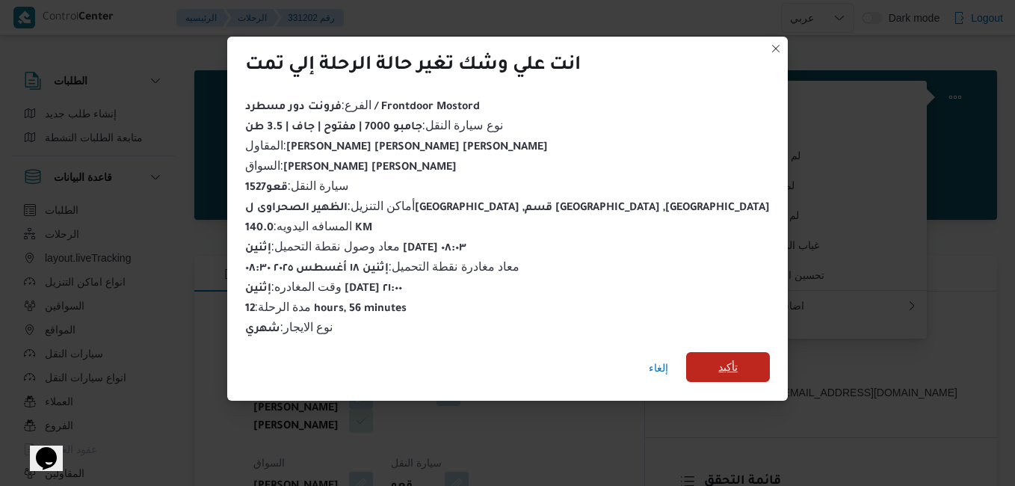
click at [718, 359] on span "تأكيد" at bounding box center [727, 367] width 19 height 18
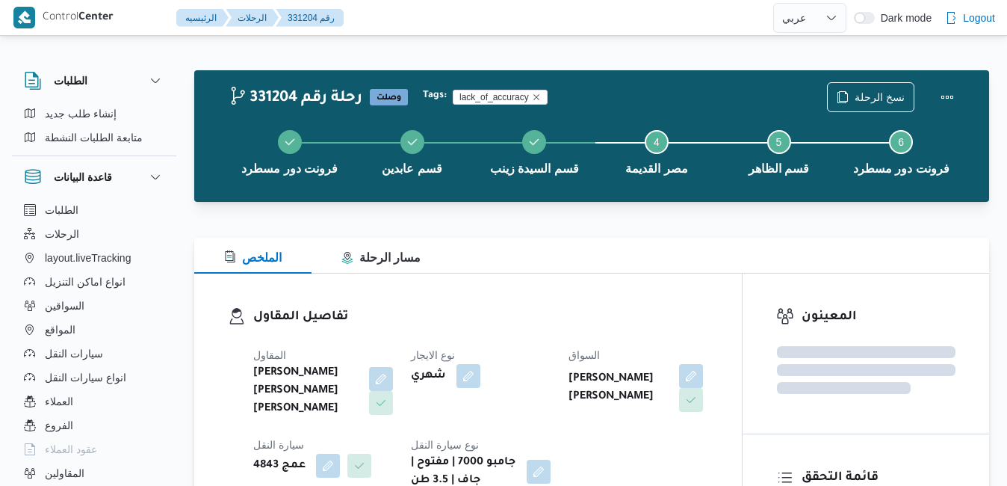
select select "ar"
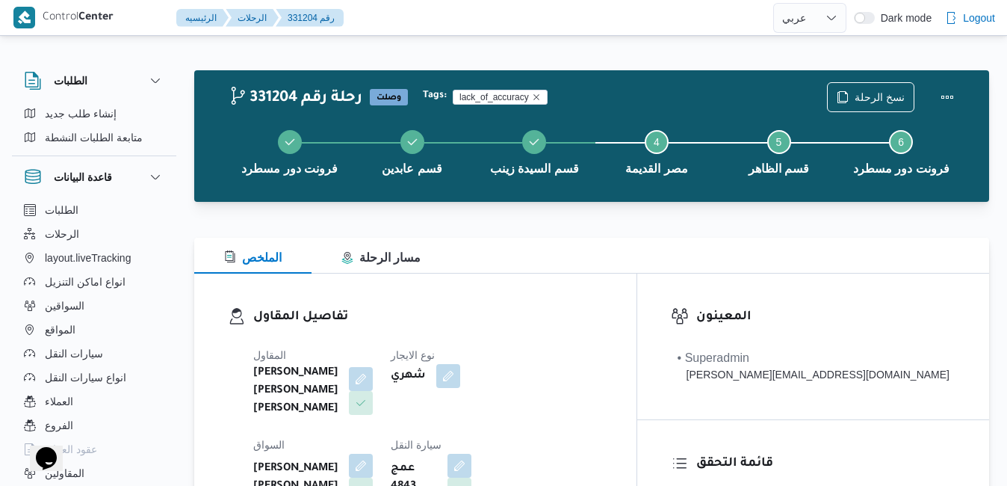
click at [584, 249] on div "الملخص مسار الرحلة" at bounding box center [591, 256] width 795 height 36
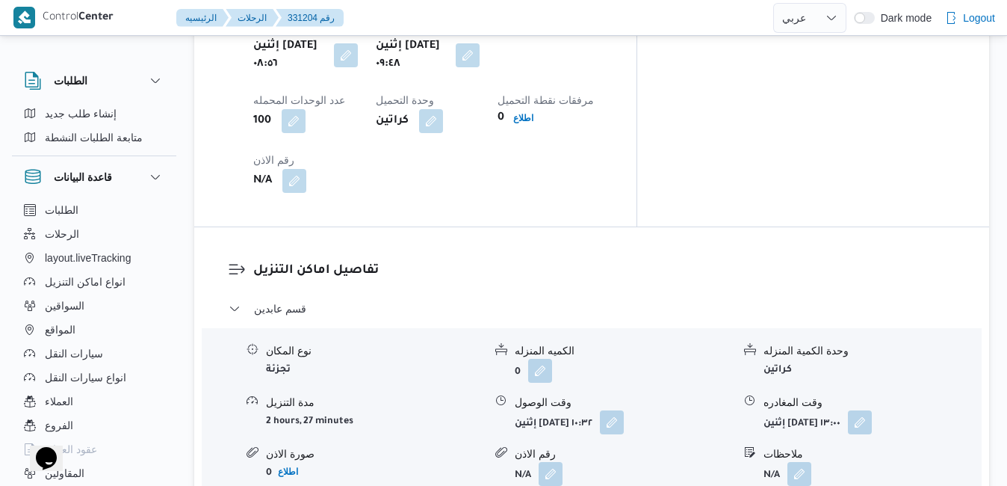
scroll to position [1345, 0]
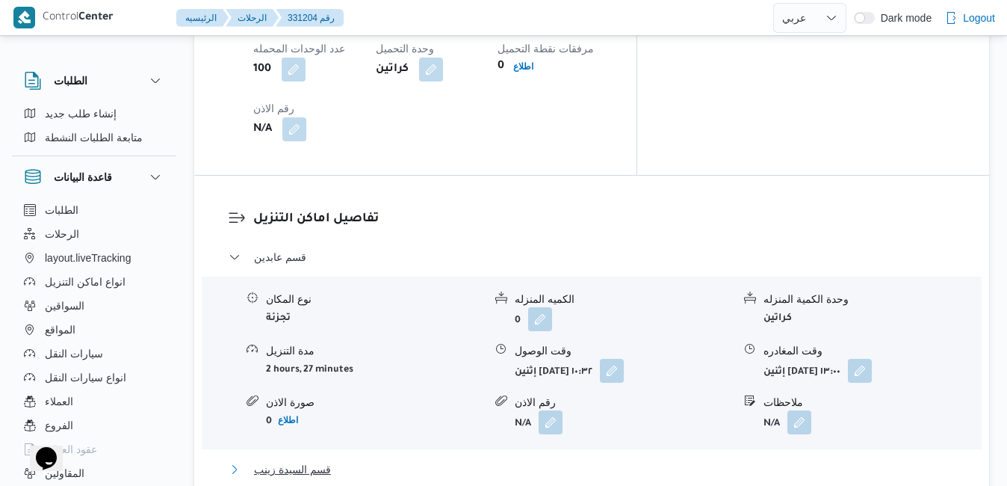
click at [547, 460] on button "قسم السيدة زينب" at bounding box center [592, 469] width 727 height 18
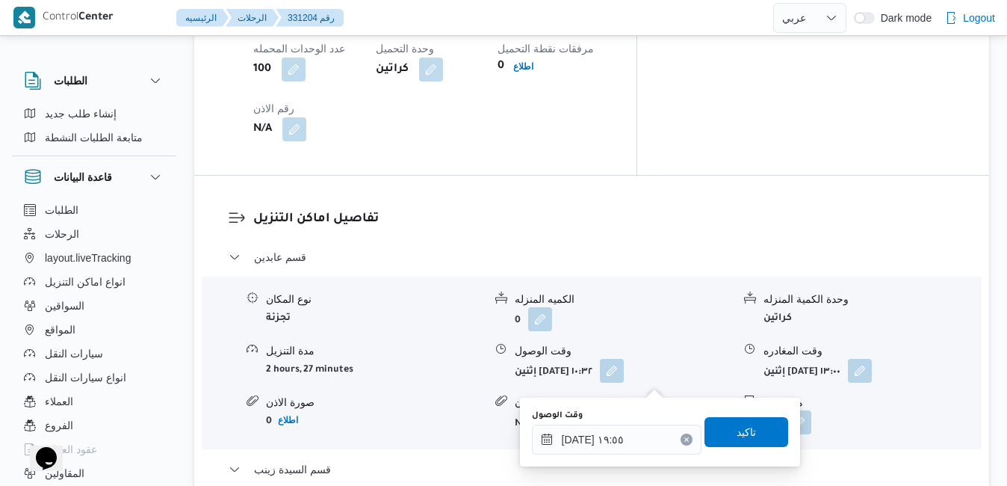
click at [684, 442] on icon "Clear input" at bounding box center [687, 439] width 6 height 6
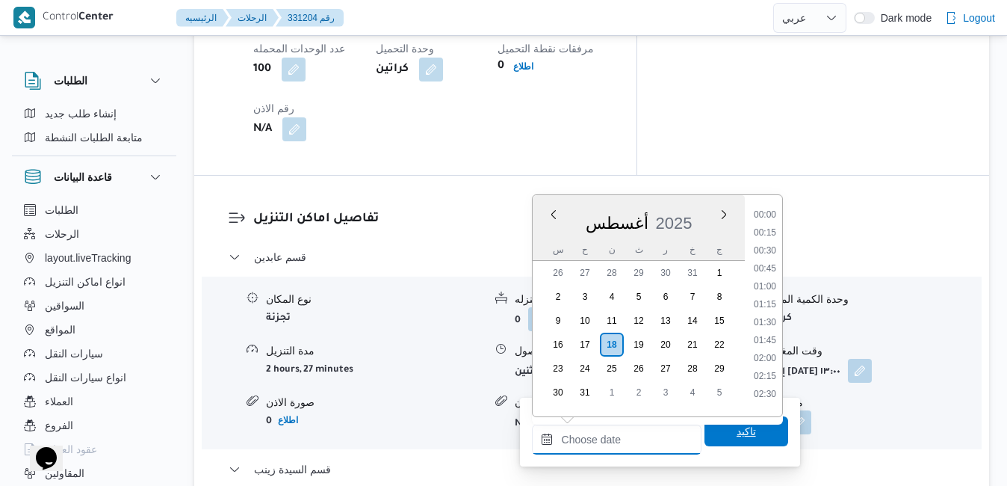
scroll to position [1457, 0]
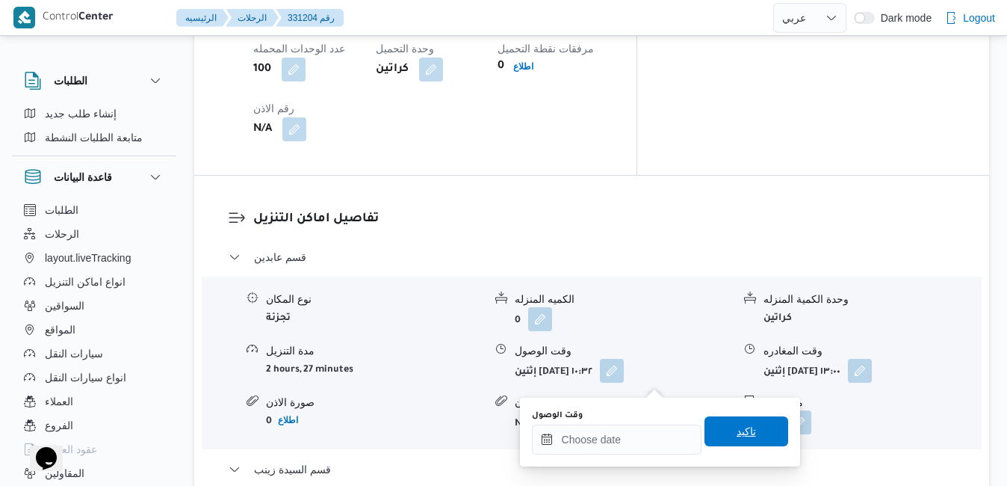
click at [713, 433] on span "تاكيد" at bounding box center [747, 431] width 84 height 30
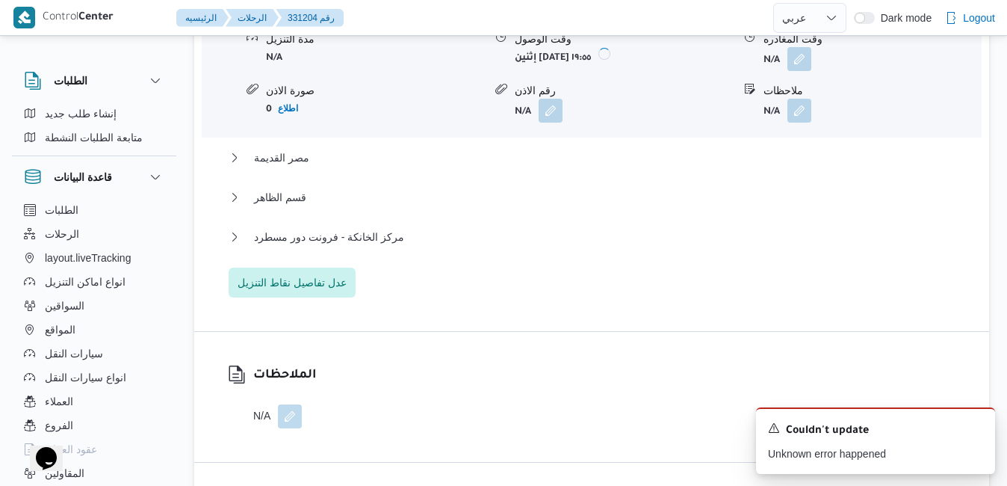
scroll to position [1674, 0]
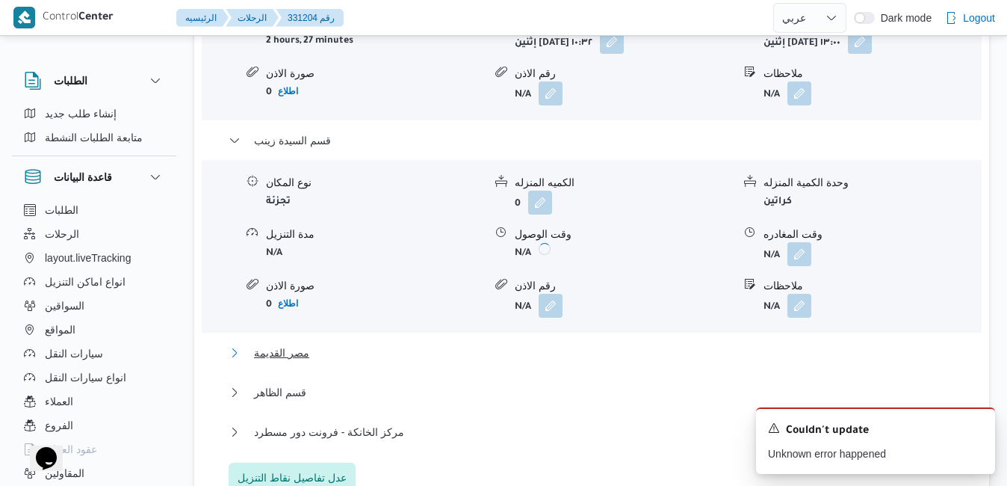
click at [593, 344] on button "مصر القديمة" at bounding box center [592, 353] width 727 height 18
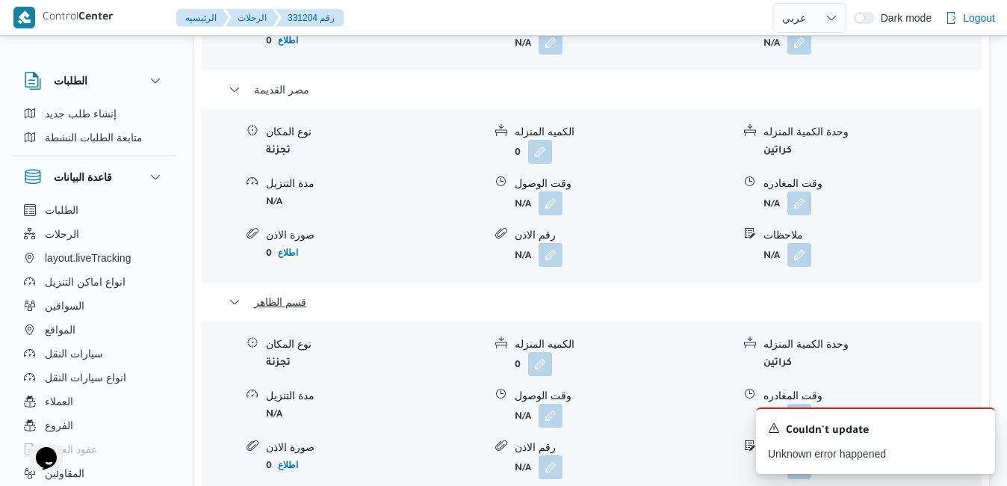
scroll to position [1943, 0]
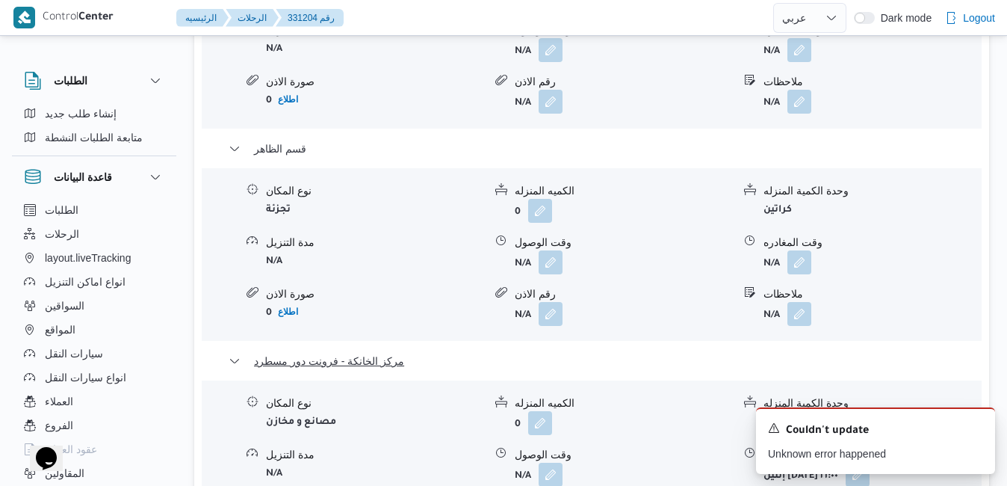
scroll to position [2092, 0]
click at [555, 460] on button "button" at bounding box center [551, 472] width 24 height 24
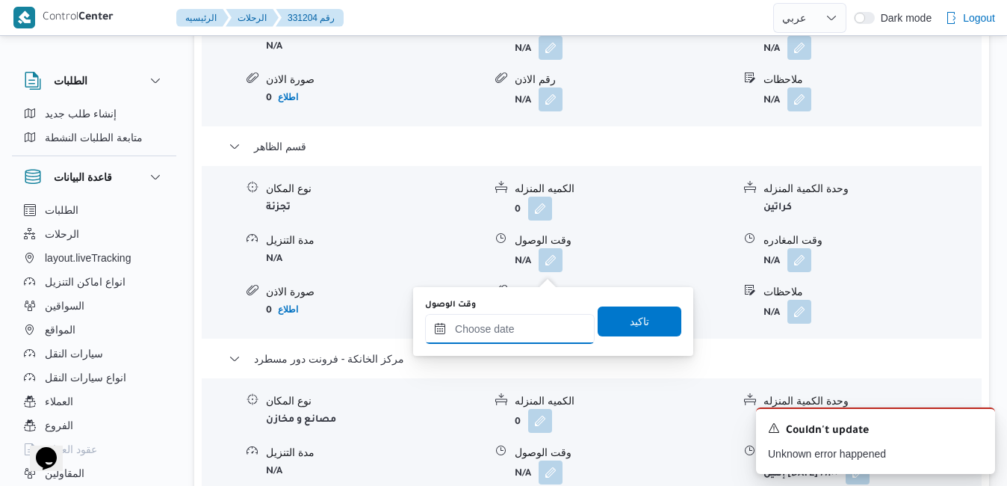
click at [521, 325] on input "وقت الوصول" at bounding box center [510, 329] width 170 height 30
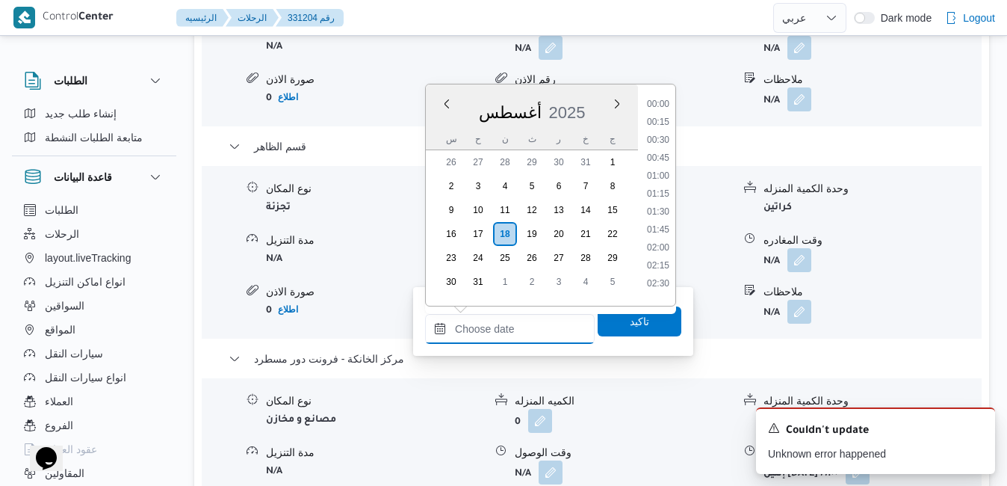
scroll to position [1457, 0]
click at [567, 92] on div "أغسطس 2025" at bounding box center [532, 109] width 212 height 38
click at [673, 269] on li "20:15" at bounding box center [658, 272] width 34 height 15
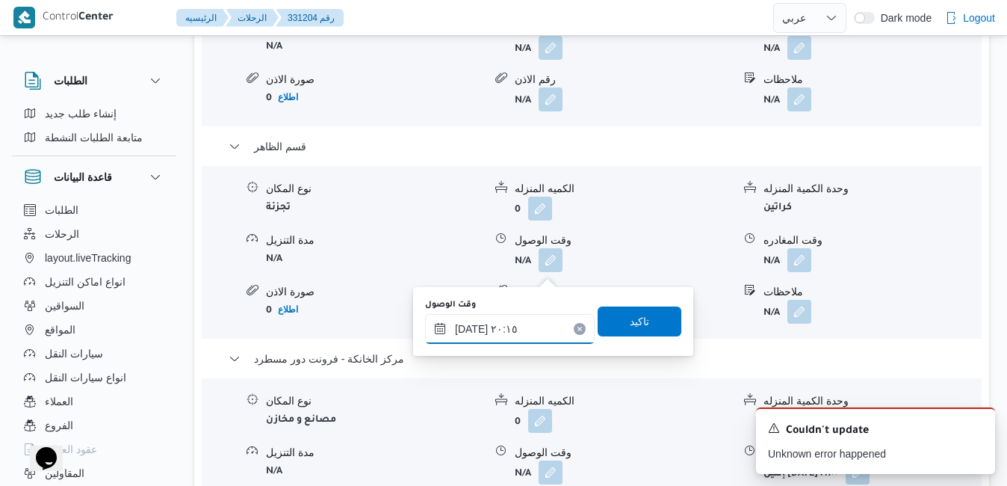
click at [525, 325] on input "١٨/٠٨/٢٠٢٥ ٢٠:١٥" at bounding box center [510, 329] width 170 height 30
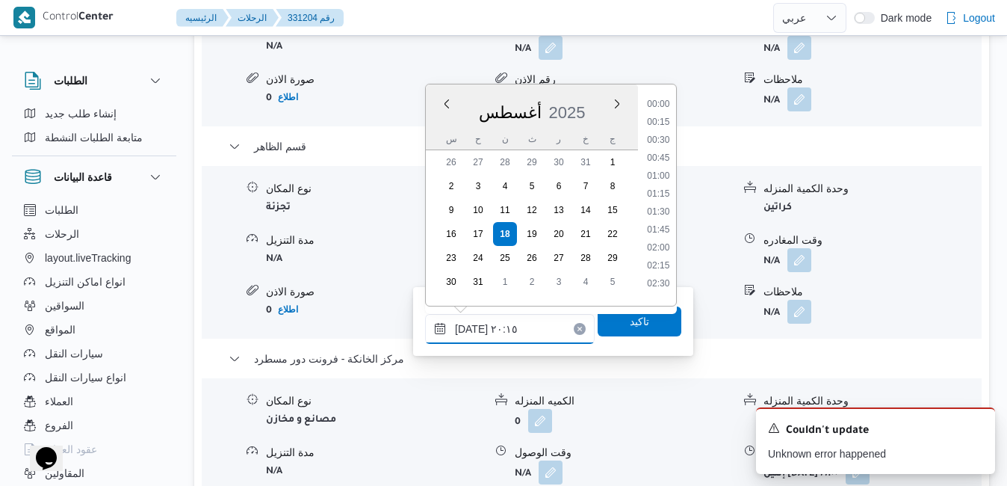
scroll to position [1350, 0]
click at [665, 241] on li "20:45" at bounding box center [658, 242] width 34 height 15
type input "١٨/٠٨/٢٠٢٥ ٢٠:٤٥"
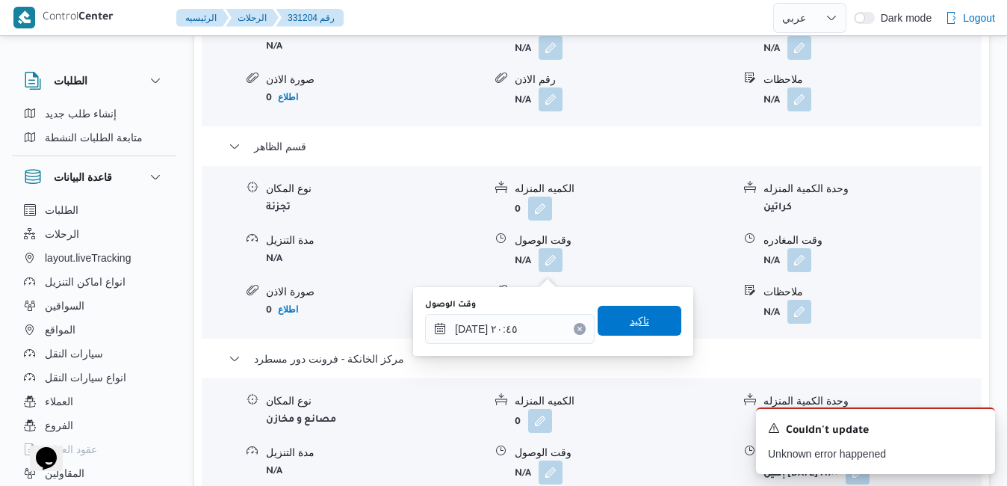
click at [630, 328] on span "تاكيد" at bounding box center [639, 321] width 19 height 18
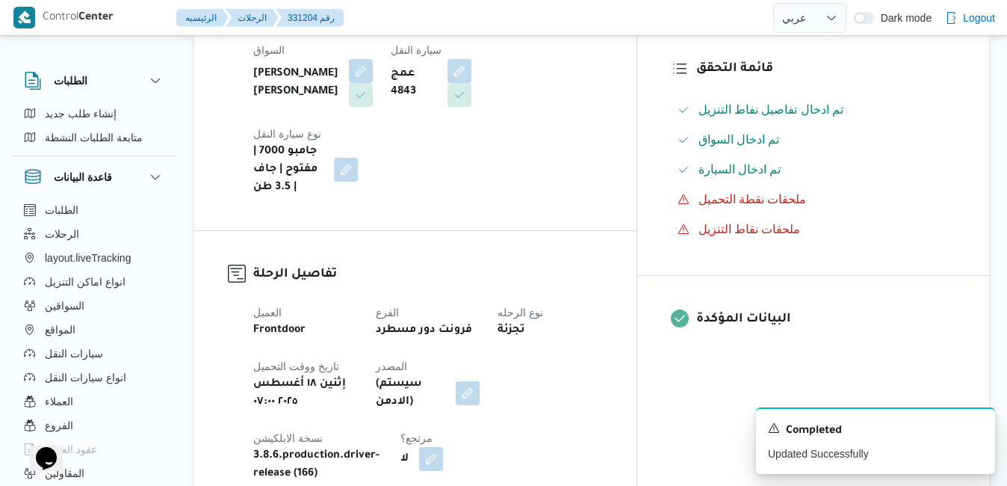
scroll to position [0, 0]
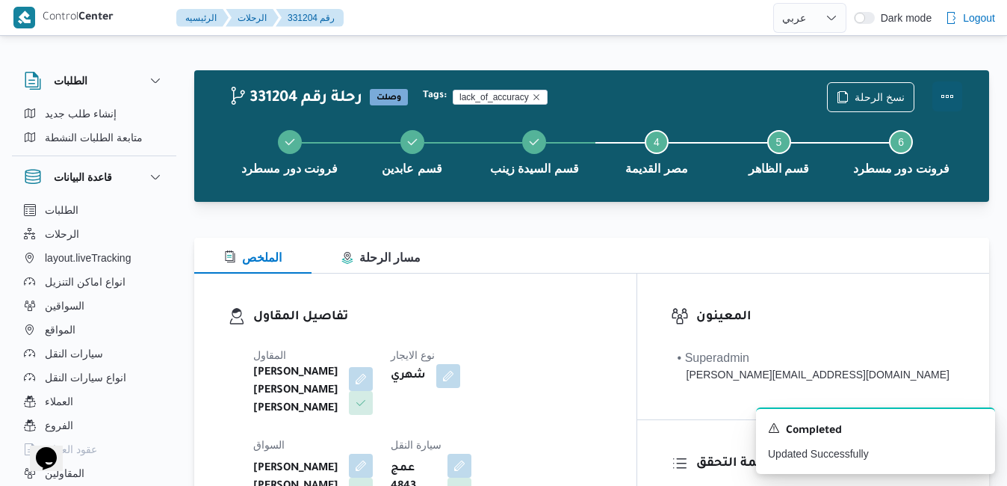
click at [947, 95] on button "Actions" at bounding box center [948, 96] width 30 height 30
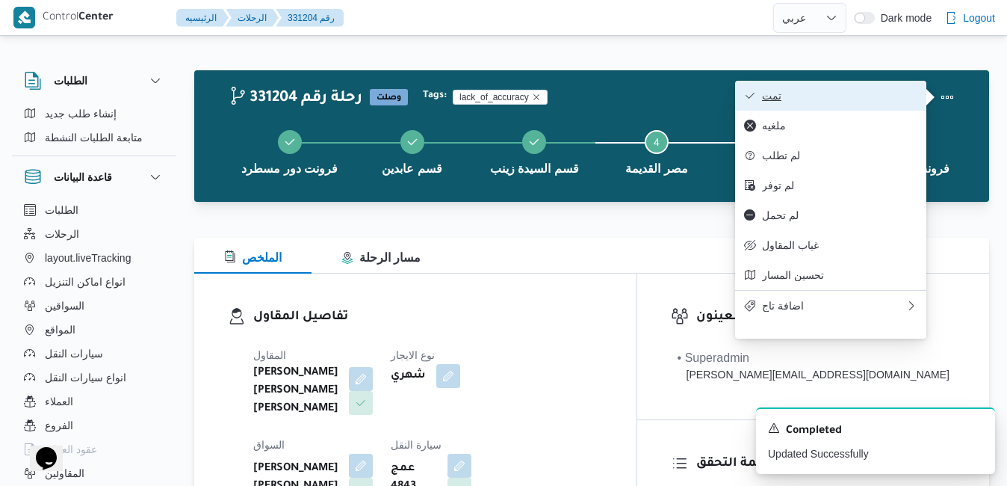
click at [831, 107] on button "تمت" at bounding box center [830, 96] width 191 height 30
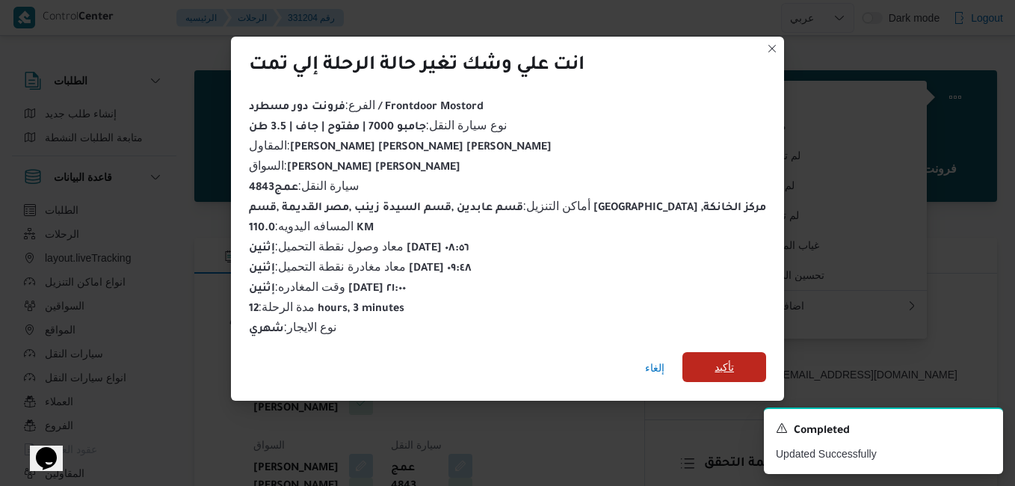
click at [682, 358] on span "تأكيد" at bounding box center [724, 367] width 84 height 30
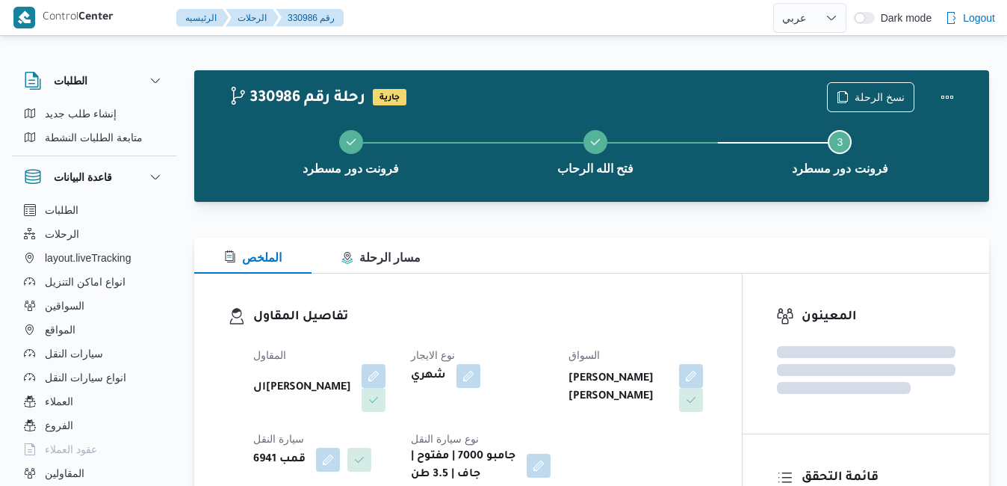
select select "ar"
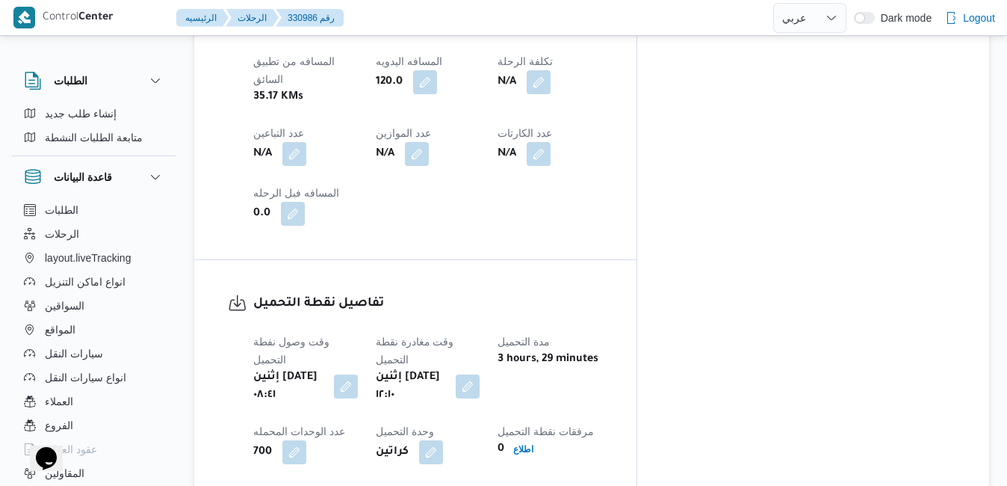
scroll to position [986, 0]
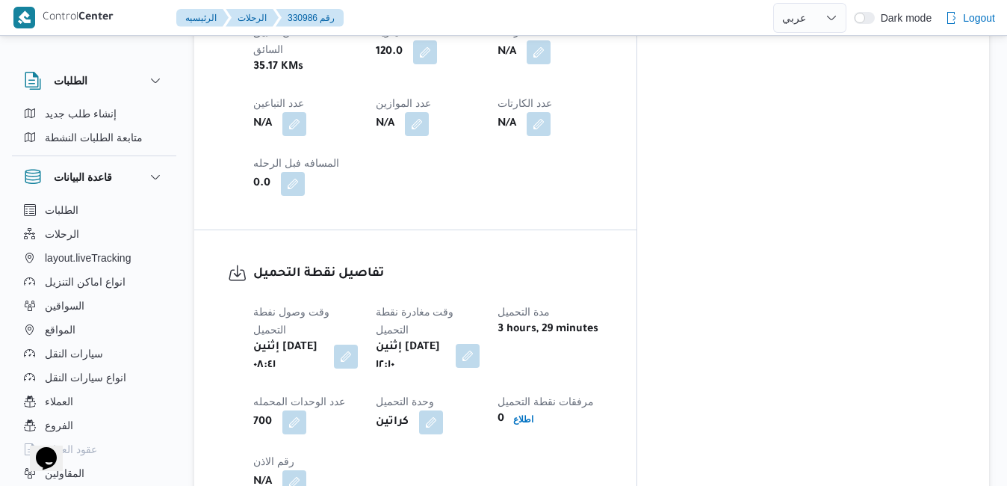
click at [480, 344] on button "button" at bounding box center [468, 356] width 24 height 24
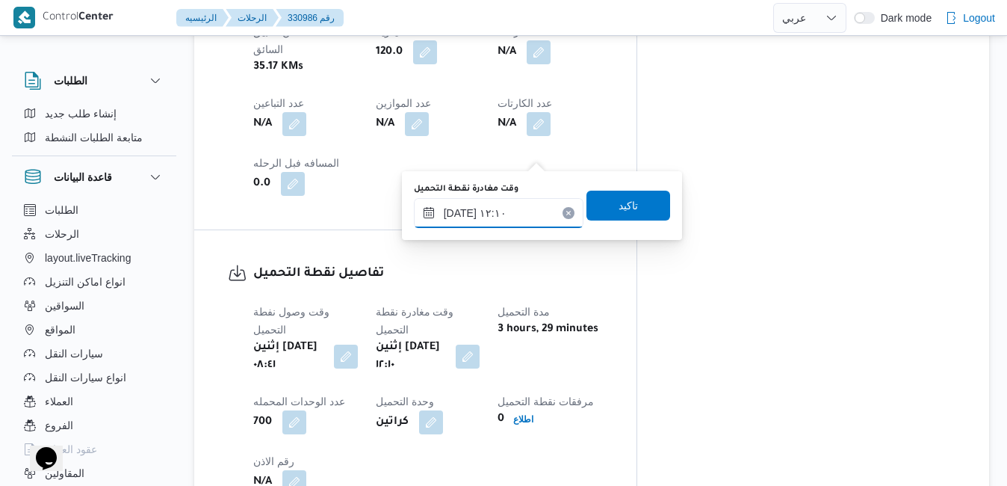
click at [505, 208] on input "[DATE] ١٢:١٠" at bounding box center [499, 213] width 170 height 30
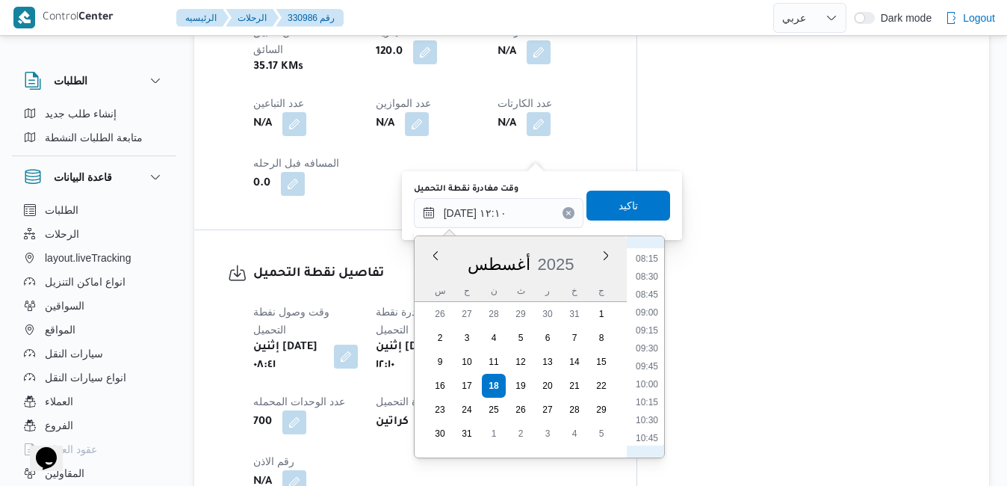
scroll to position [585, 0]
click at [649, 333] on li "09:15" at bounding box center [647, 334] width 34 height 15
type input "[DATE] ٠٩:١٥"
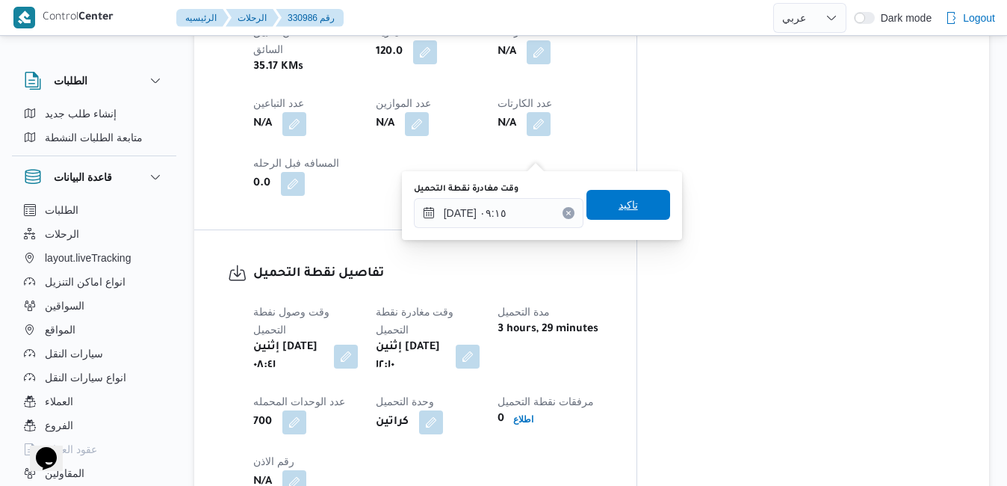
click at [619, 211] on span "تاكيد" at bounding box center [628, 205] width 19 height 18
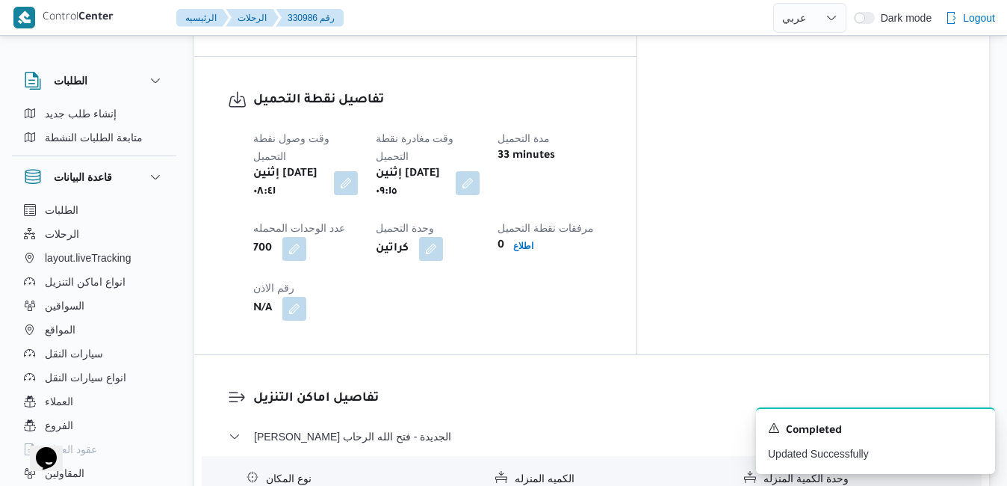
scroll to position [1166, 0]
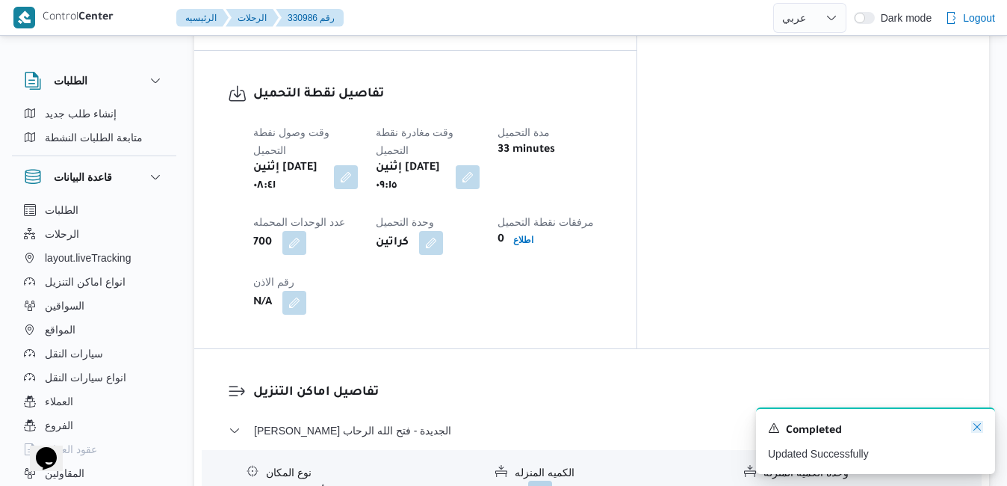
click at [975, 427] on icon "Dismiss toast" at bounding box center [977, 427] width 12 height 12
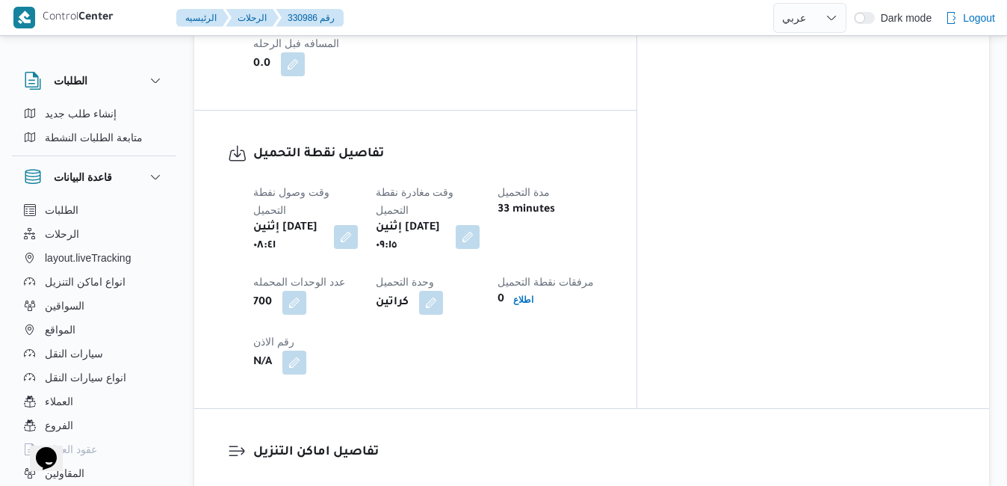
scroll to position [1136, 0]
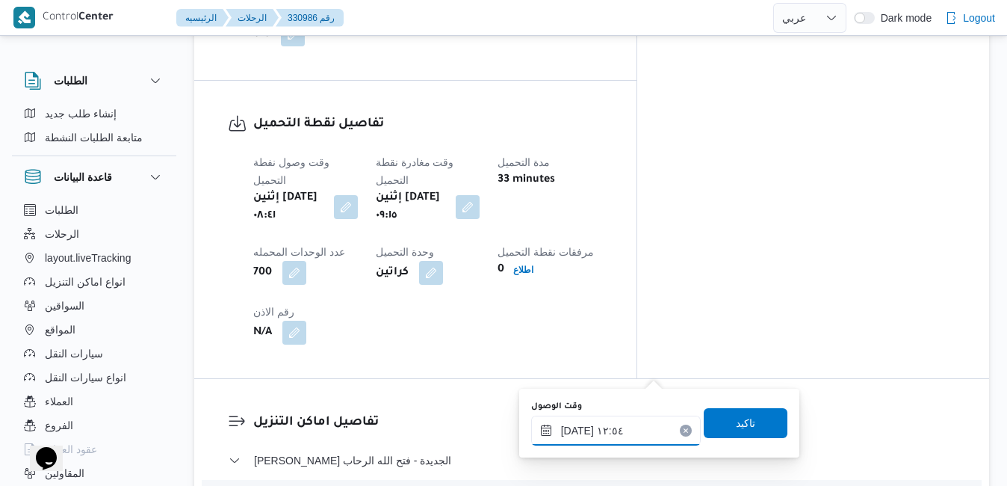
click at [605, 433] on input "[DATE] ١٢:٥٤" at bounding box center [616, 430] width 170 height 30
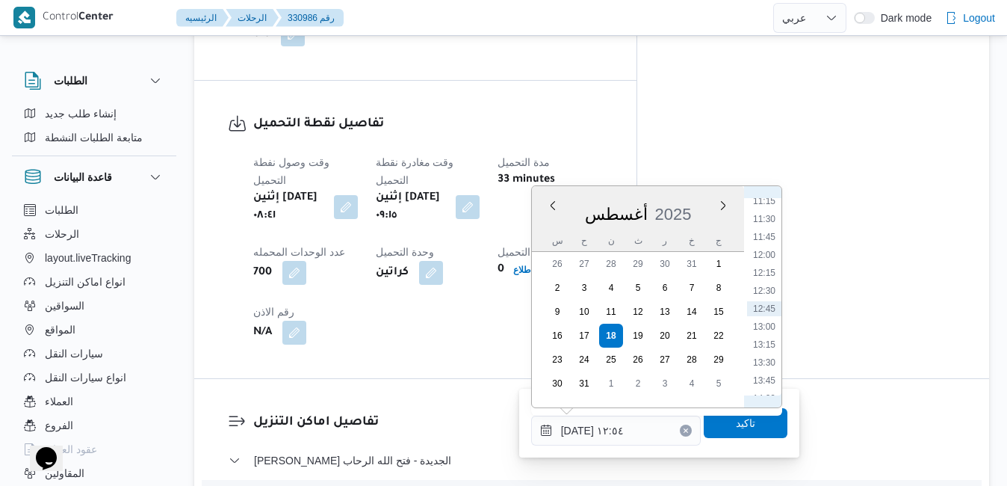
scroll to position [639, 0]
click at [764, 285] on li "10:00" at bounding box center [764, 283] width 34 height 15
type input "[DATE] ١٠:٠٠"
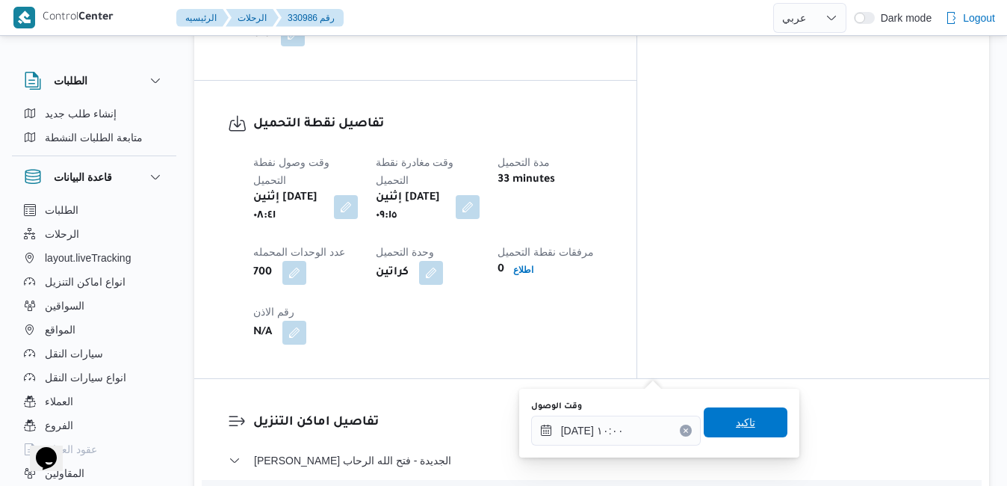
click at [718, 431] on span "تاكيد" at bounding box center [746, 422] width 84 height 30
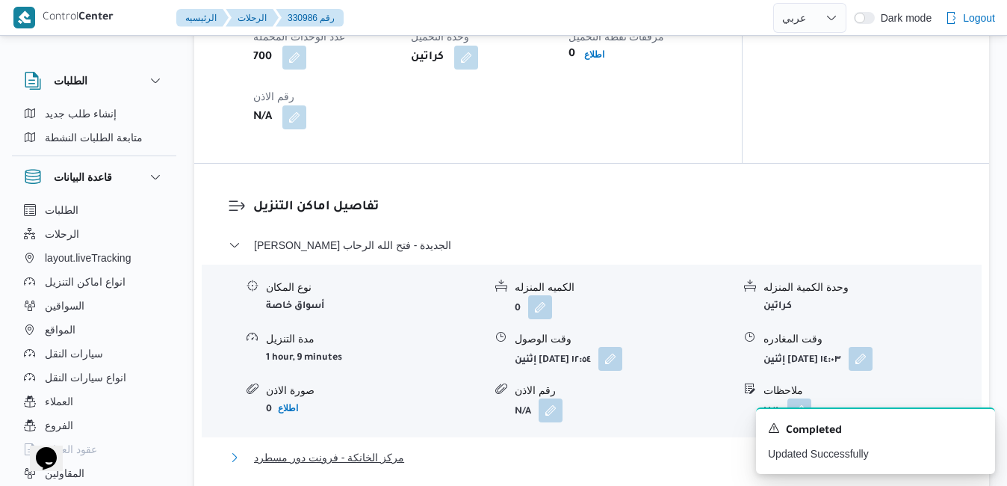
click at [634, 466] on button "مركز الخانكة - فرونت دور مسطرد" at bounding box center [592, 457] width 727 height 18
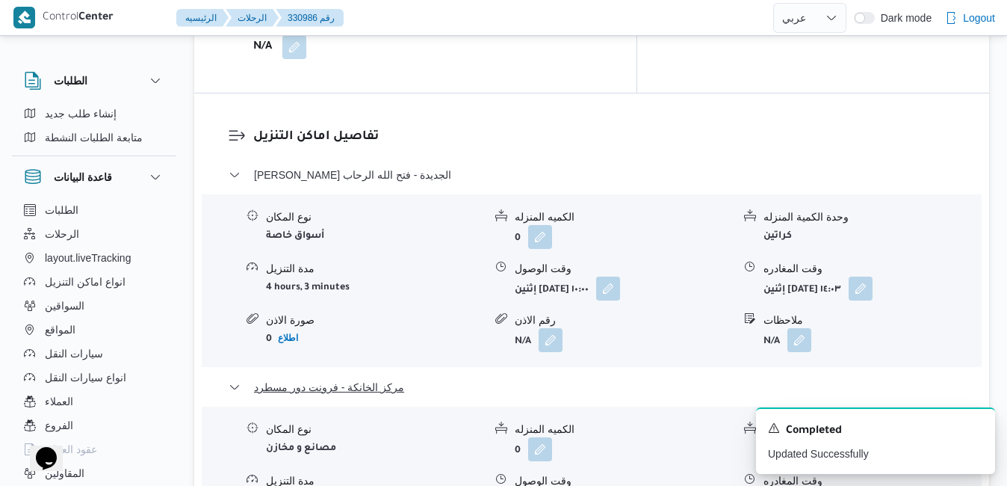
scroll to position [1472, 0]
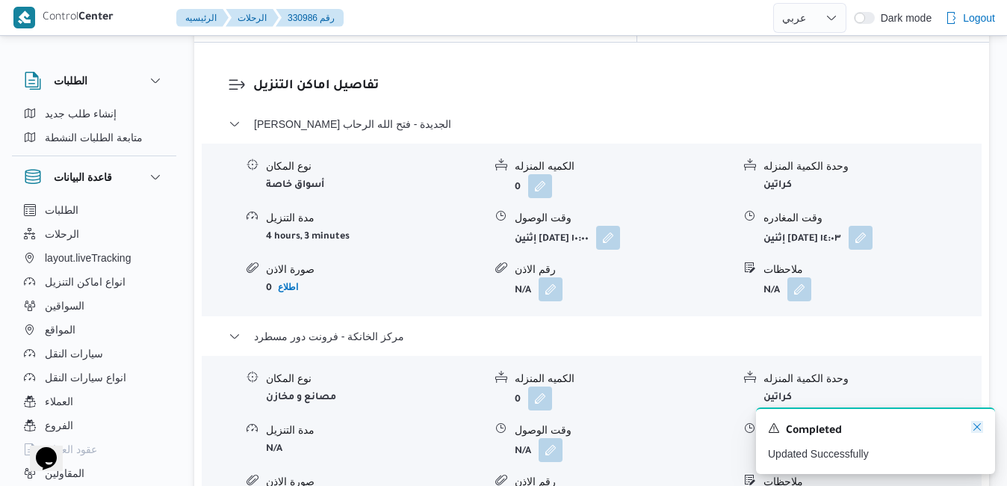
click at [977, 430] on icon "Dismiss toast" at bounding box center [977, 427] width 12 height 12
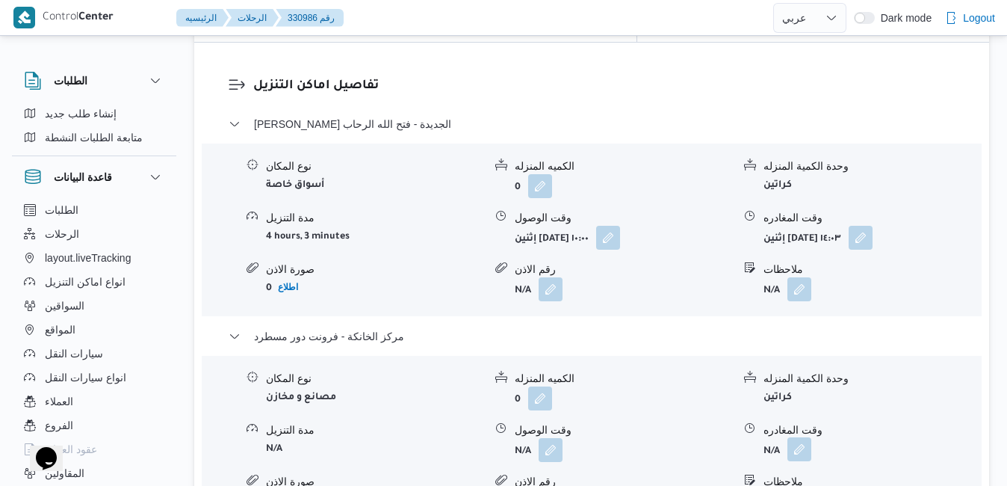
click at [794, 437] on button "button" at bounding box center [800, 449] width 24 height 24
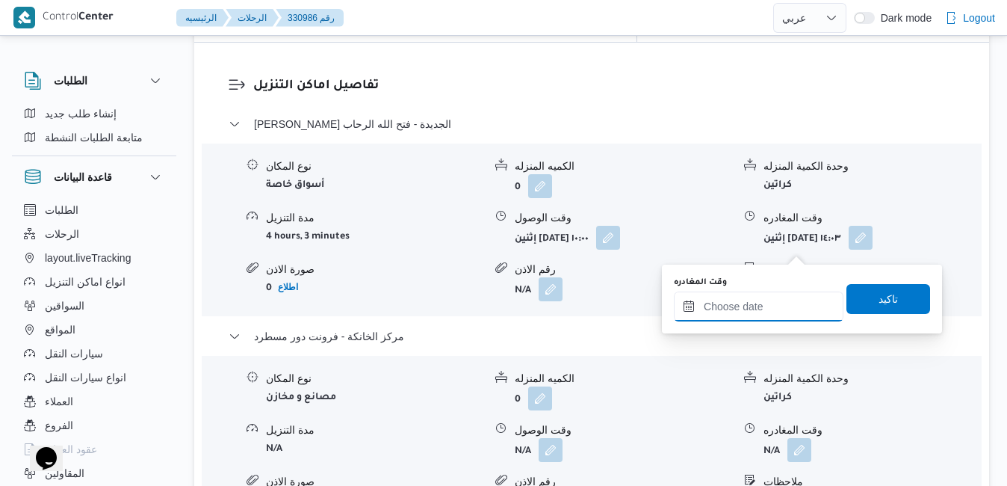
click at [732, 303] on input "وقت المغادره" at bounding box center [759, 306] width 170 height 30
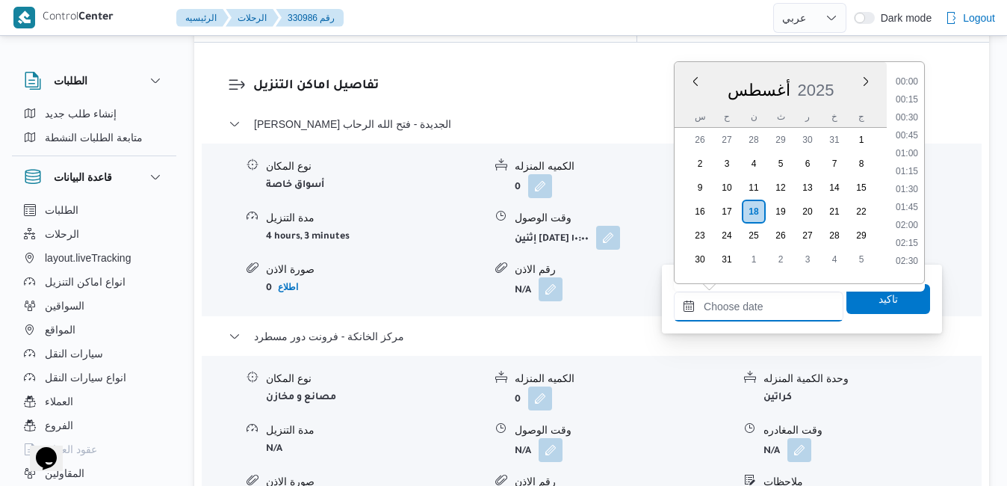
scroll to position [1475, 0]
click at [782, 74] on div "أغسطس 2025" at bounding box center [781, 87] width 212 height 38
click at [906, 93] on li "20:45" at bounding box center [907, 94] width 34 height 15
type input "[DATE] ٢٠:٤٥"
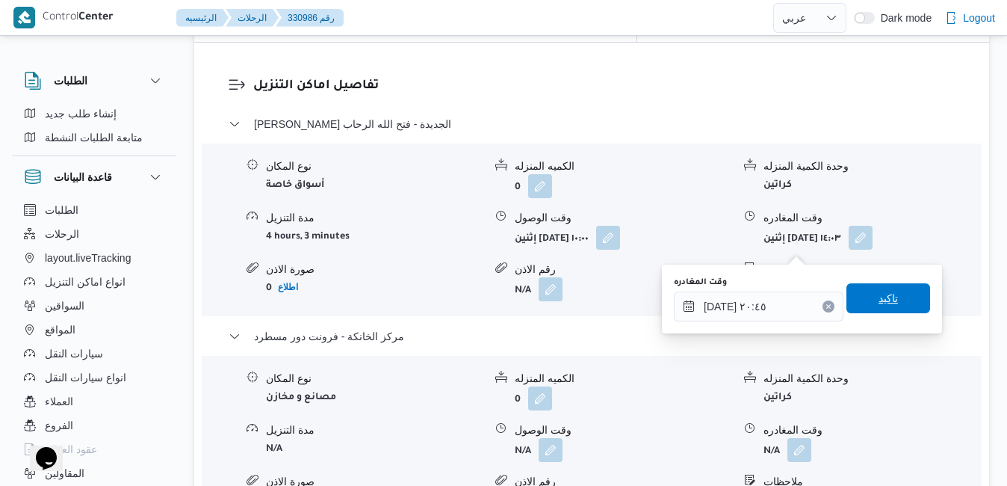
click at [879, 296] on span "تاكيد" at bounding box center [888, 298] width 19 height 18
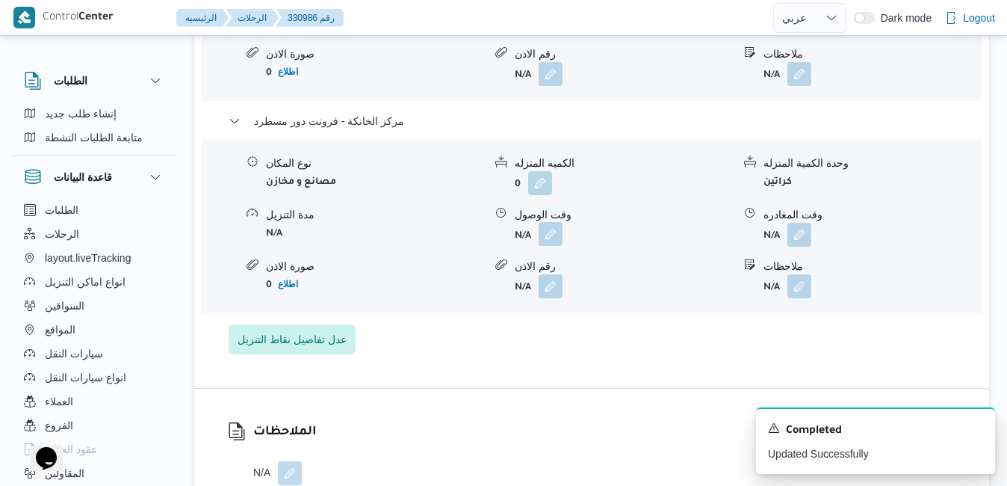
click at [551, 246] on button "button" at bounding box center [551, 234] width 24 height 24
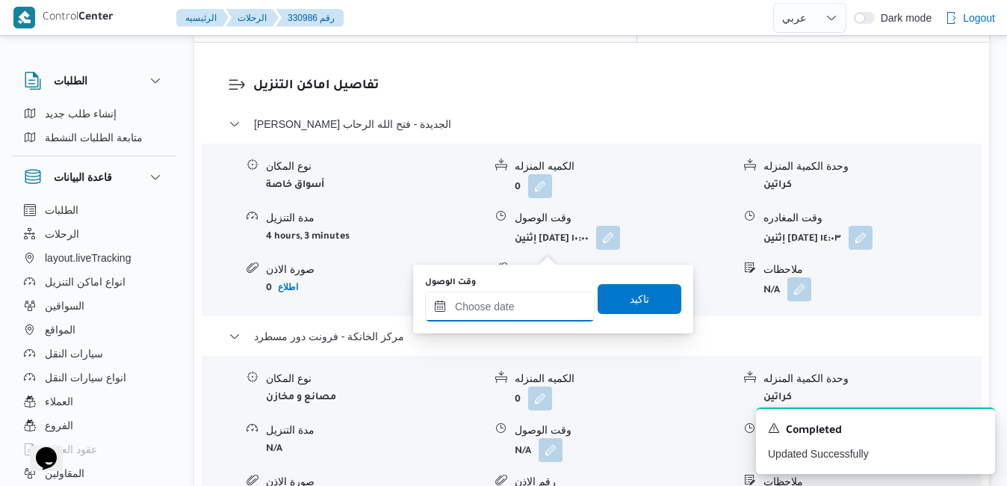
click at [526, 320] on input "وقت الوصول" at bounding box center [510, 306] width 170 height 30
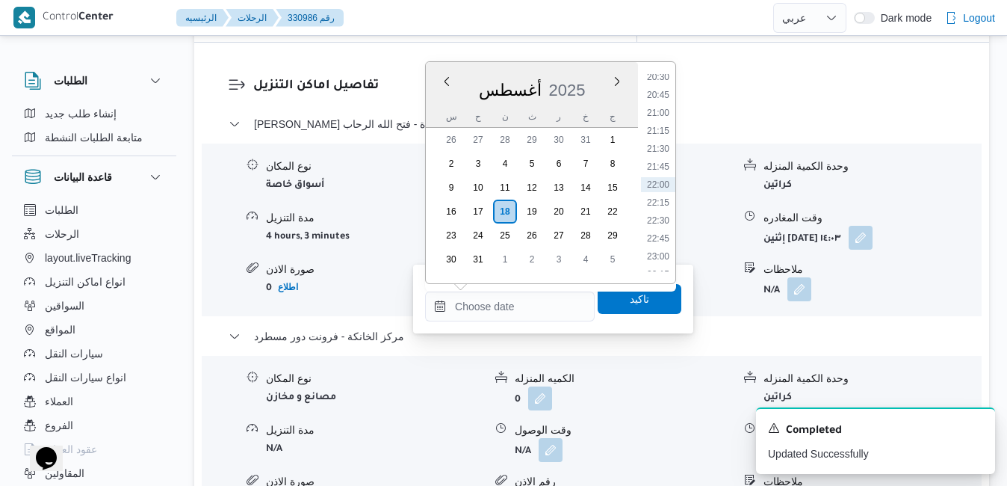
click at [584, 69] on div "أغسطس 2025" at bounding box center [532, 87] width 212 height 38
click at [655, 78] on li "20:30" at bounding box center [658, 76] width 34 height 15
type input "[DATE] ٢٠:٣٠"
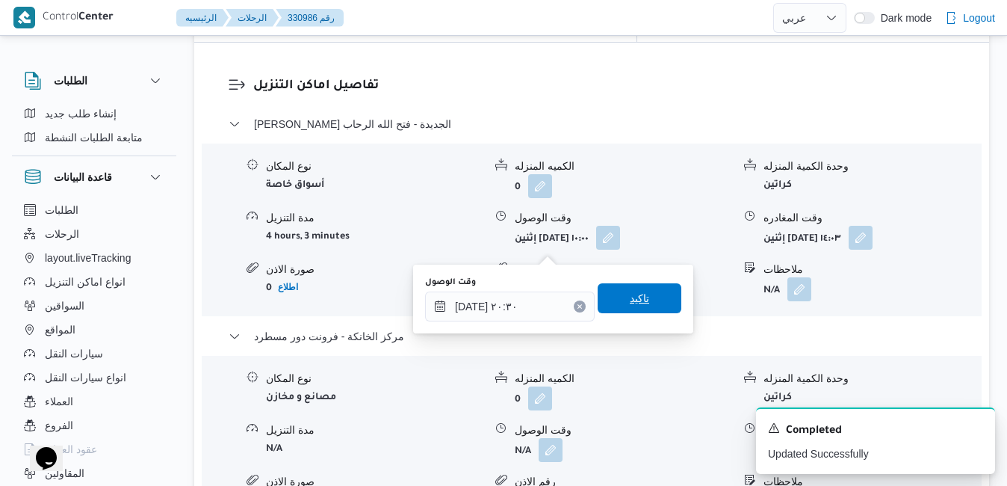
click at [645, 297] on span "تاكيد" at bounding box center [640, 298] width 84 height 30
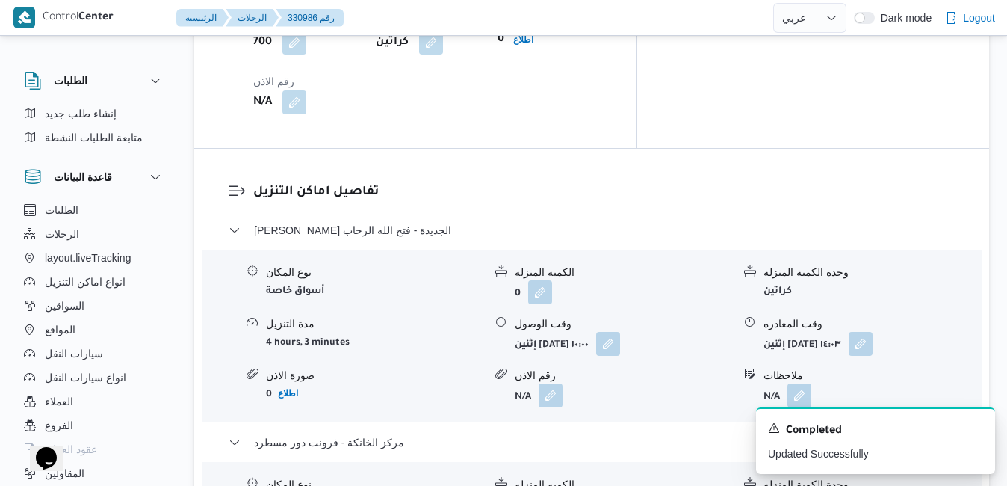
scroll to position [1353, 0]
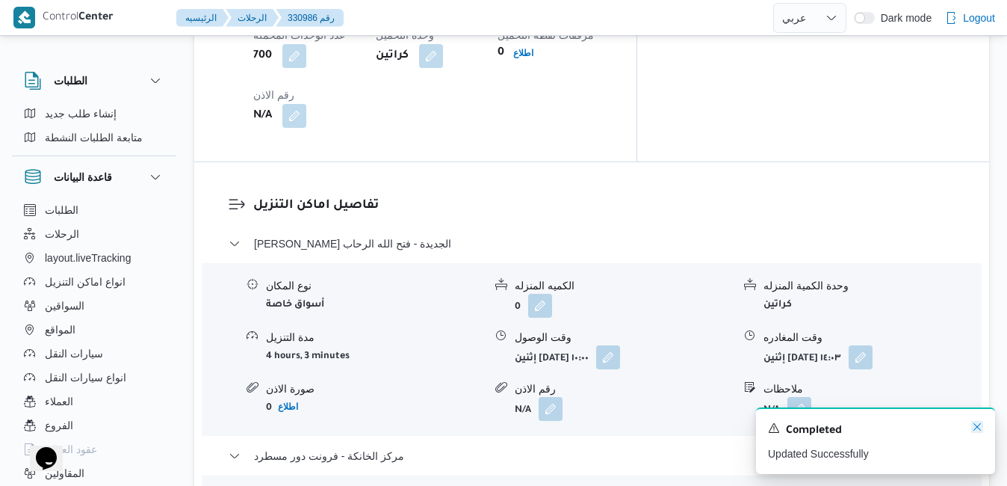
click at [977, 426] on icon "Dismiss toast" at bounding box center [977, 427] width 12 height 12
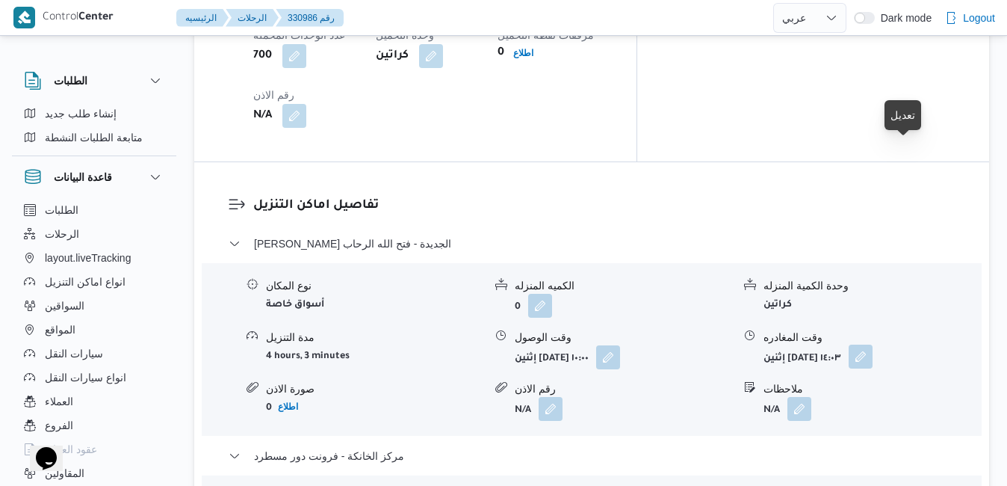
click at [873, 344] on button "button" at bounding box center [861, 356] width 24 height 24
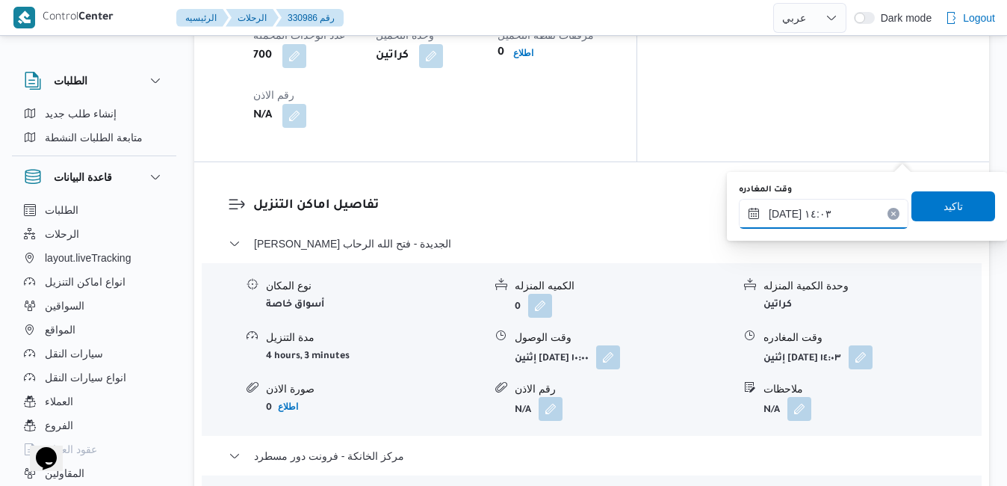
click at [832, 215] on input "[DATE] ١٤:٠٣" at bounding box center [824, 214] width 170 height 30
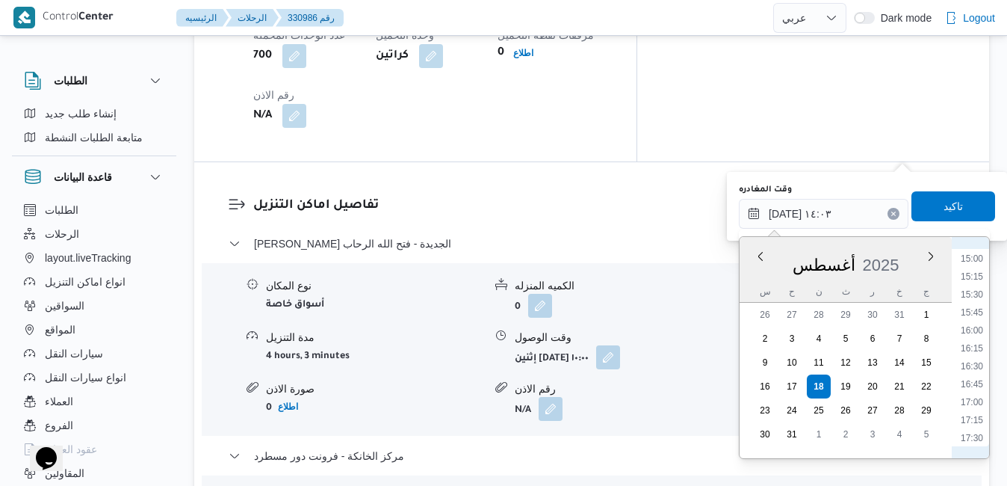
scroll to position [1246, 0]
click at [974, 428] on li "19:45" at bounding box center [972, 426] width 34 height 15
type input "[DATE] ١٩:٤٥"
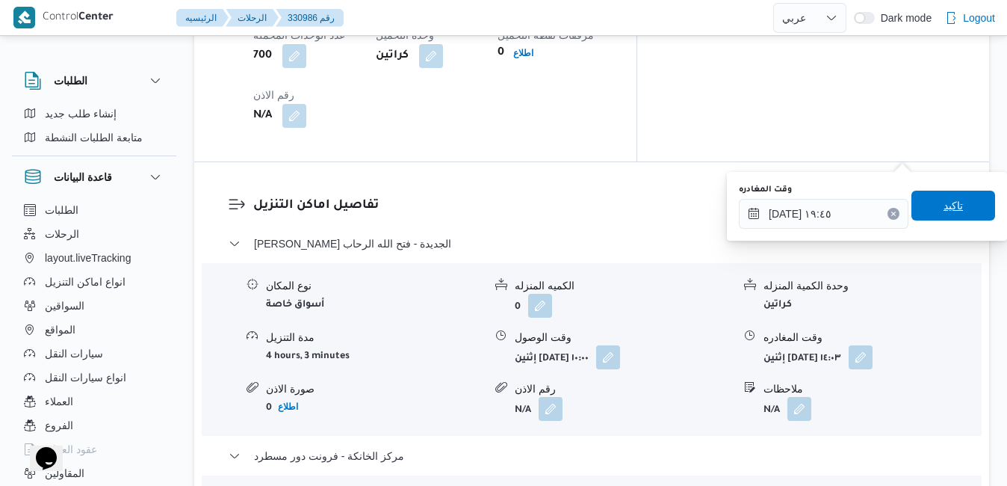
click at [944, 208] on span "تاكيد" at bounding box center [953, 206] width 19 height 18
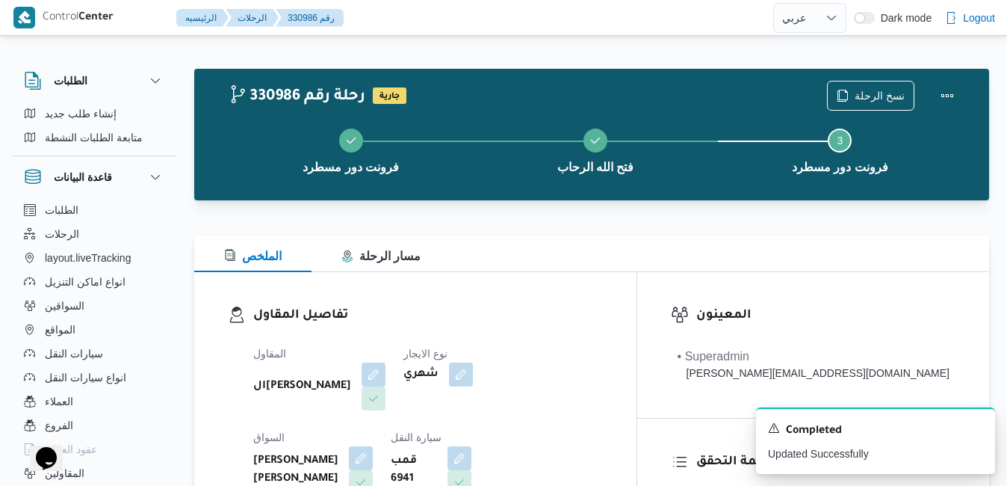
scroll to position [0, 0]
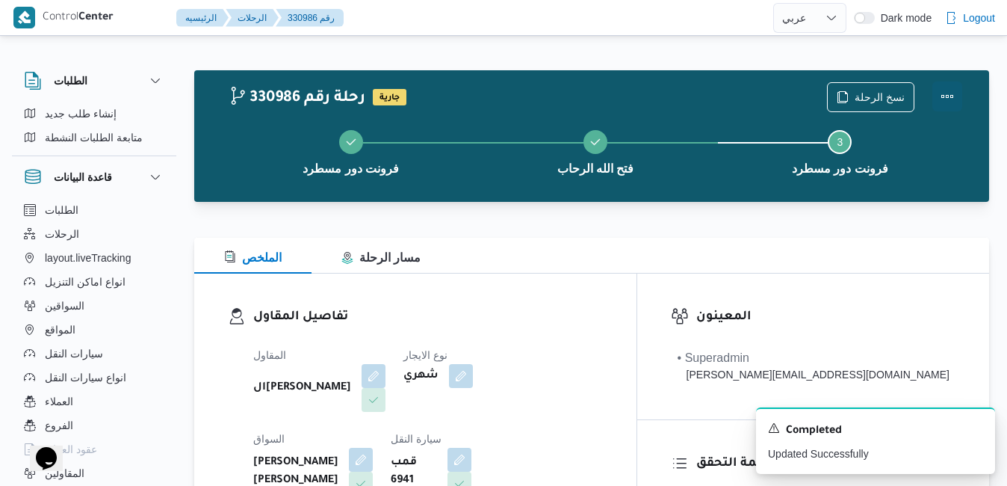
click at [947, 95] on button "Actions" at bounding box center [948, 96] width 30 height 30
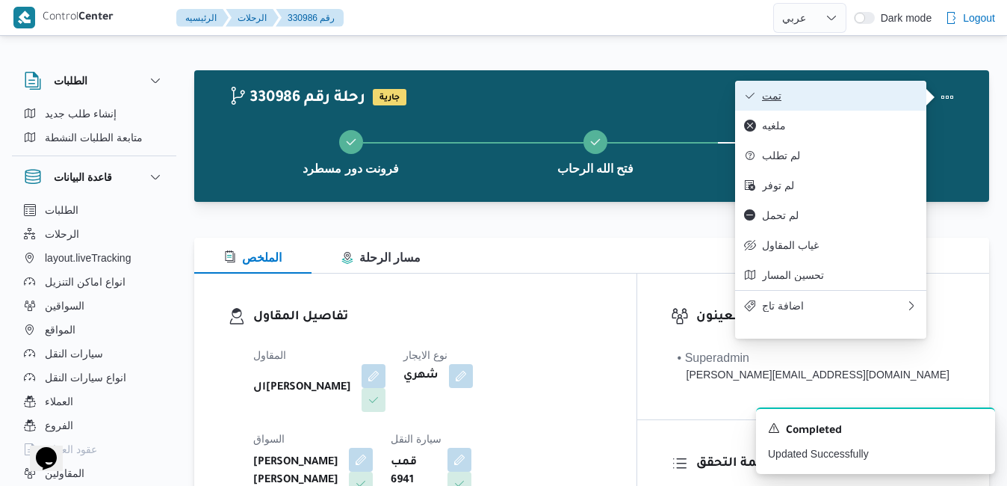
click at [862, 99] on span "تمت" at bounding box center [839, 96] width 155 height 12
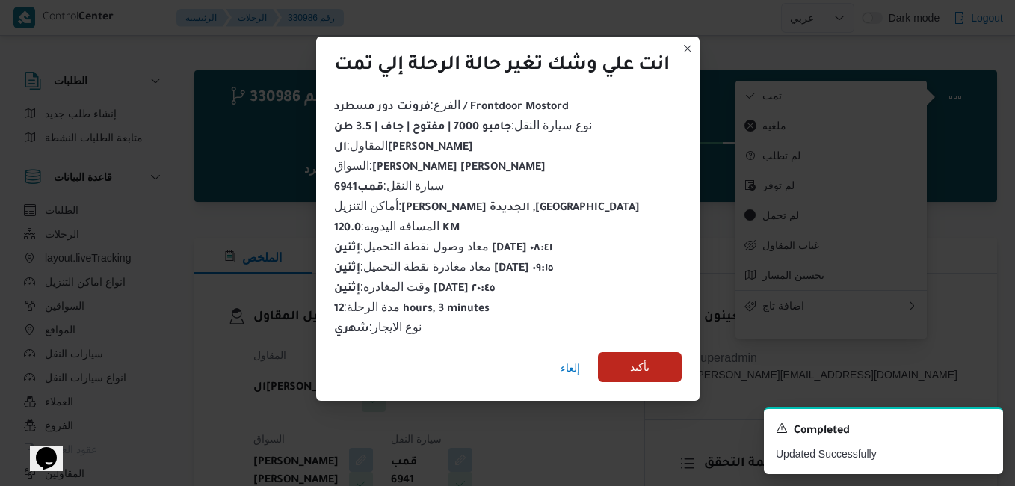
click at [647, 362] on span "تأكيد" at bounding box center [639, 367] width 19 height 18
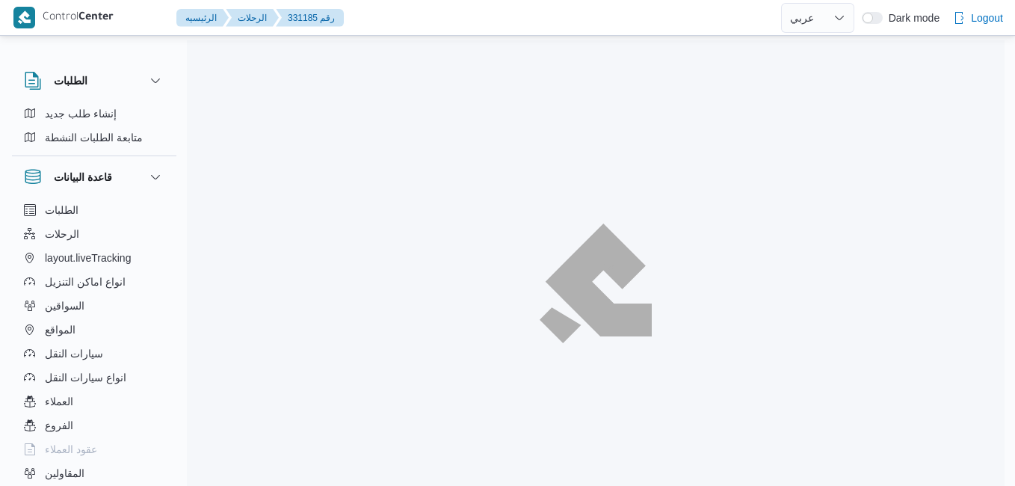
select select "ar"
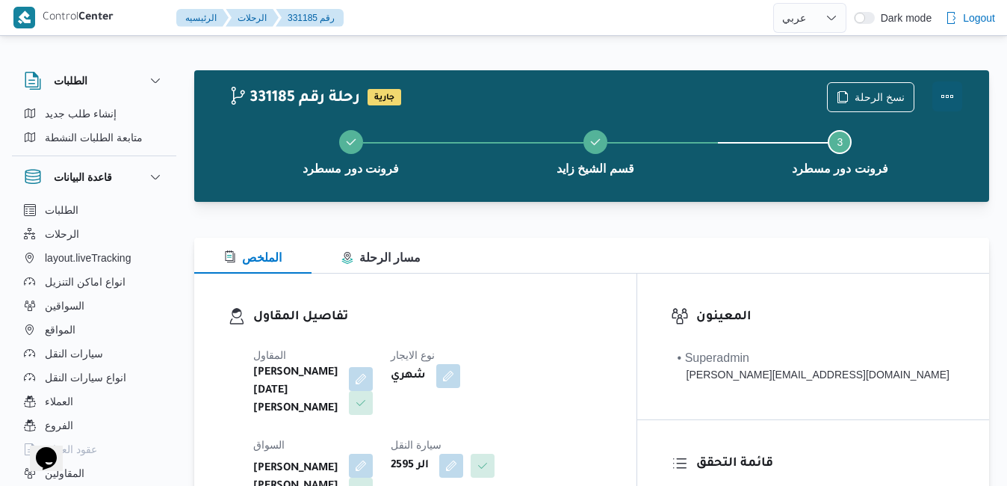
click at [949, 90] on button "Actions" at bounding box center [948, 96] width 30 height 30
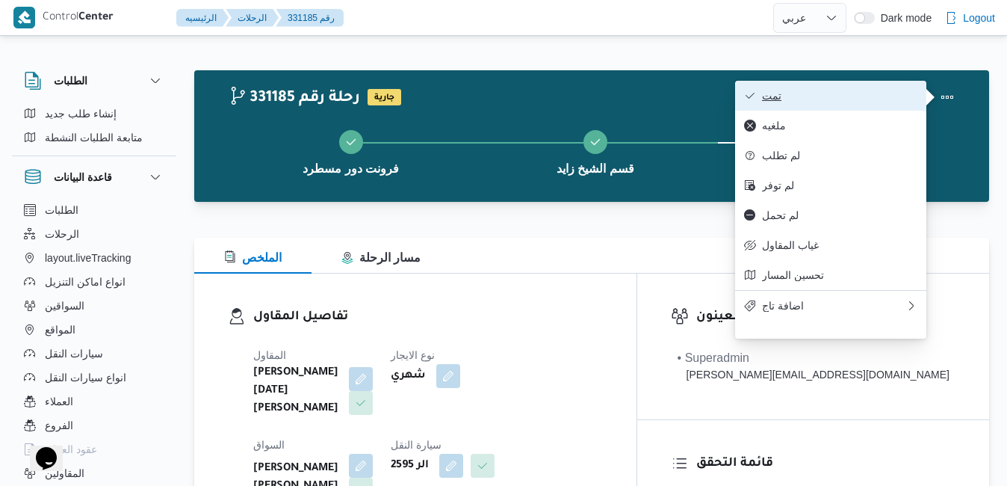
click at [798, 94] on span "تمت" at bounding box center [839, 96] width 155 height 12
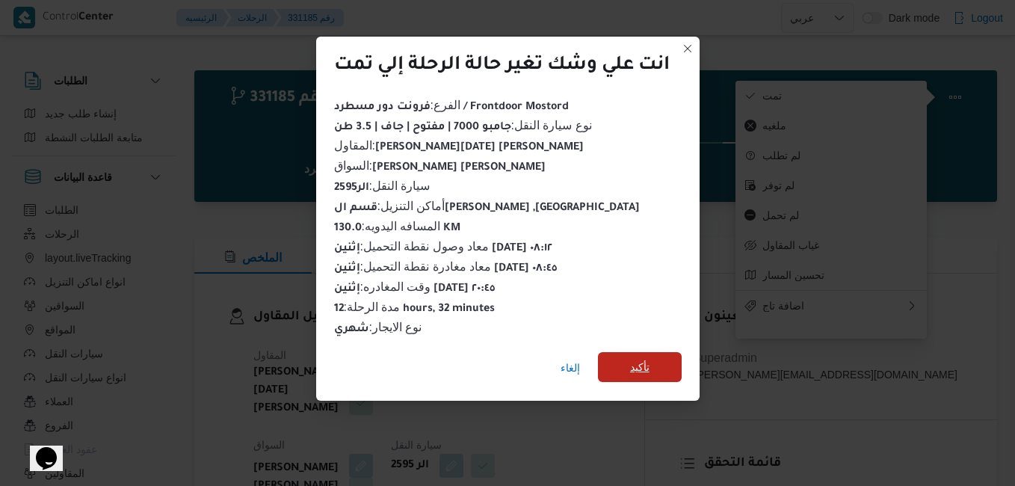
click at [640, 345] on div "إلغاء تأكيد" at bounding box center [507, 371] width 383 height 60
click at [637, 358] on span "تأكيد" at bounding box center [639, 367] width 19 height 18
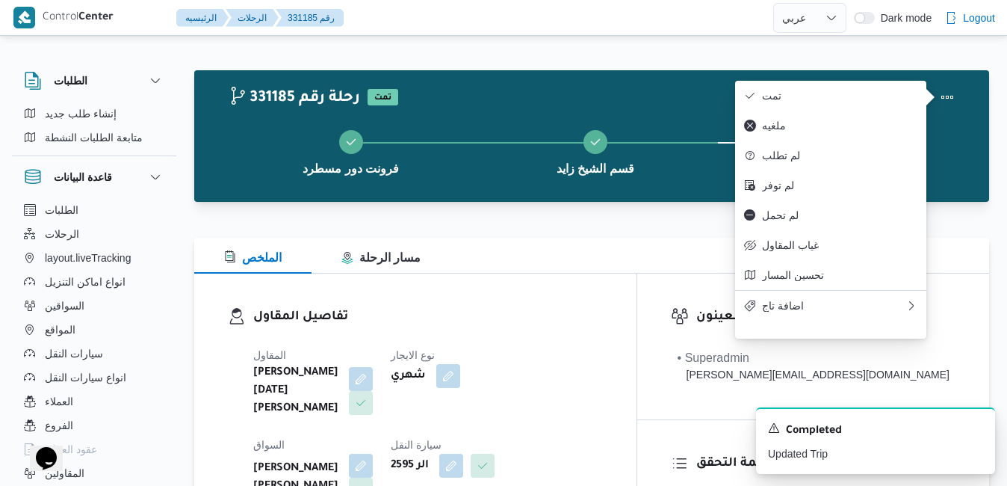
click at [543, 294] on div "تفاصيل المقاول المقاول [PERSON_NAME][DATE] [PERSON_NAME] نوع الايجار شهري السوا…" at bounding box center [415, 448] width 442 height 351
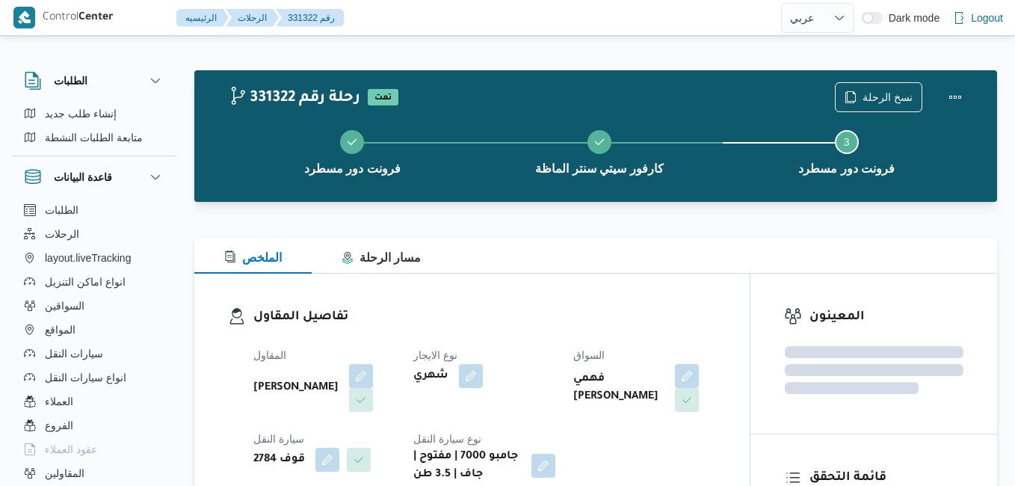
select select "ar"
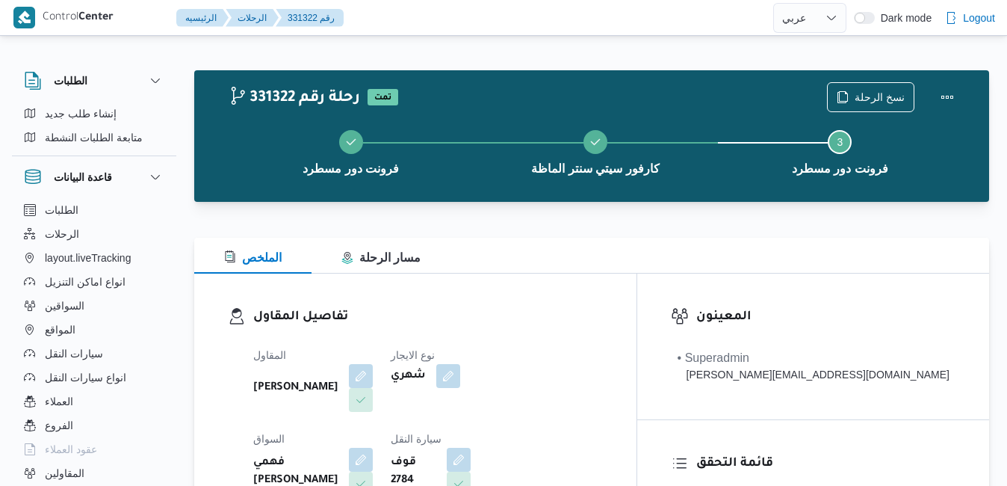
click at [613, 247] on div "الملخص مسار الرحلة" at bounding box center [591, 256] width 795 height 36
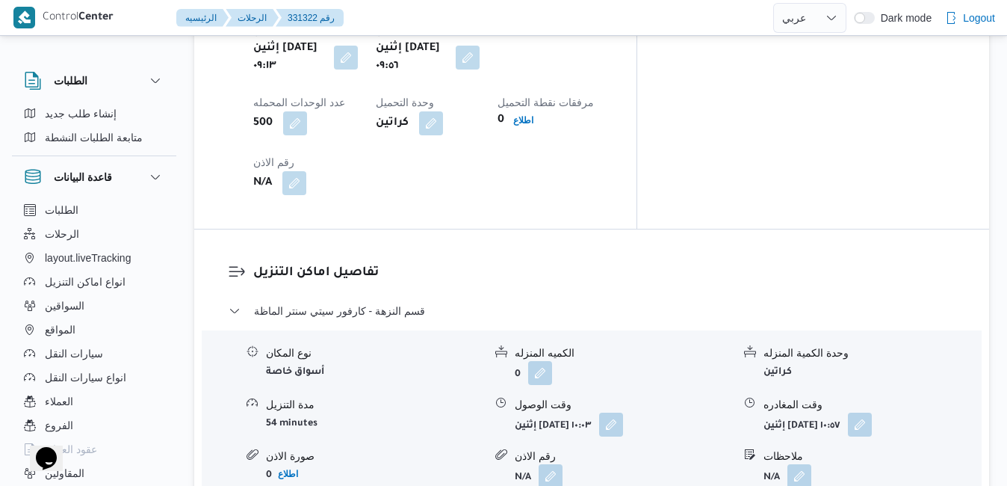
scroll to position [1315, 0]
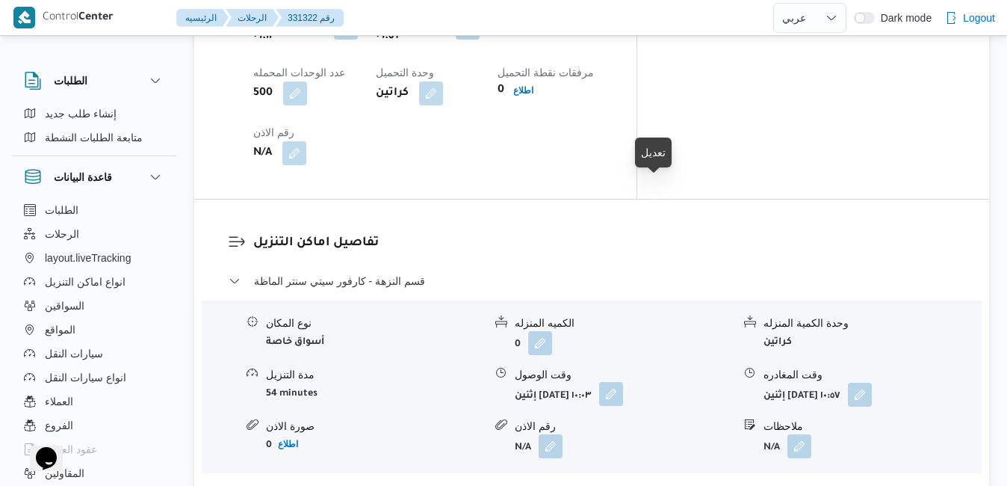
click at [623, 382] on button "button" at bounding box center [611, 394] width 24 height 24
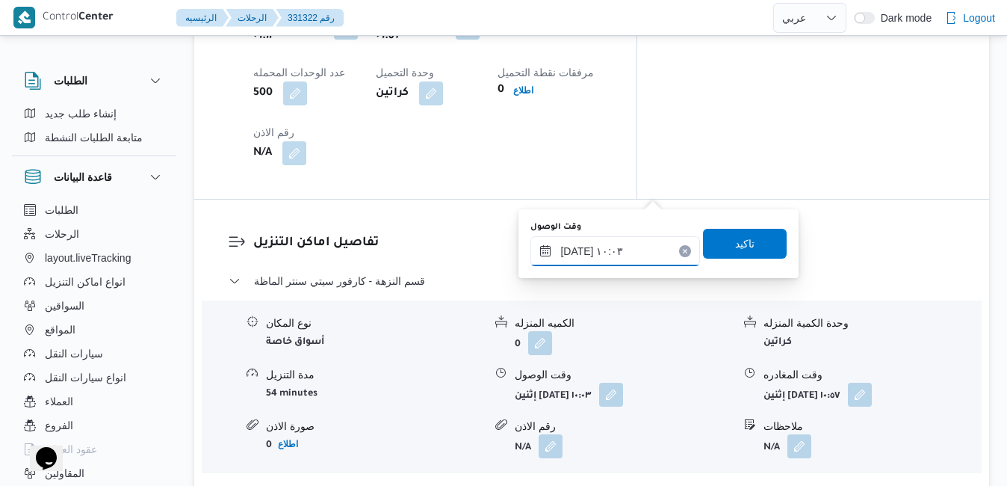
click at [602, 250] on input "[DATE] ١٠:٠٣" at bounding box center [616, 251] width 170 height 30
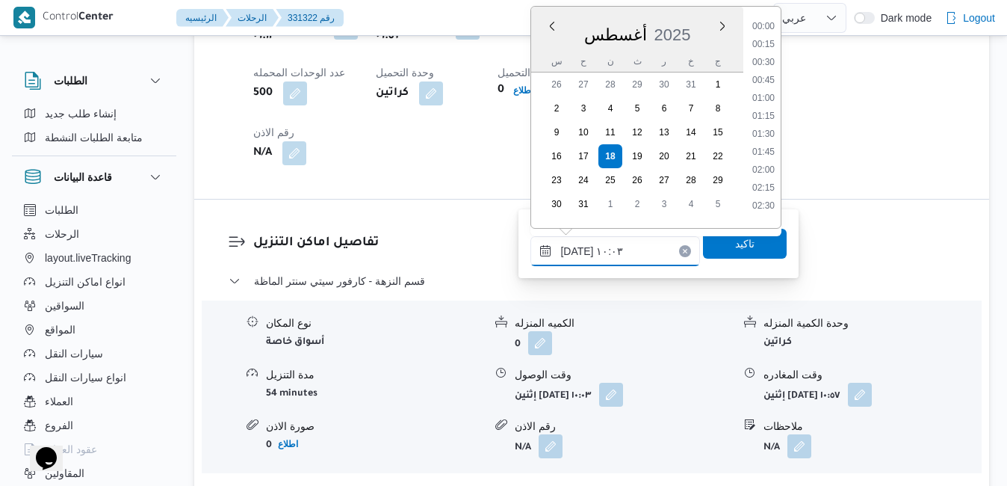
scroll to position [614, 0]
click at [767, 164] on li "10:30" at bounding box center [764, 165] width 34 height 15
type input "[DATE] ١٠:٣٠"
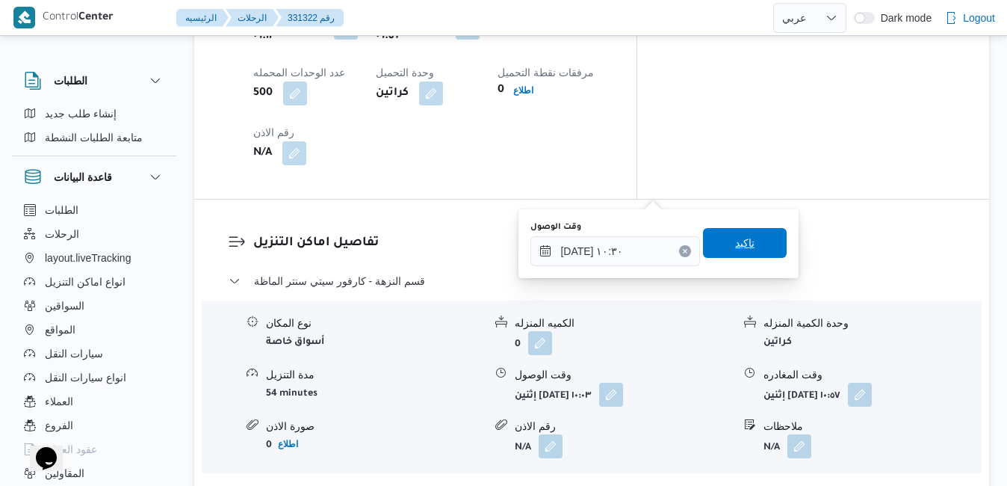
click at [735, 244] on span "تاكيد" at bounding box center [744, 243] width 19 height 18
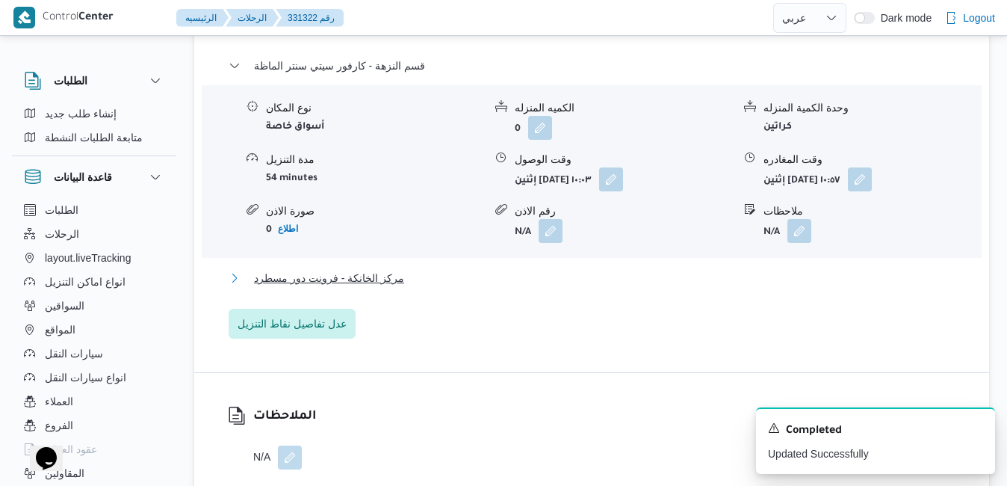
click at [618, 287] on button "مركز الخانكة - فرونت دور مسطرد" at bounding box center [592, 278] width 727 height 18
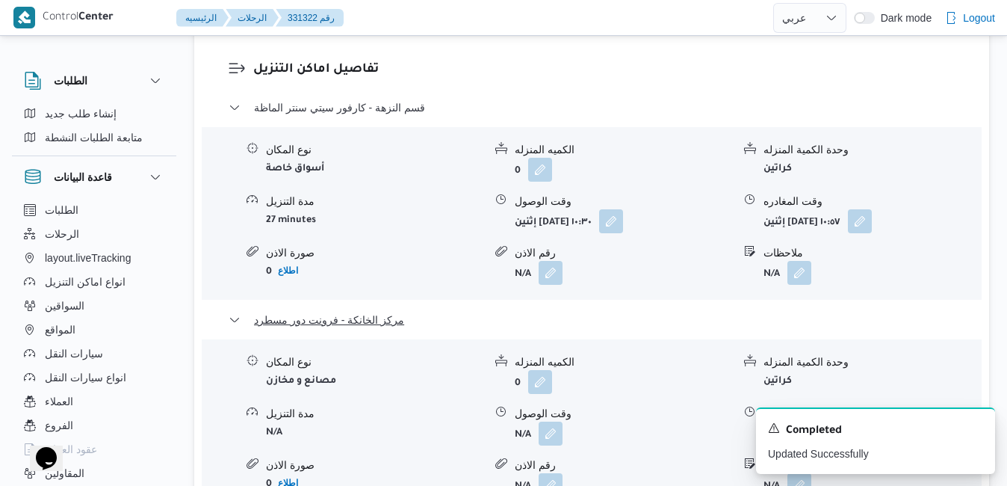
scroll to position [1524, 0]
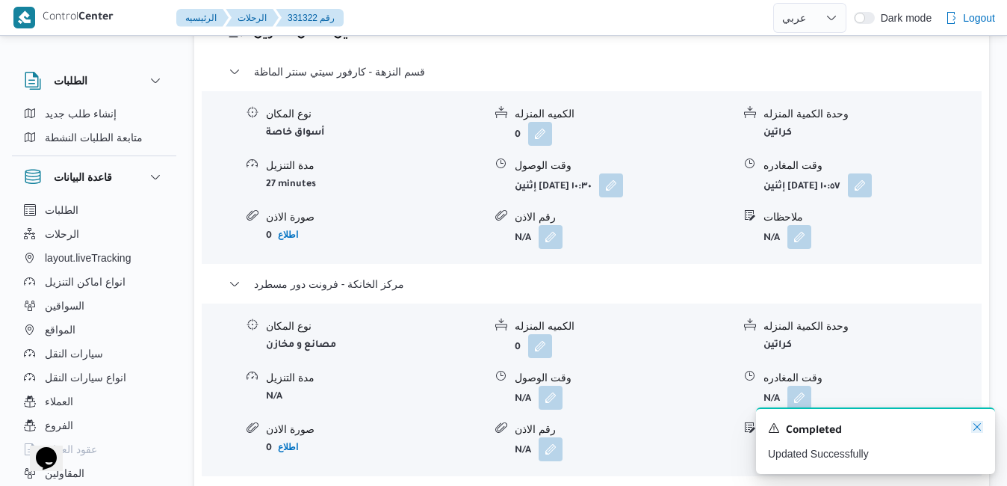
click at [975, 427] on icon "Dismiss toast" at bounding box center [977, 427] width 12 height 12
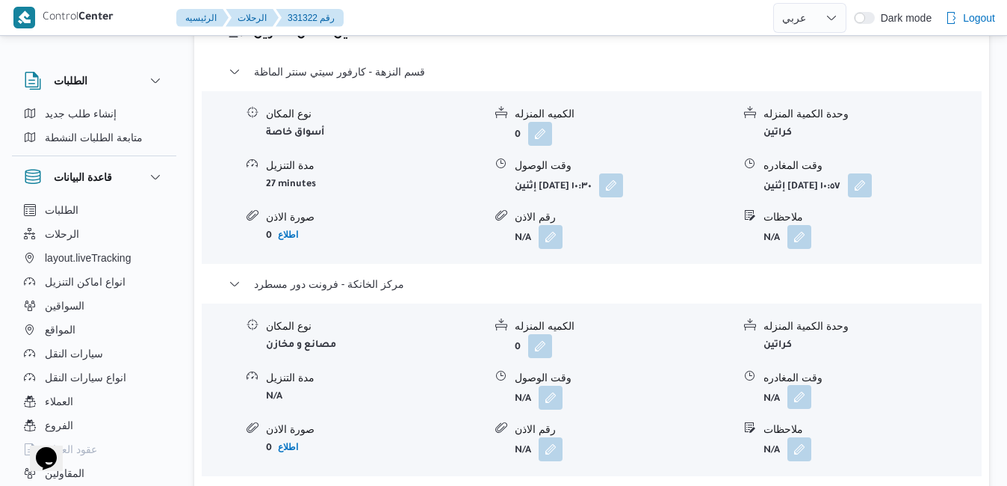
click at [802, 385] on button "button" at bounding box center [800, 397] width 24 height 24
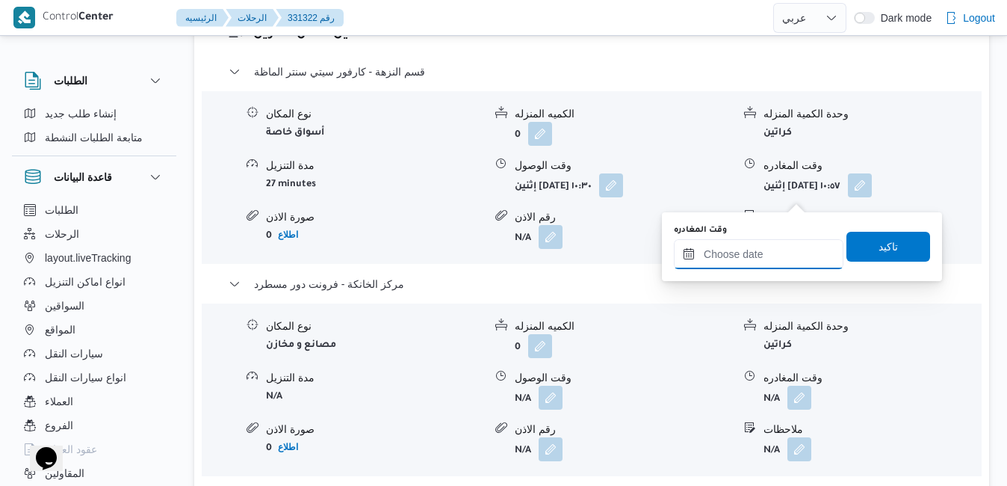
click at [742, 253] on input "وقت المغادره" at bounding box center [759, 254] width 170 height 30
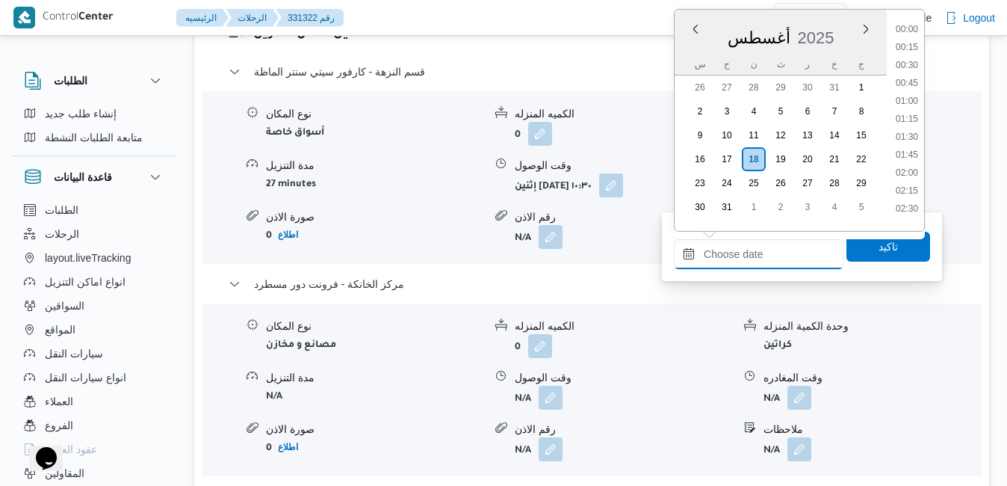
scroll to position [1493, 0]
click at [911, 25] on li "20:45" at bounding box center [907, 24] width 34 height 15
type input "[DATE] ٢٠:٤٥"
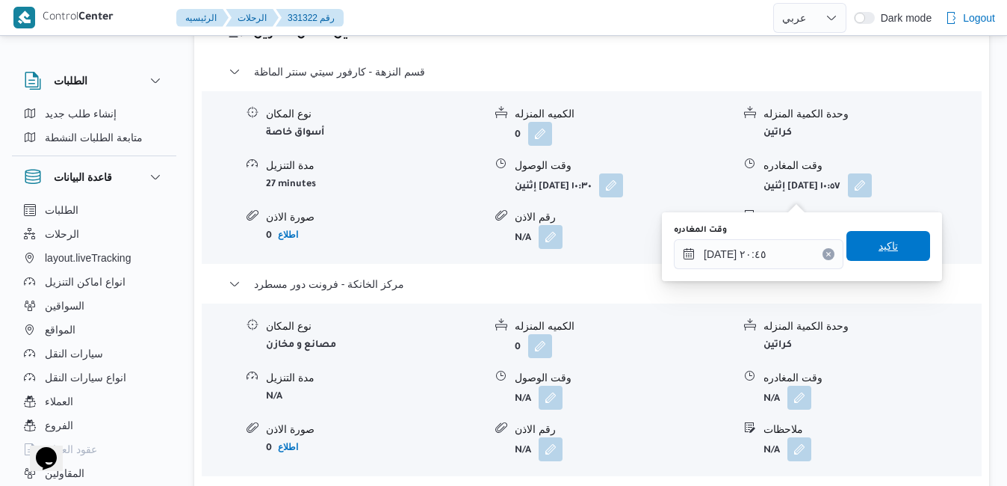
click at [859, 250] on span "تاكيد" at bounding box center [889, 246] width 84 height 30
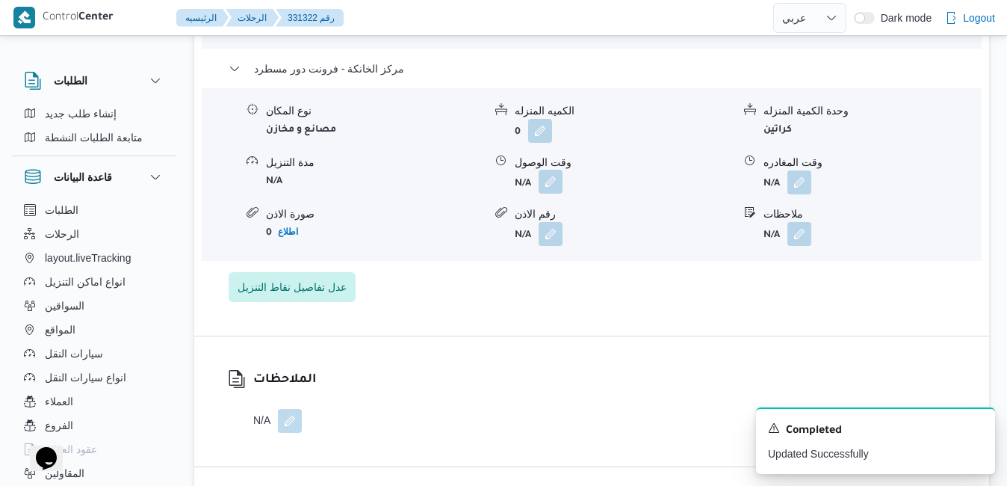
click at [551, 194] on button "button" at bounding box center [551, 182] width 24 height 24
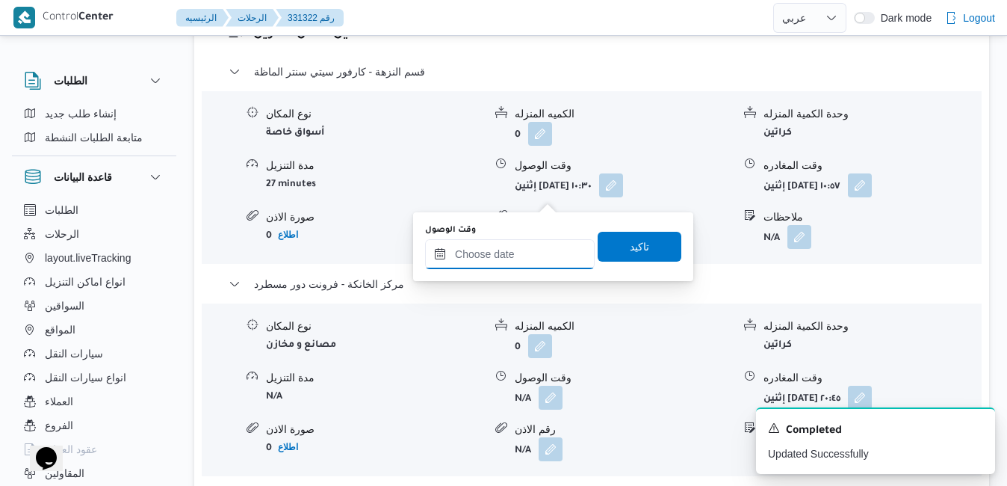
click at [513, 257] on input "وقت الوصول" at bounding box center [510, 254] width 170 height 30
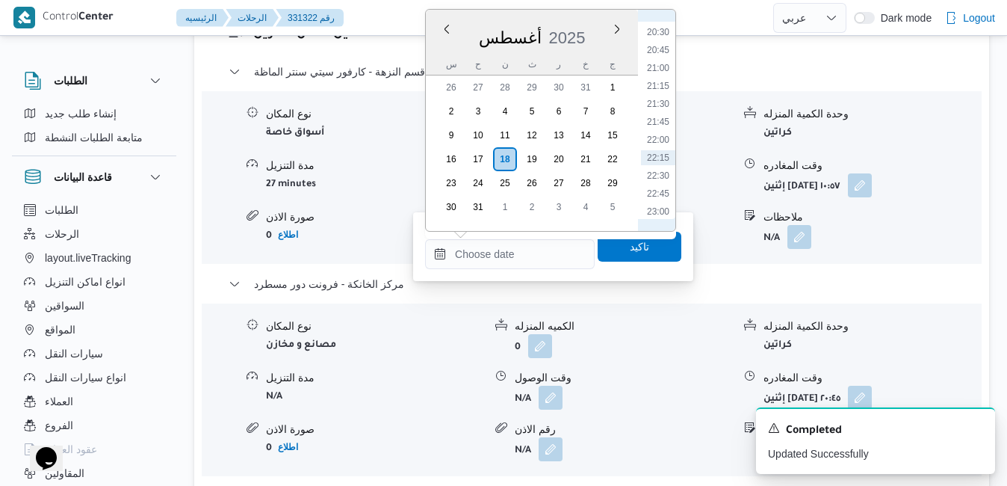
scroll to position [1463, 0]
click at [661, 34] on li "20:30" at bounding box center [658, 36] width 34 height 15
type input "[DATE] ٢٠:٣٠"
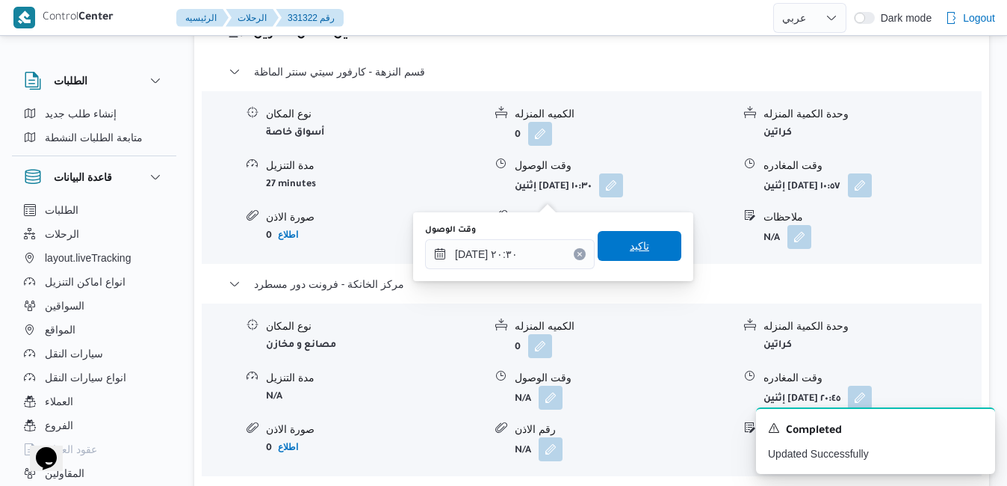
click at [650, 245] on span "تاكيد" at bounding box center [640, 246] width 84 height 30
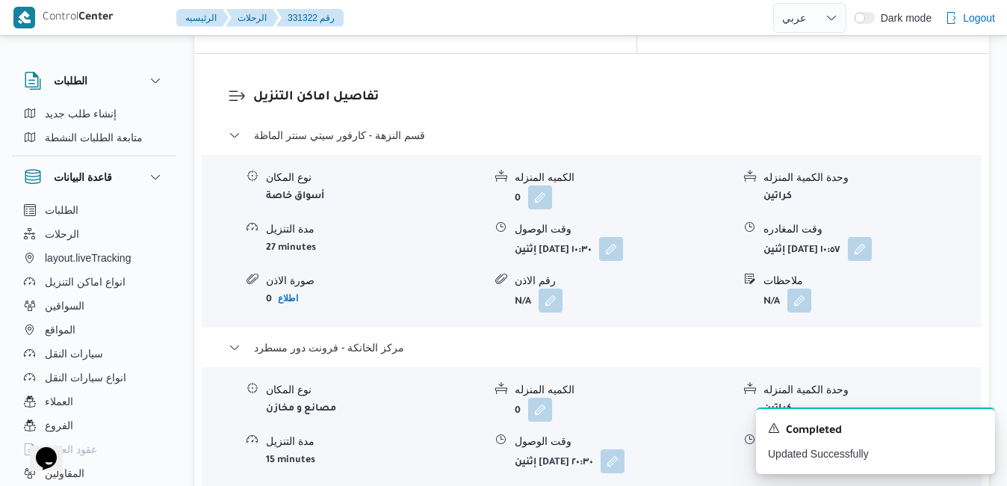
scroll to position [1345, 0]
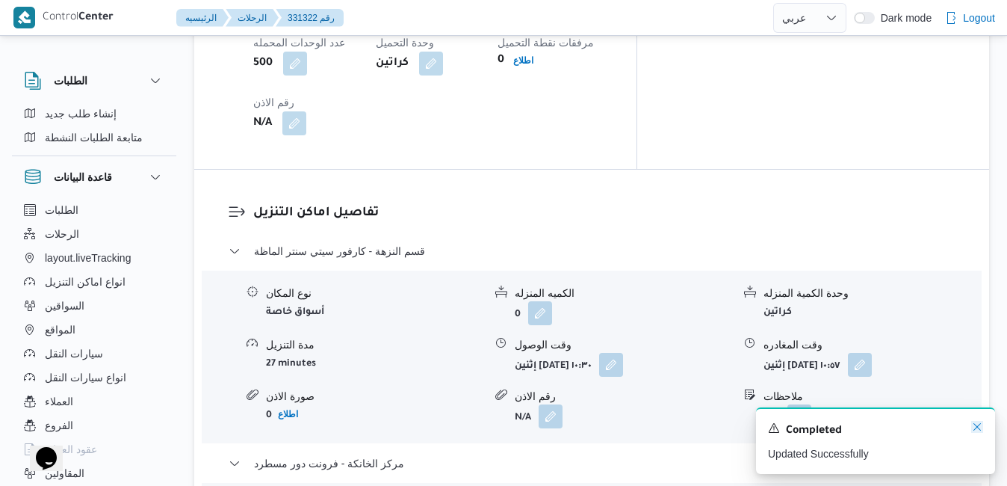
click at [976, 426] on icon "Dismiss toast" at bounding box center [977, 427] width 12 height 12
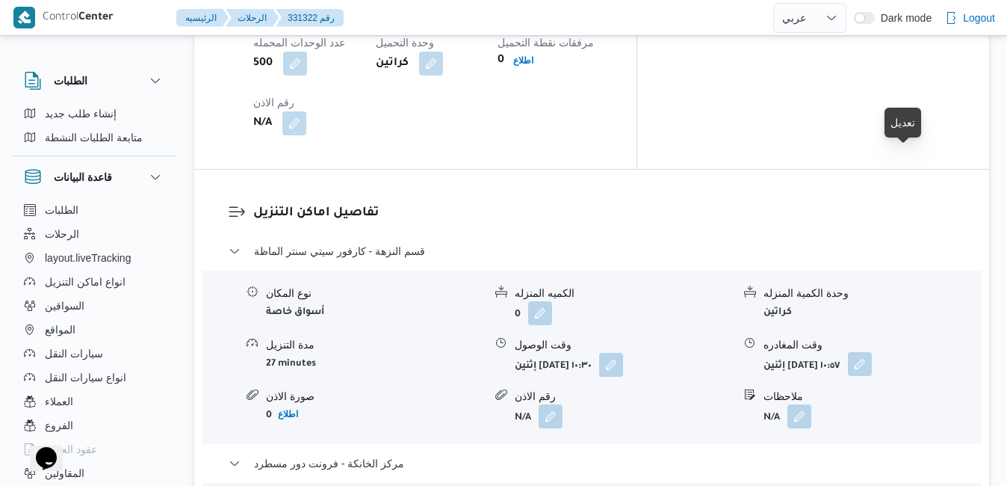
click at [872, 352] on button "button" at bounding box center [860, 364] width 24 height 24
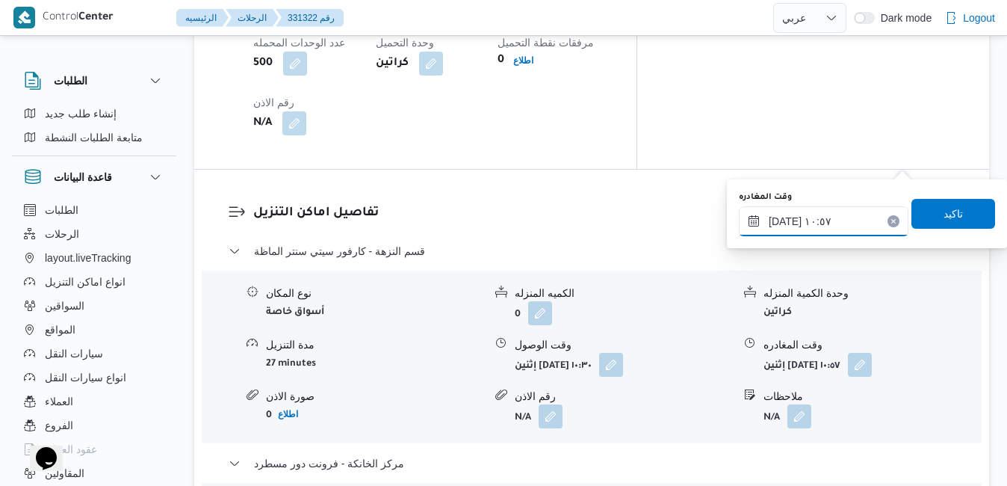
click at [835, 226] on input "[DATE] ١٠:٥٧" at bounding box center [824, 221] width 170 height 30
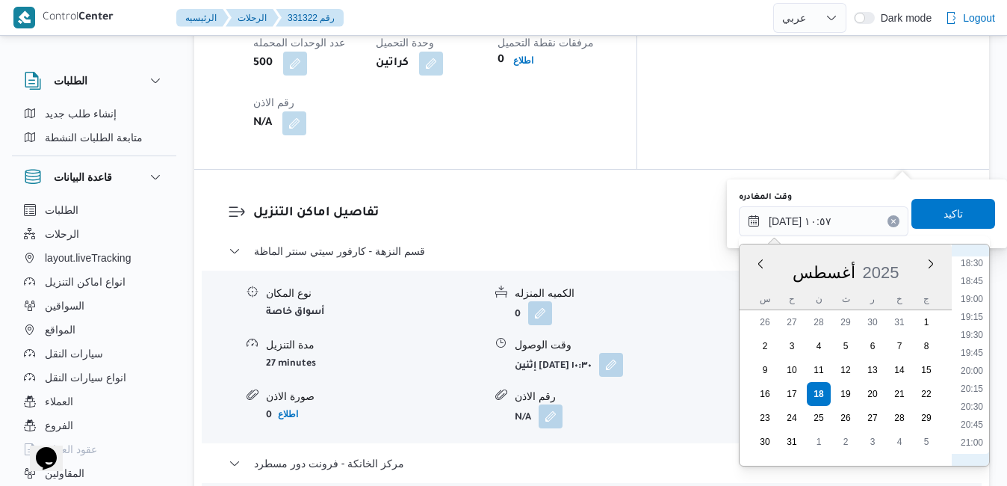
scroll to position [1359, 0]
click at [974, 319] on li "19:45" at bounding box center [972, 322] width 34 height 15
type input "[DATE] ١٩:٤٥"
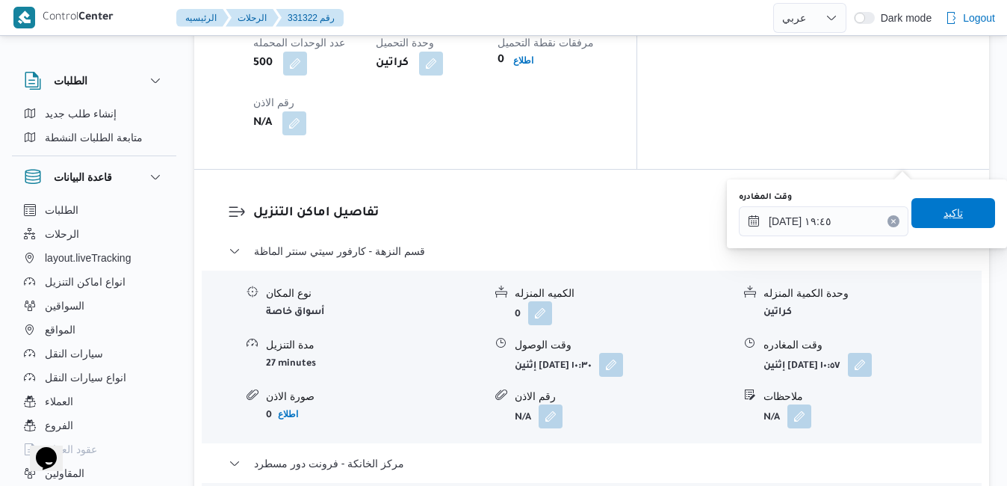
click at [953, 212] on span "تاكيد" at bounding box center [954, 213] width 84 height 30
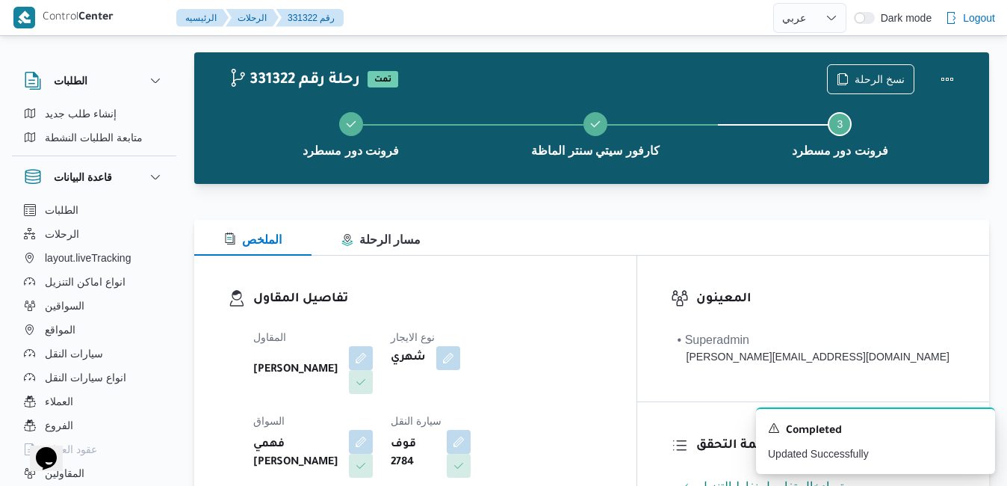
scroll to position [0, 0]
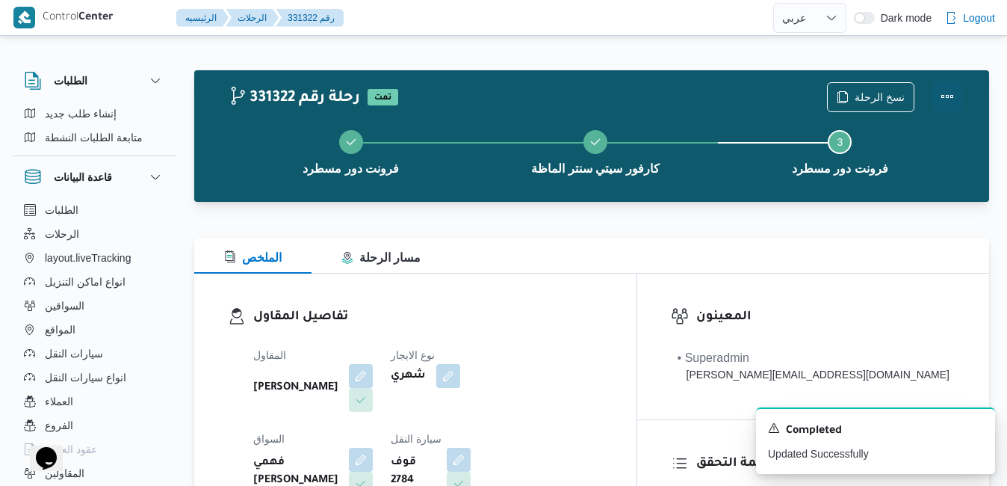
click at [953, 96] on button "Actions" at bounding box center [948, 96] width 30 height 30
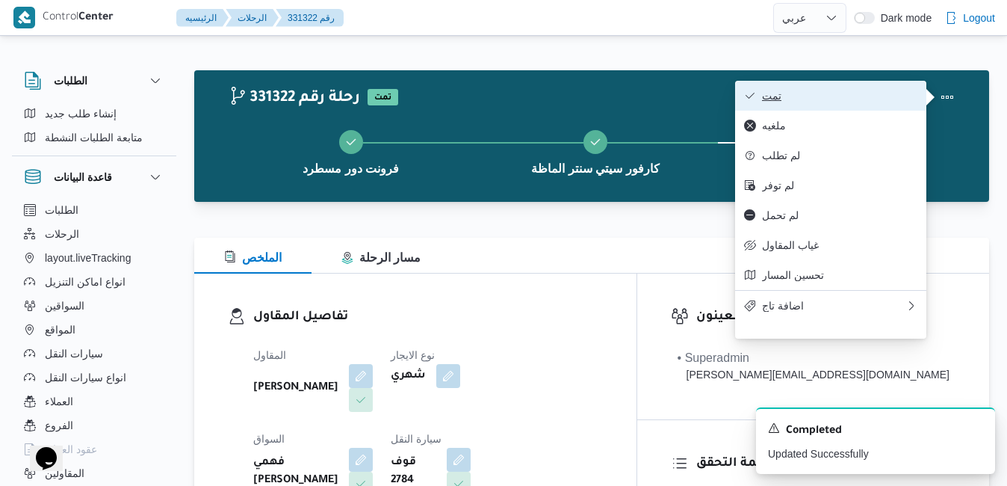
click at [858, 98] on span "تمت" at bounding box center [839, 96] width 155 height 12
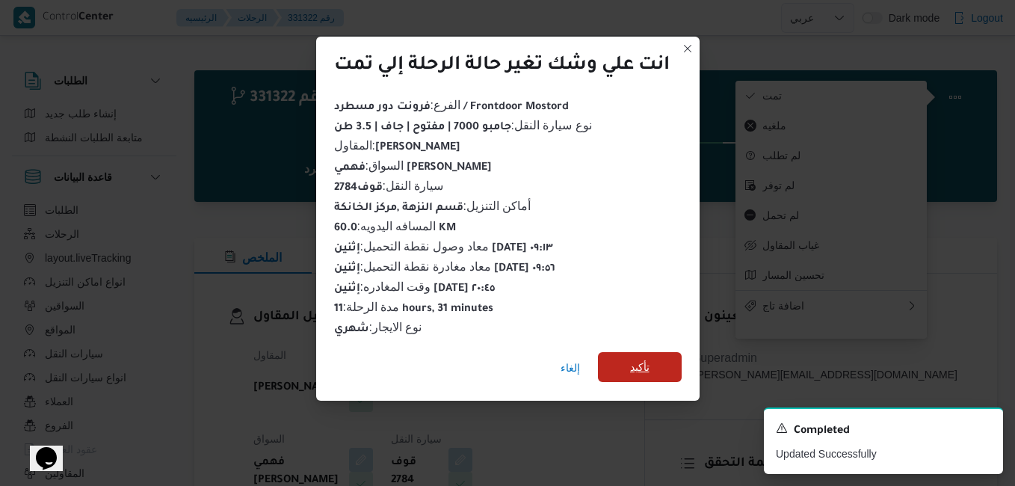
click at [645, 370] on span "تأكيد" at bounding box center [640, 367] width 84 height 30
